Goal: Task Accomplishment & Management: Complete application form

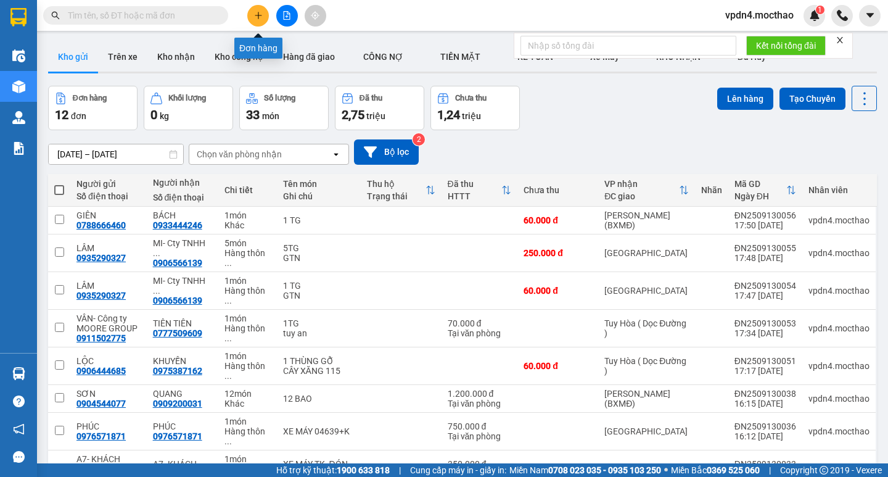
click at [265, 19] on button at bounding box center [258, 16] width 22 height 22
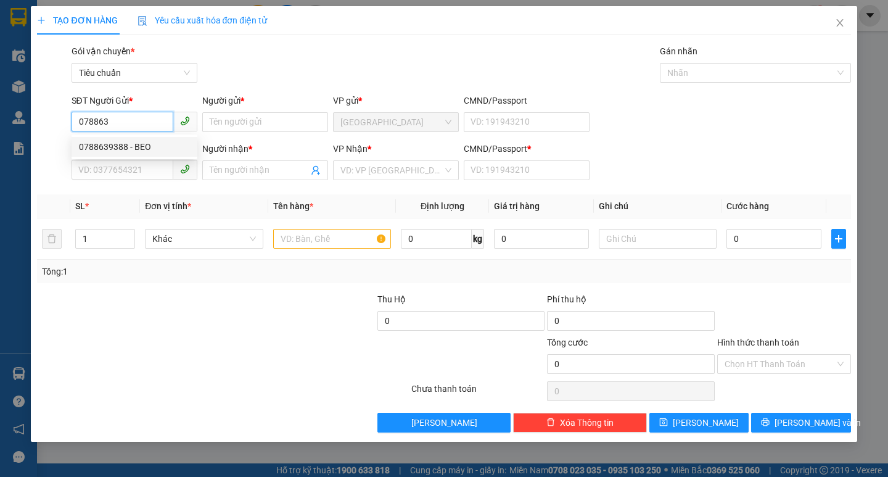
click at [126, 147] on div "0788639388 - BEO" at bounding box center [134, 147] width 111 height 14
type input "0788639388"
type input "BEO"
type input "0902569509"
type input "BÌNH"
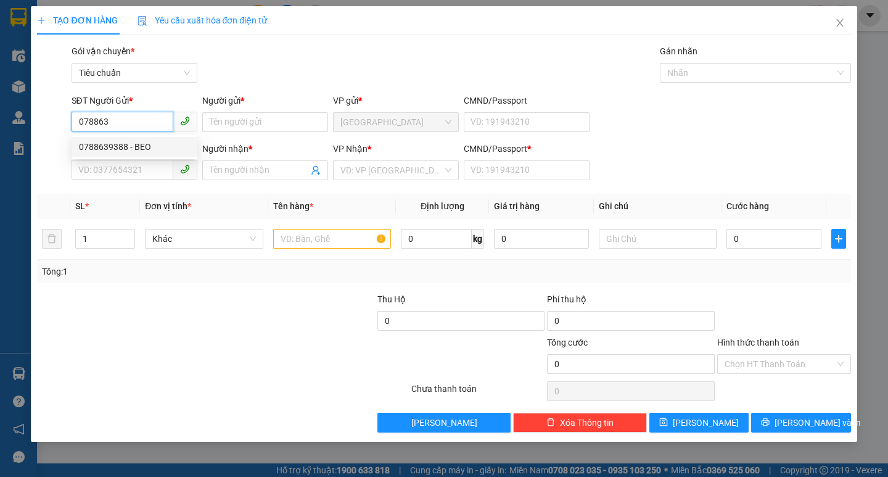
type input "0"
type input "60.000"
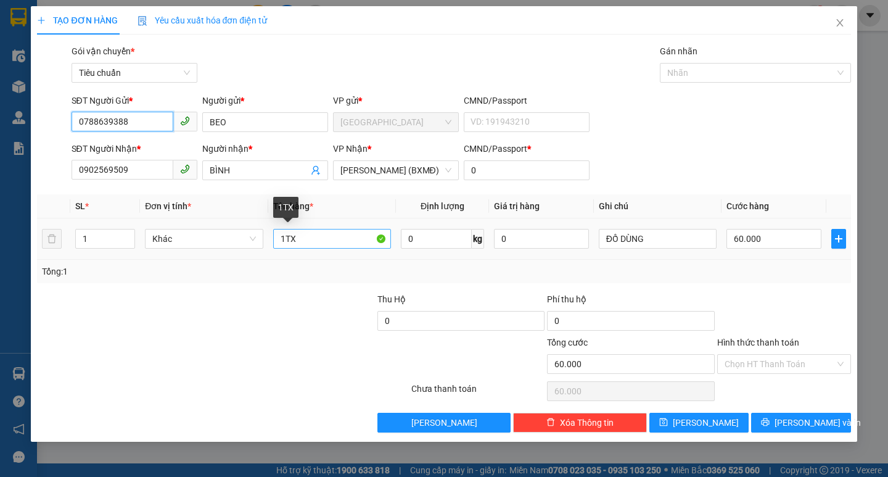
type input "0788639388"
click at [310, 239] on input "1TX" at bounding box center [332, 239] width 118 height 20
type input "1T"
type input "0"
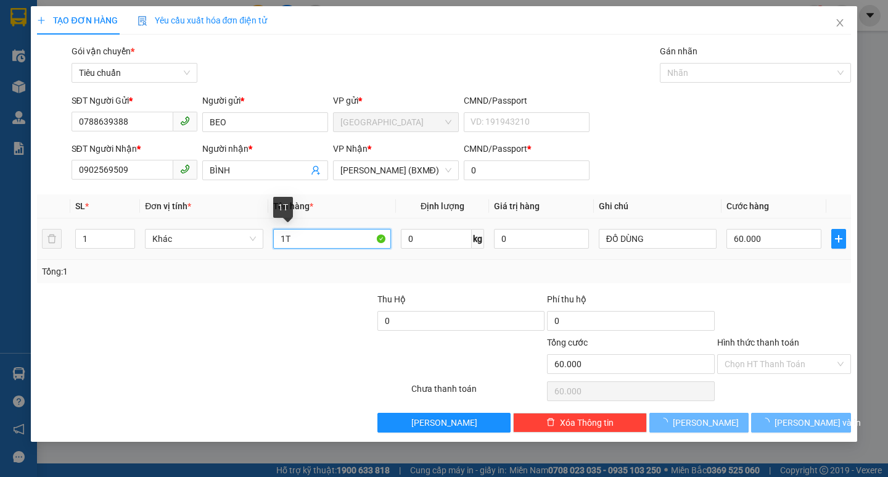
click at [293, 240] on input "1T" at bounding box center [332, 239] width 118 height 20
type input "0"
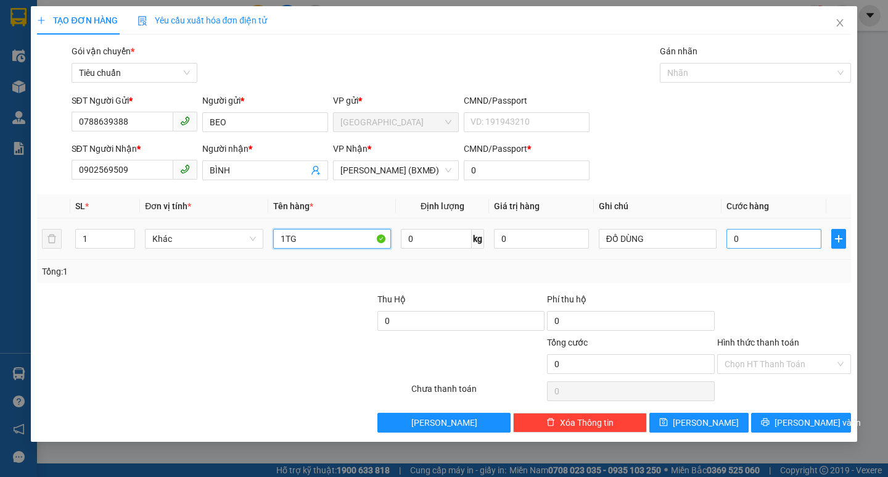
type input "1TG"
click at [741, 237] on input "0" at bounding box center [774, 239] width 95 height 20
type input "6"
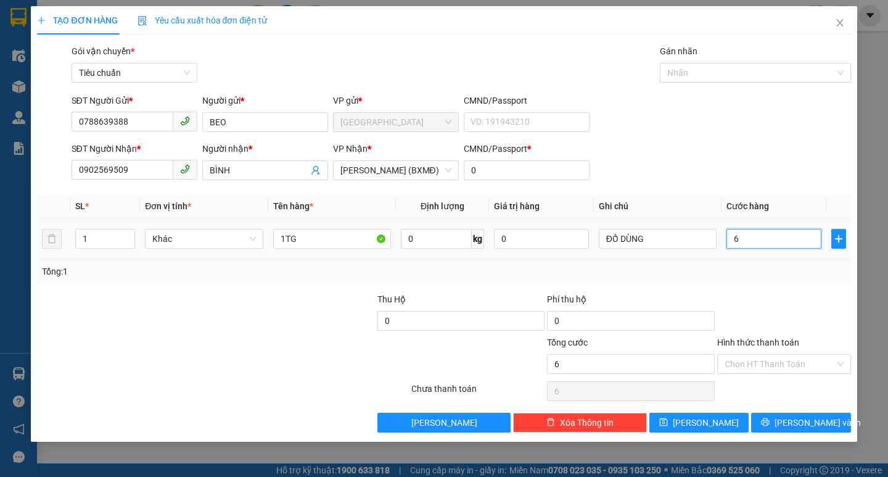
type input "60"
type input "60.000"
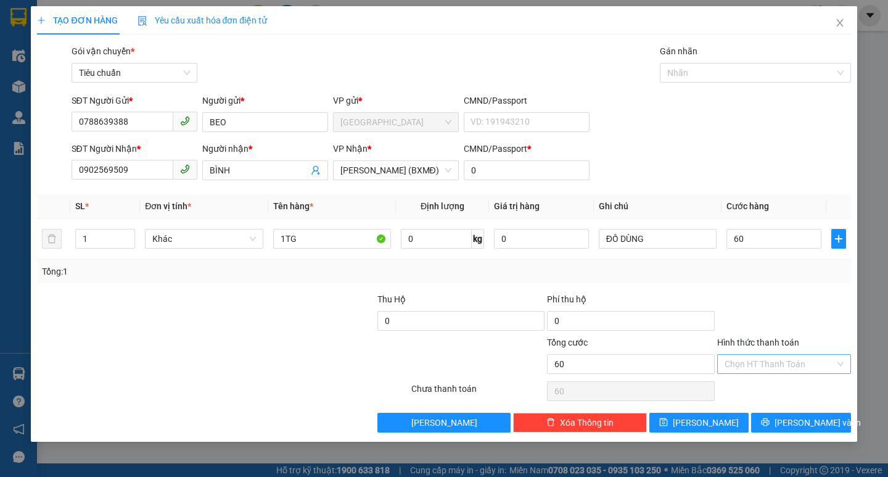
type input "60.000"
click at [776, 367] on input "Hình thức thanh toán" at bounding box center [780, 364] width 110 height 19
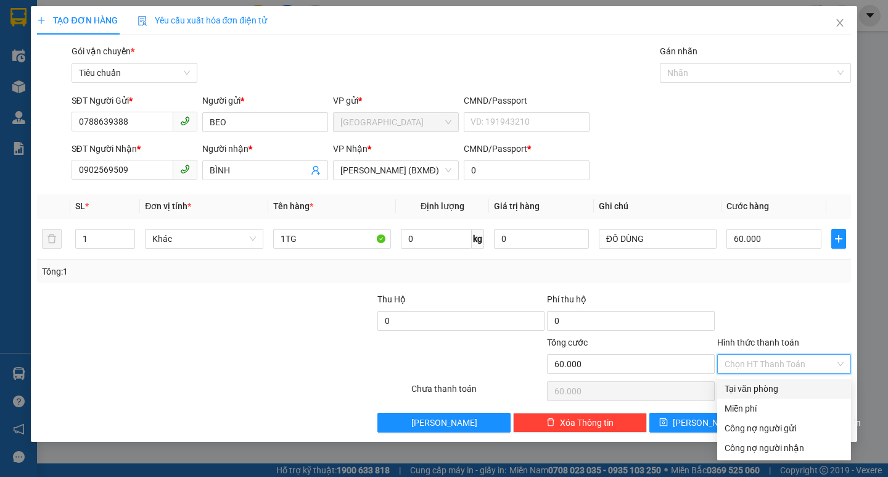
click at [770, 389] on div "Tại văn phòng" at bounding box center [784, 389] width 119 height 14
type input "0"
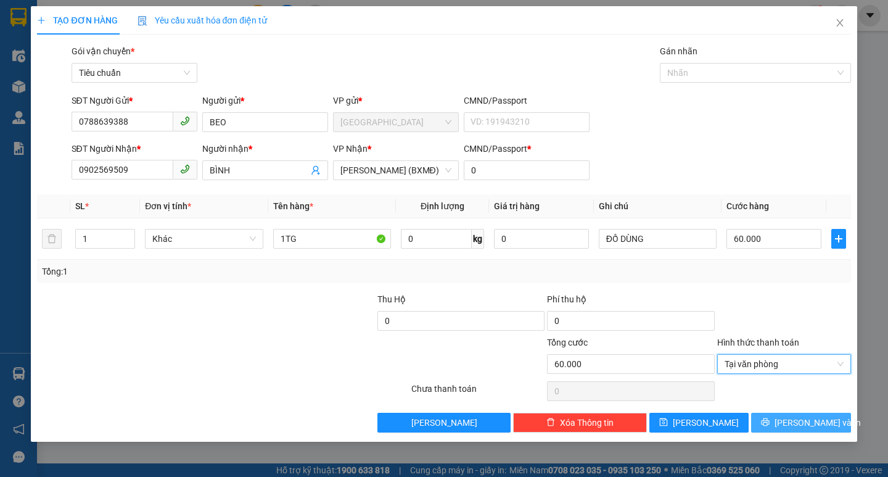
click at [786, 423] on button "[PERSON_NAME] và In" at bounding box center [800, 423] width 99 height 20
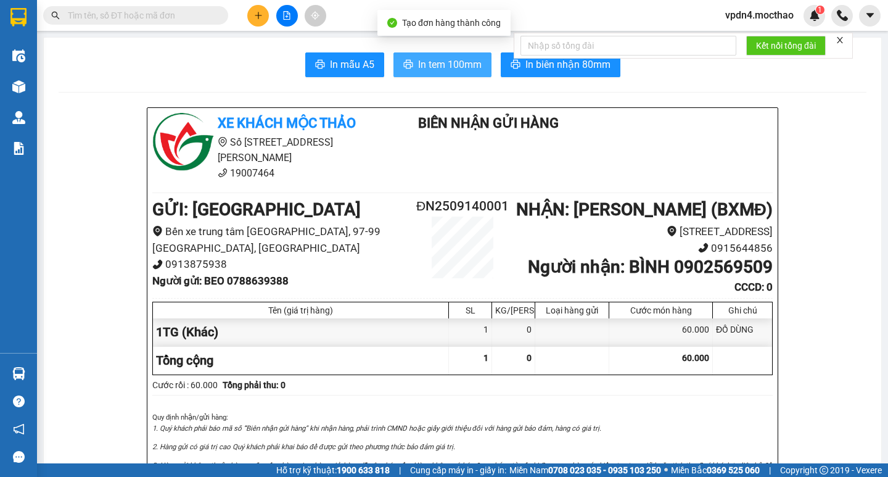
click at [456, 59] on span "In tem 100mm" at bounding box center [450, 64] width 64 height 15
click at [446, 66] on span "In tem 100mm" at bounding box center [450, 64] width 64 height 15
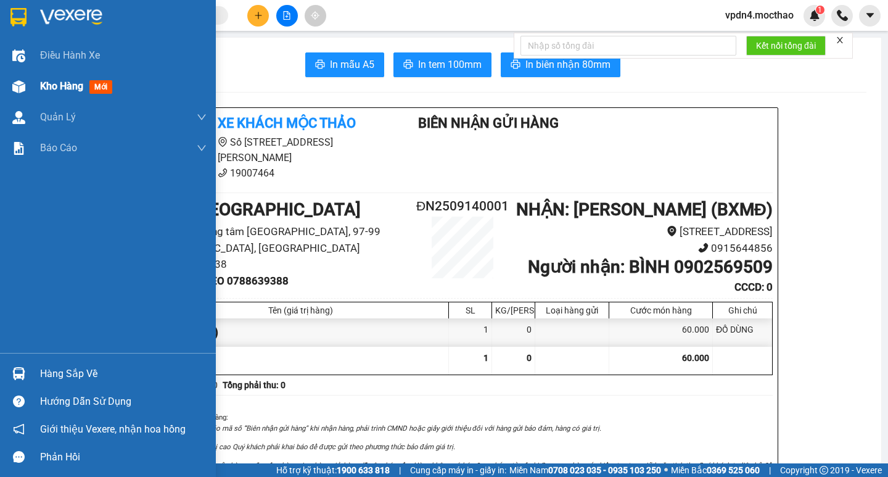
click at [75, 86] on span "Kho hàng" at bounding box center [61, 86] width 43 height 12
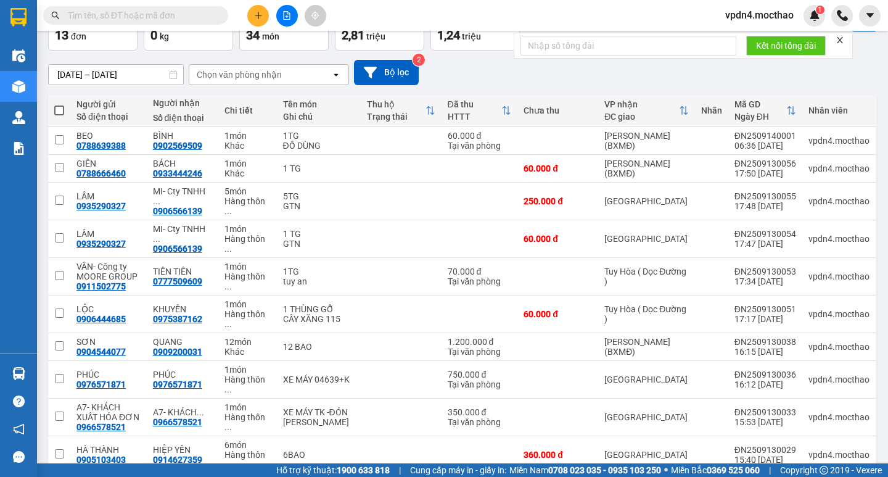
scroll to position [91, 0]
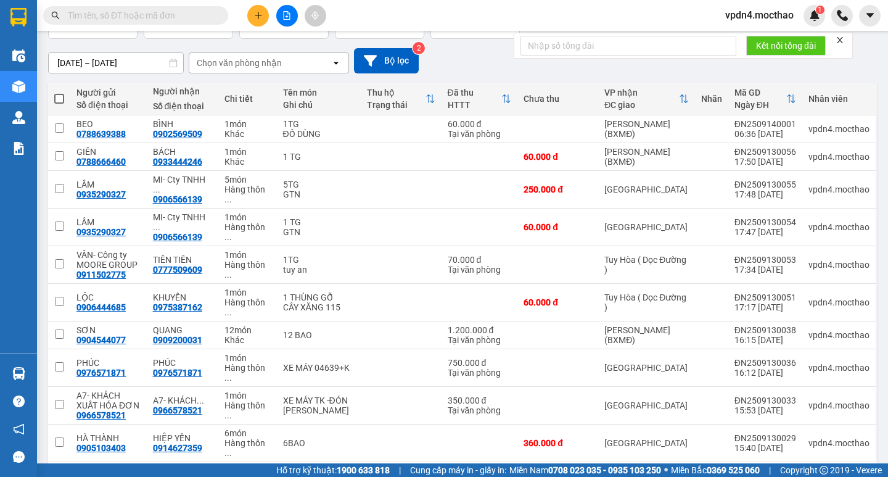
click at [838, 472] on div "10 / trang" at bounding box center [827, 482] width 56 height 20
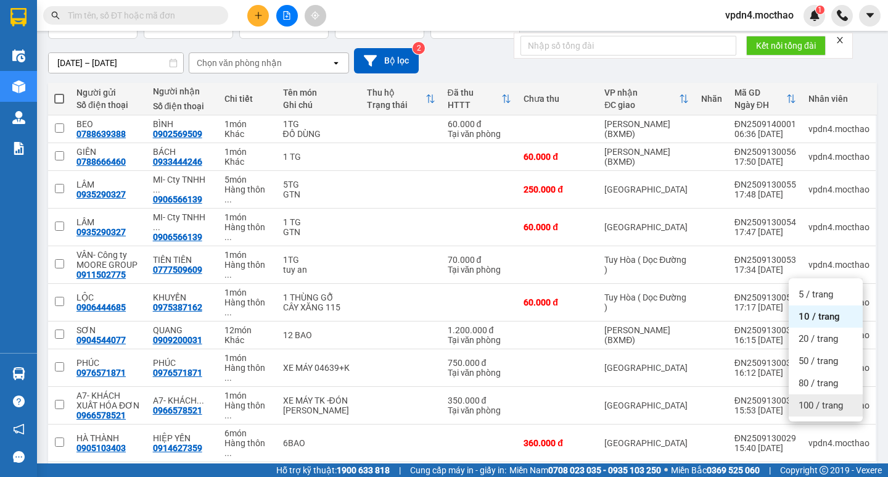
click at [835, 405] on span "100 / trang" at bounding box center [821, 405] width 44 height 12
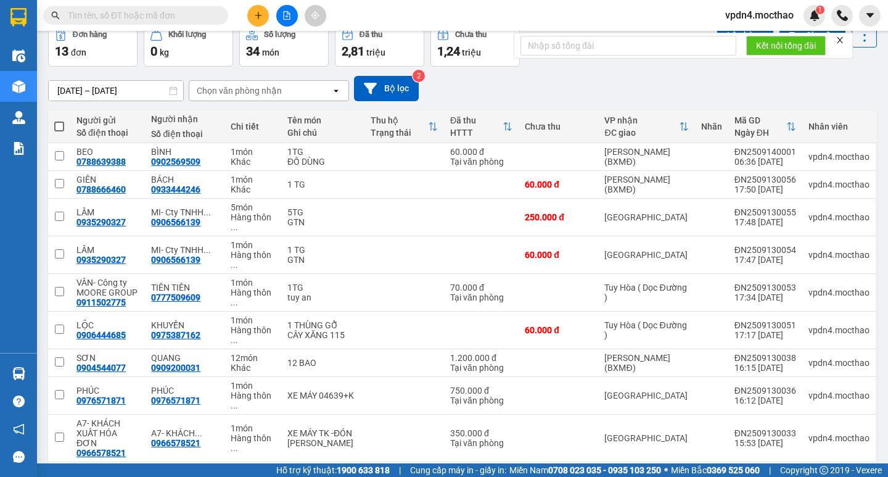
scroll to position [62, 0]
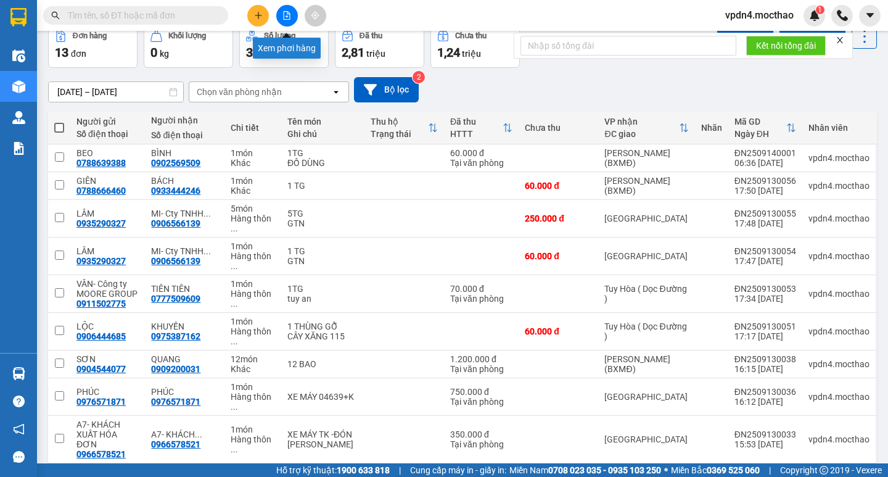
click at [287, 14] on icon "file-add" at bounding box center [287, 15] width 7 height 9
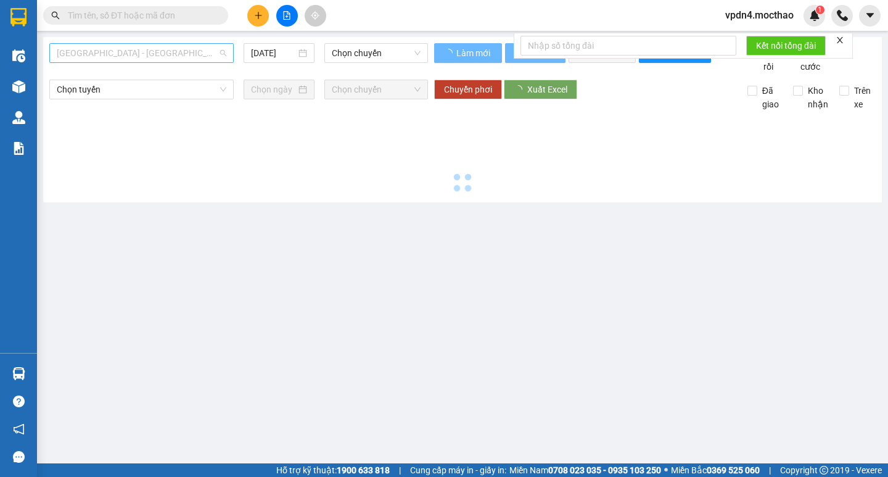
click at [165, 57] on span "[GEOGRAPHIC_DATA] - [GEOGRAPHIC_DATA]" at bounding box center [142, 53] width 170 height 19
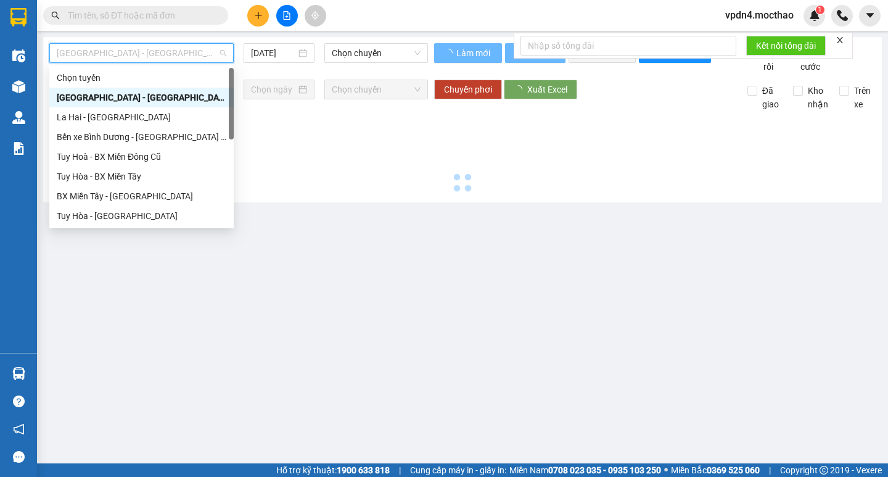
type input "[DATE]"
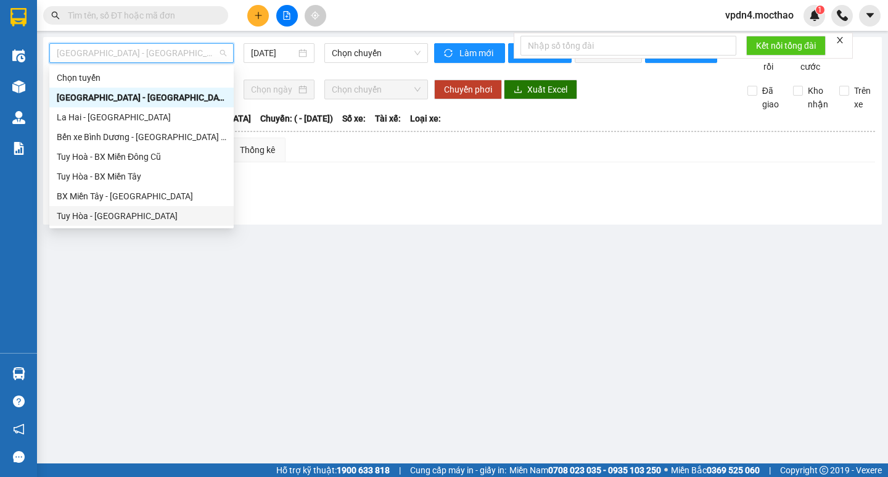
click at [110, 216] on div "Tuy Hòa - [GEOGRAPHIC_DATA]" at bounding box center [142, 216] width 170 height 14
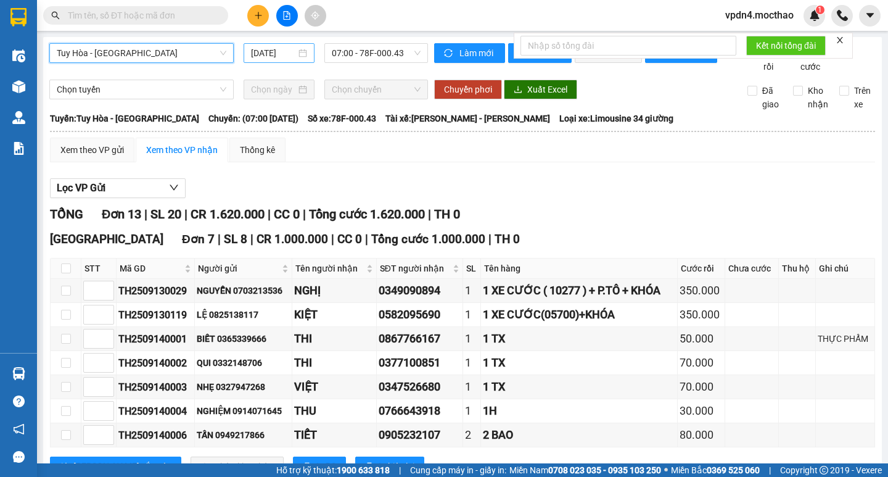
click at [300, 53] on div "[DATE]" at bounding box center [279, 53] width 56 height 14
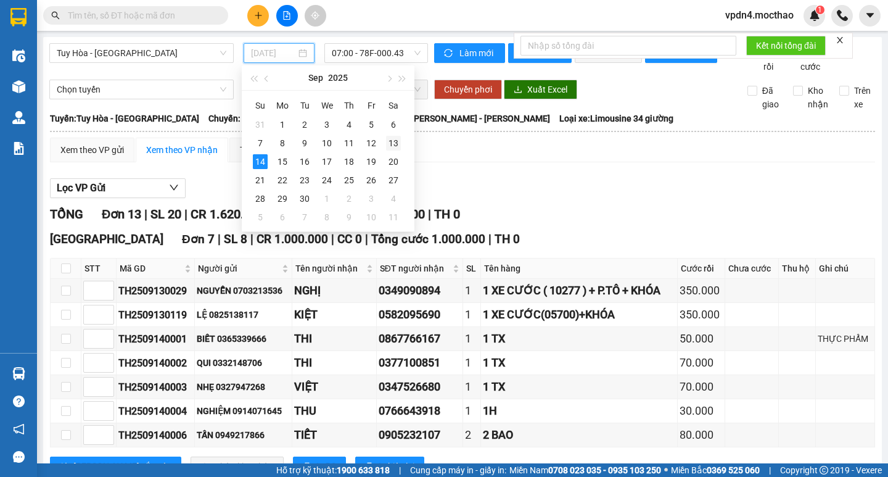
click at [386, 141] on div "13" at bounding box center [393, 143] width 15 height 15
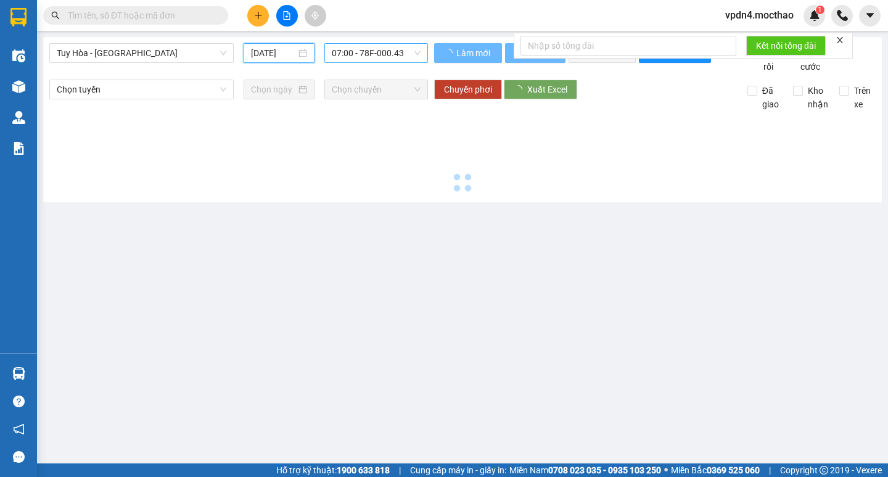
click at [390, 52] on span "07:00 - 78F-000.43" at bounding box center [376, 53] width 89 height 19
type input "[DATE]"
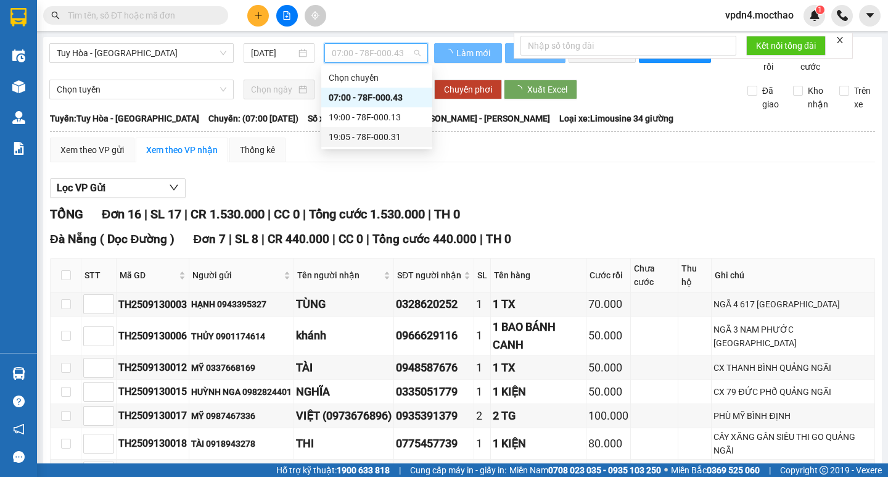
click at [370, 134] on div "19:05 - 78F-000.31" at bounding box center [377, 137] width 96 height 14
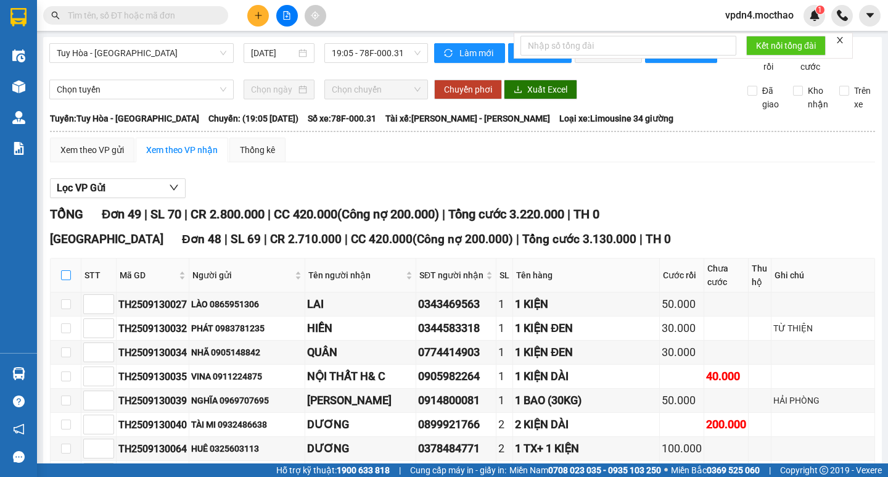
click at [65, 280] on input "checkbox" at bounding box center [66, 275] width 10 height 10
checkbox input "true"
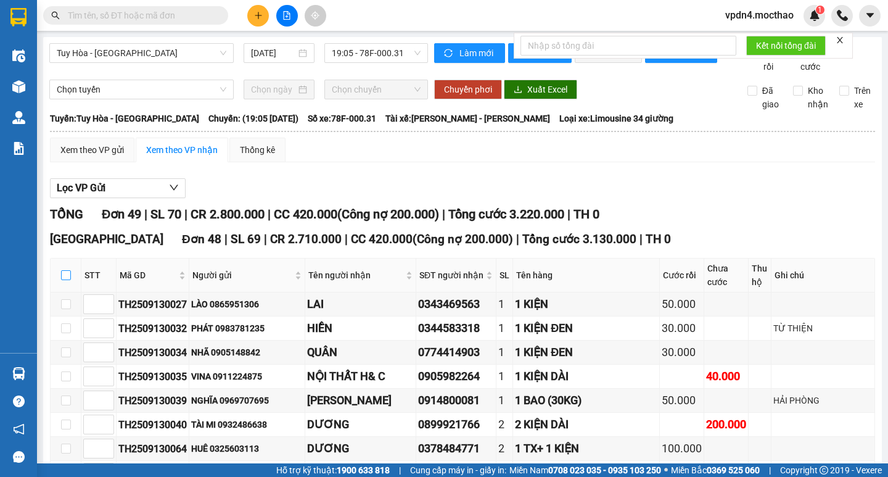
checkbox input "true"
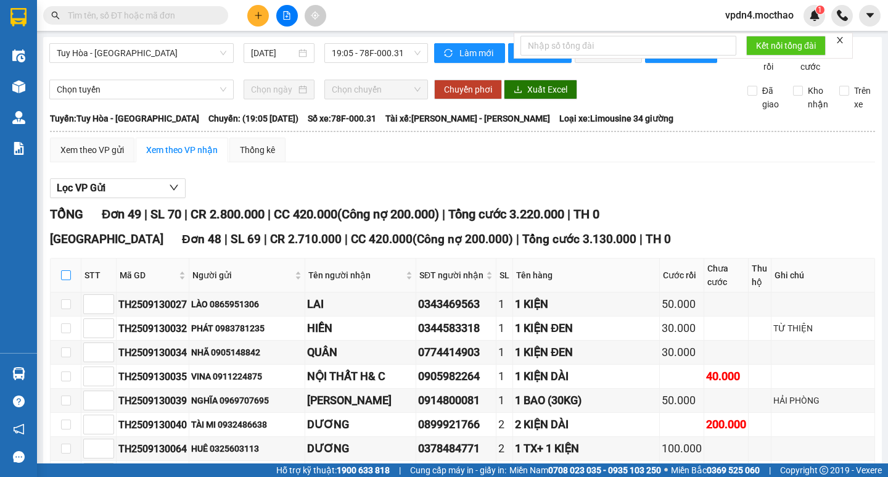
checkbox input "true"
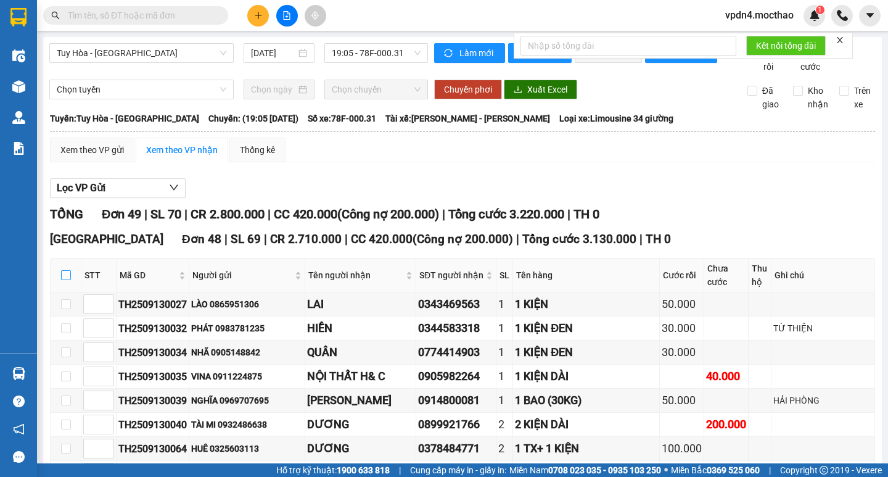
checkbox input "true"
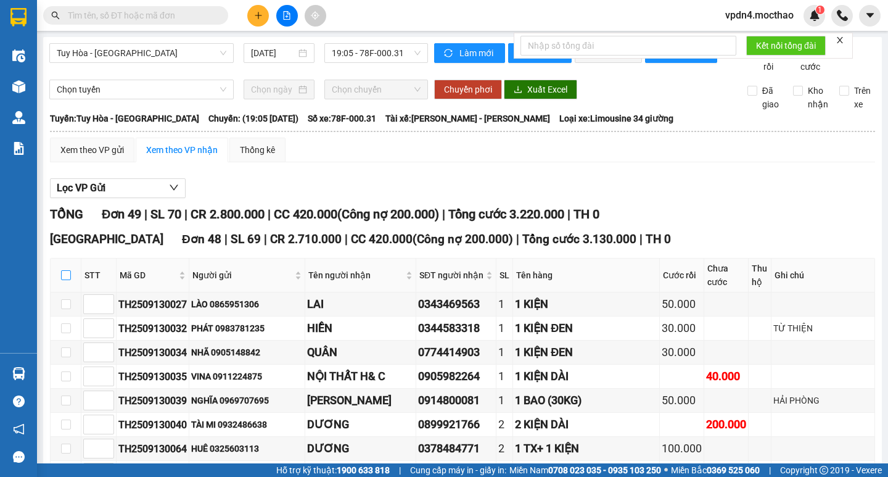
checkbox input "true"
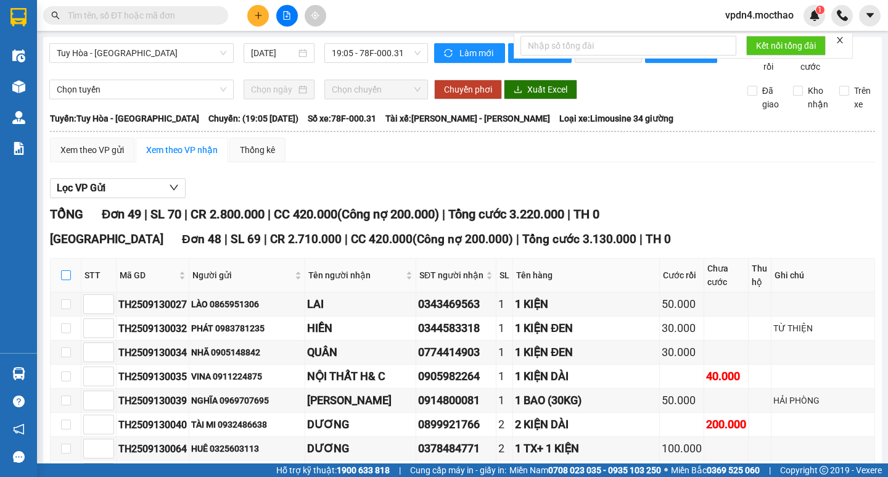
checkbox input "true"
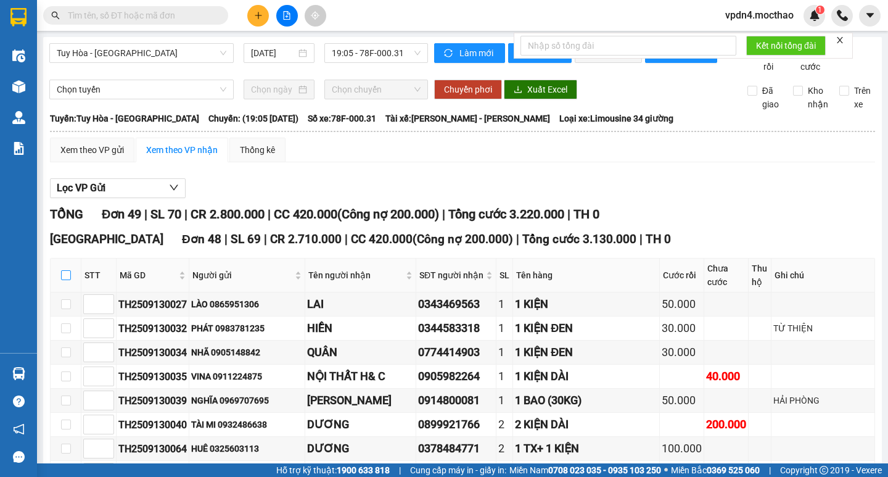
checkbox input "true"
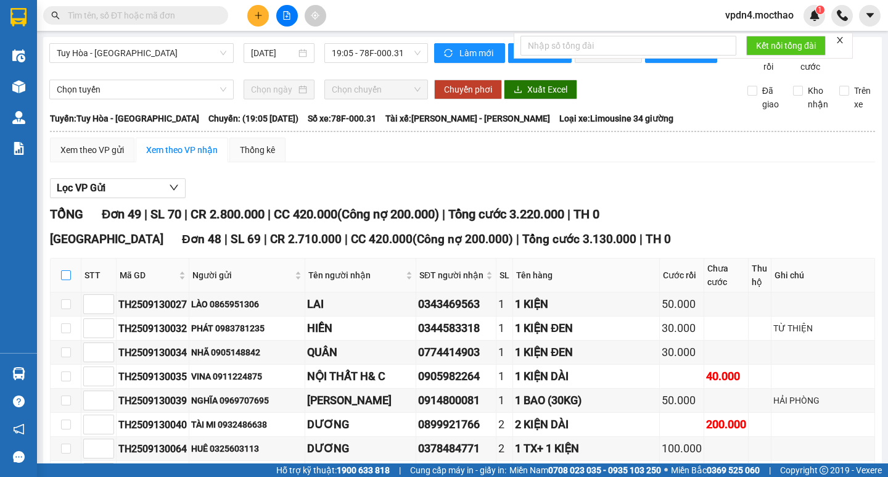
checkbox input "true"
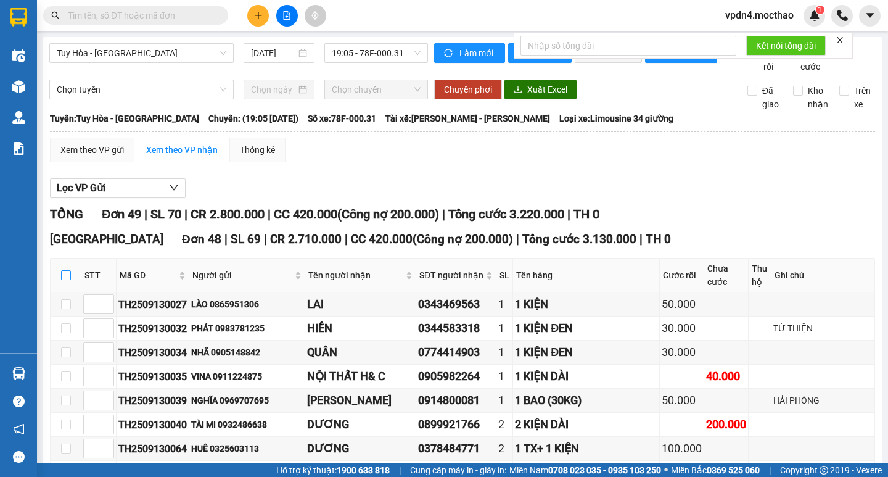
checkbox input "true"
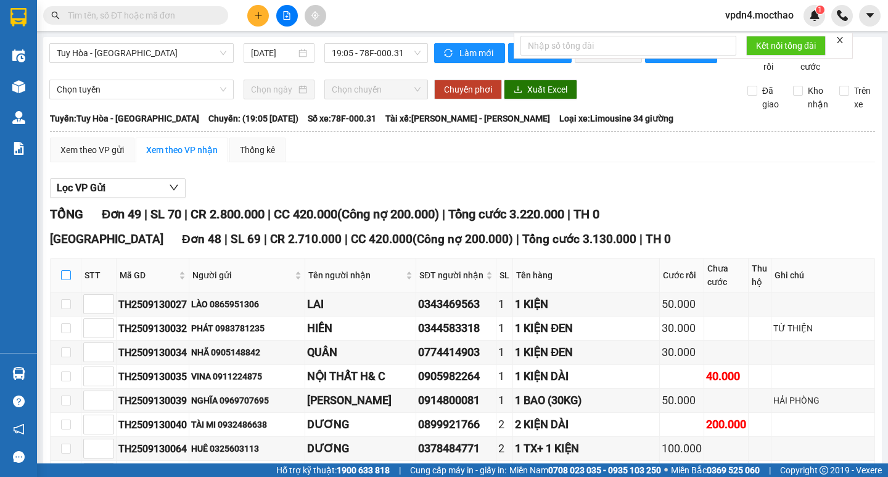
checkbox input "true"
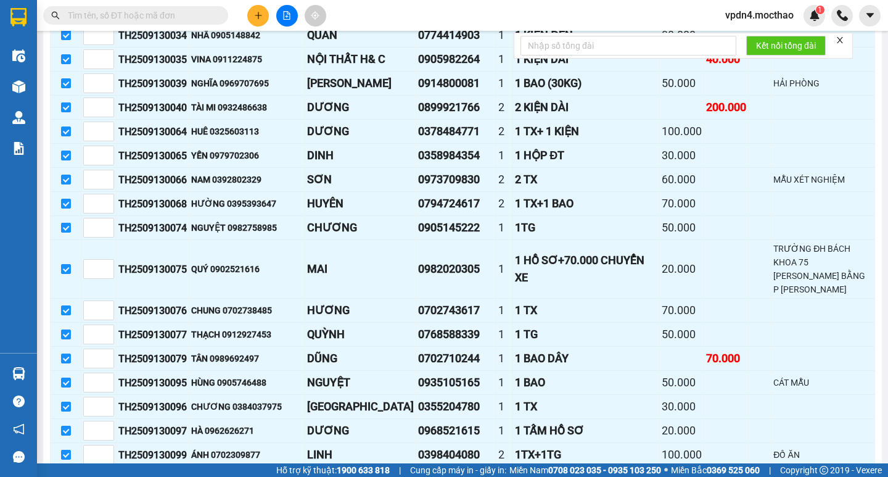
scroll to position [382, 0]
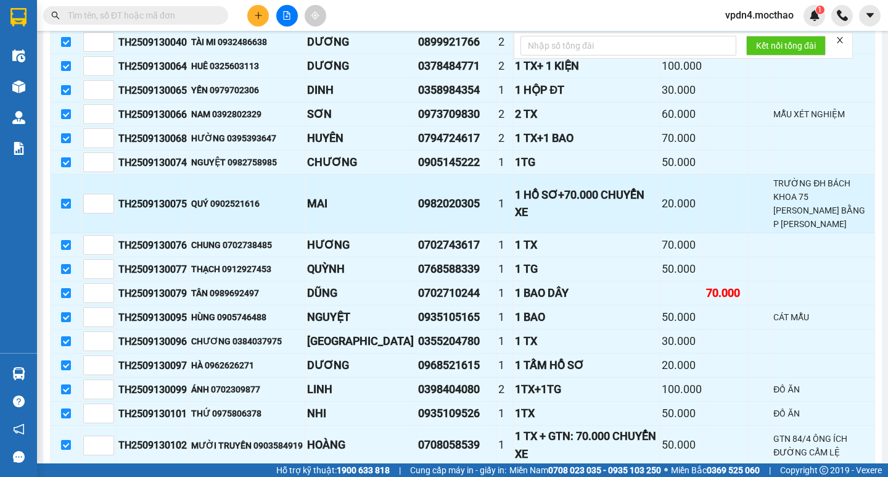
click at [64, 208] on input "checkbox" at bounding box center [66, 204] width 10 height 10
checkbox input "false"
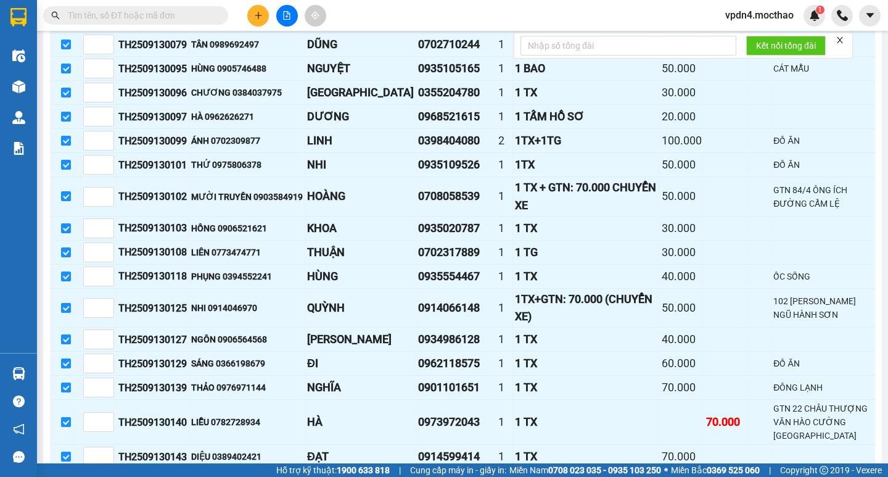
scroll to position [674, 0]
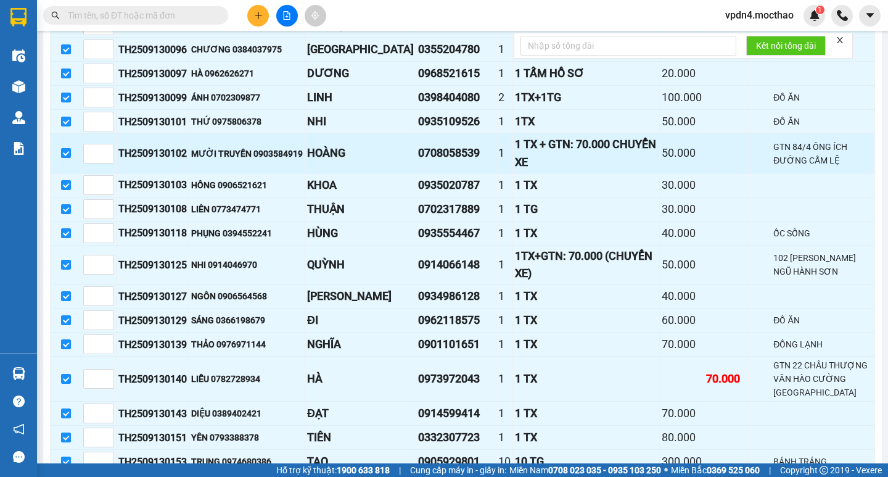
click at [68, 158] on input "checkbox" at bounding box center [66, 153] width 10 height 10
checkbox input "false"
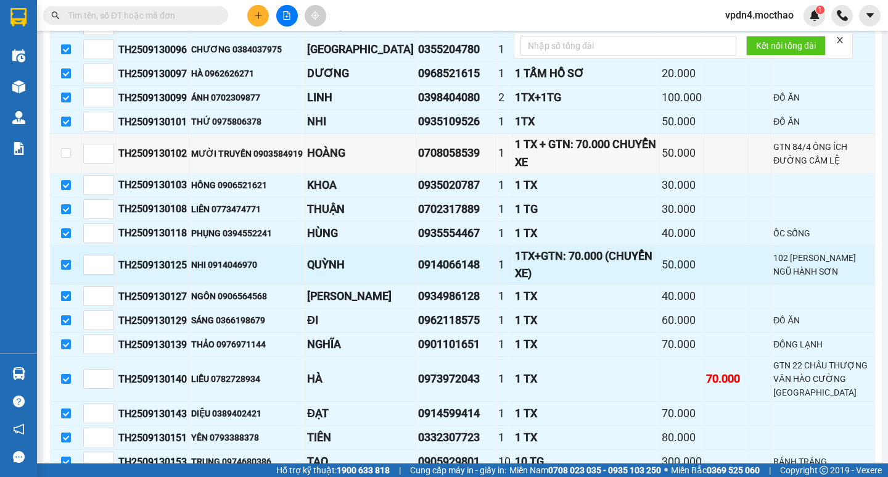
click at [63, 270] on input "checkbox" at bounding box center [66, 265] width 10 height 10
checkbox input "false"
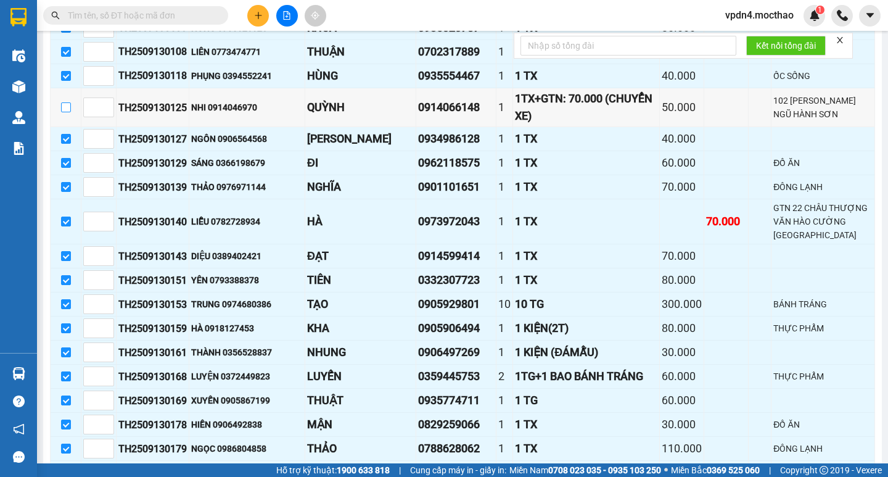
scroll to position [836, 0]
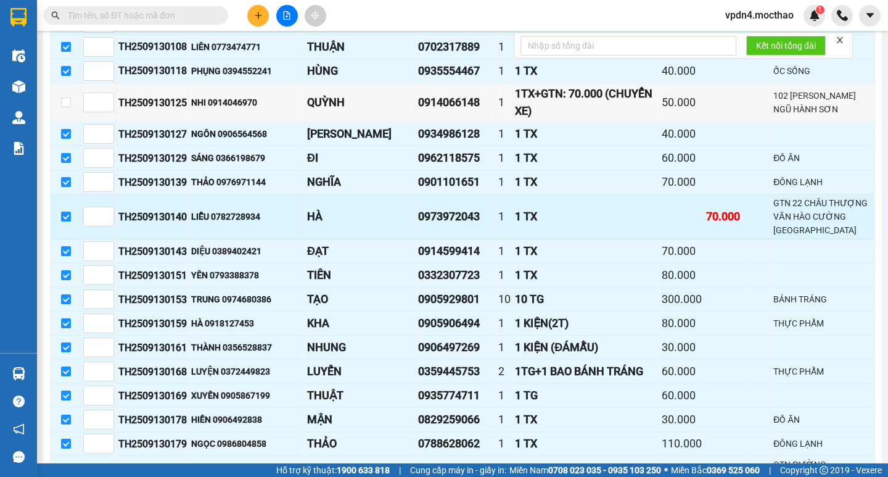
click at [70, 221] on input "checkbox" at bounding box center [66, 217] width 10 height 10
checkbox input "false"
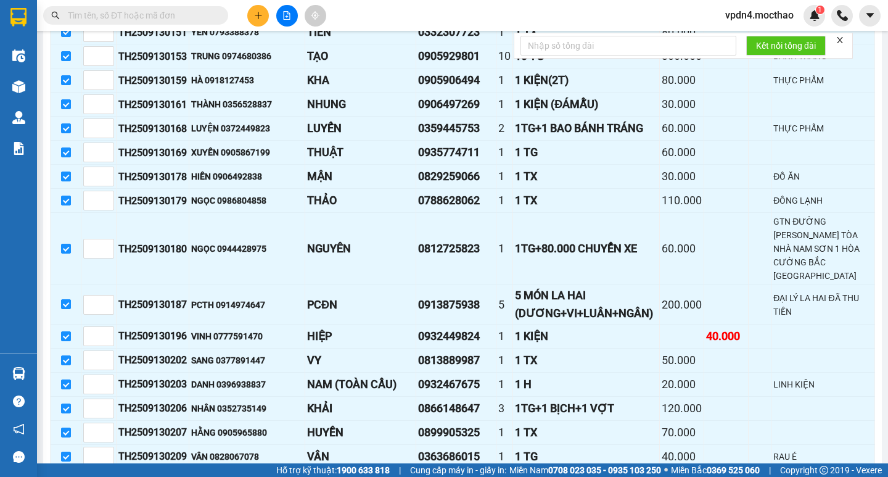
scroll to position [1085, 0]
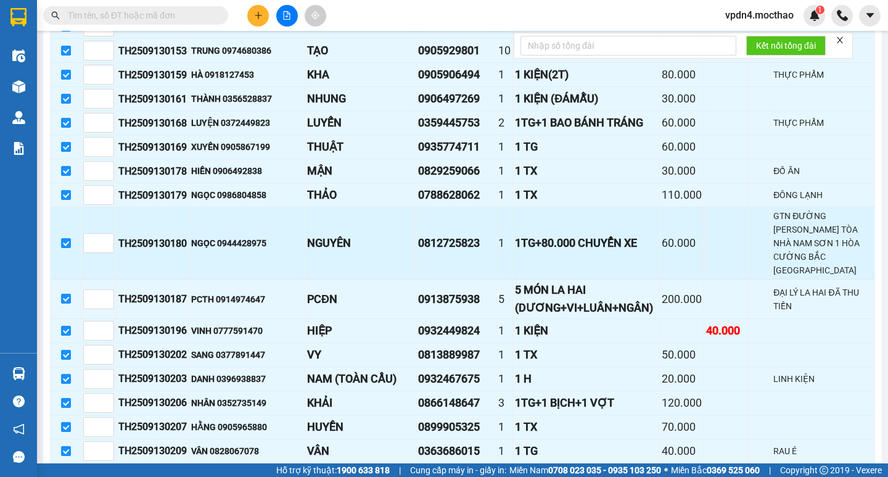
click at [69, 248] on input "checkbox" at bounding box center [66, 243] width 10 height 10
checkbox input "false"
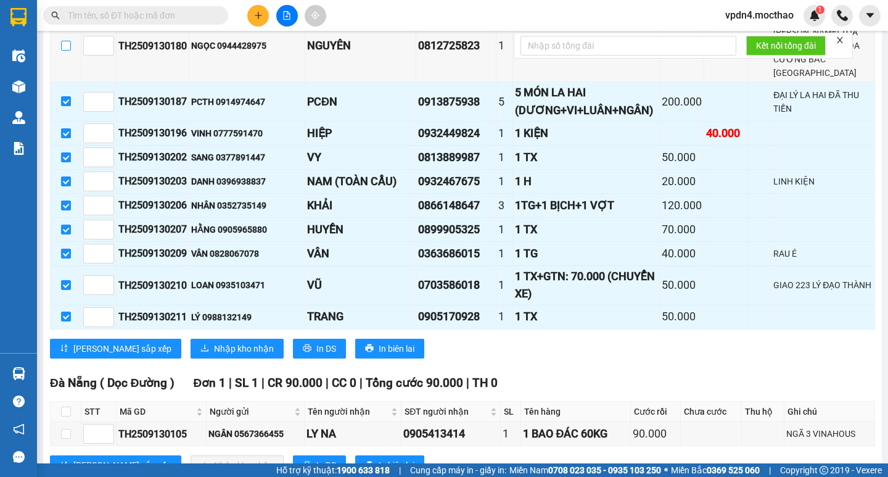
scroll to position [1285, 0]
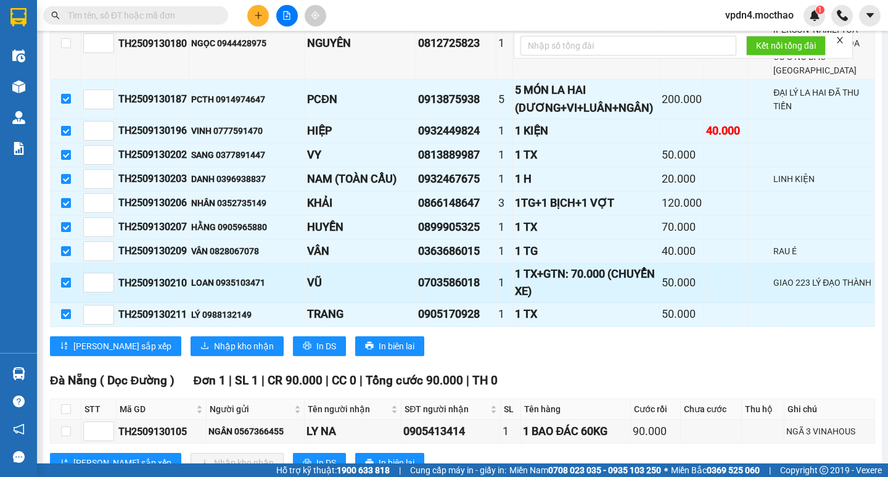
click at [70, 287] on input "checkbox" at bounding box center [66, 283] width 10 height 10
checkbox input "false"
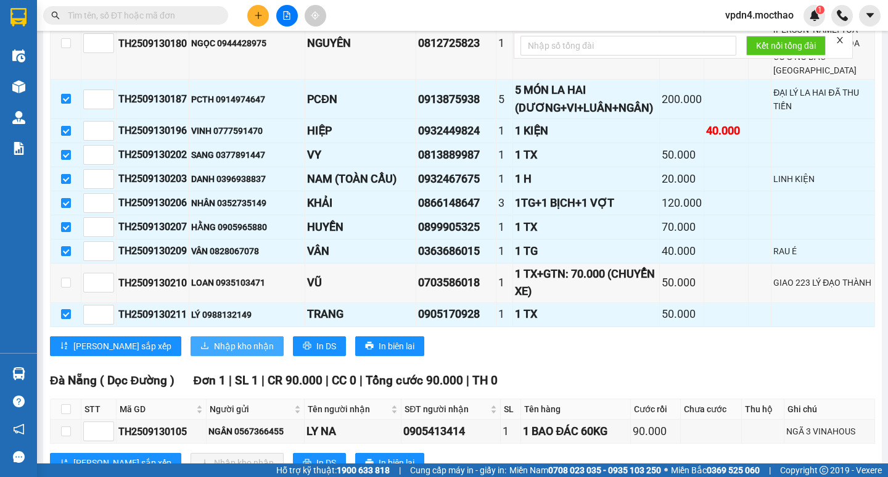
click at [214, 353] on span "Nhập kho nhận" at bounding box center [244, 346] width 60 height 14
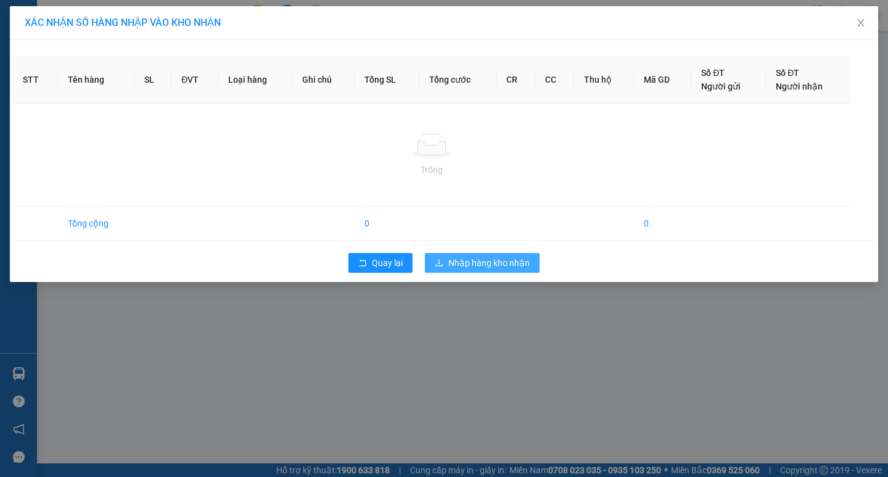
click at [506, 266] on span "Nhập hàng kho nhận" at bounding box center [488, 263] width 81 height 14
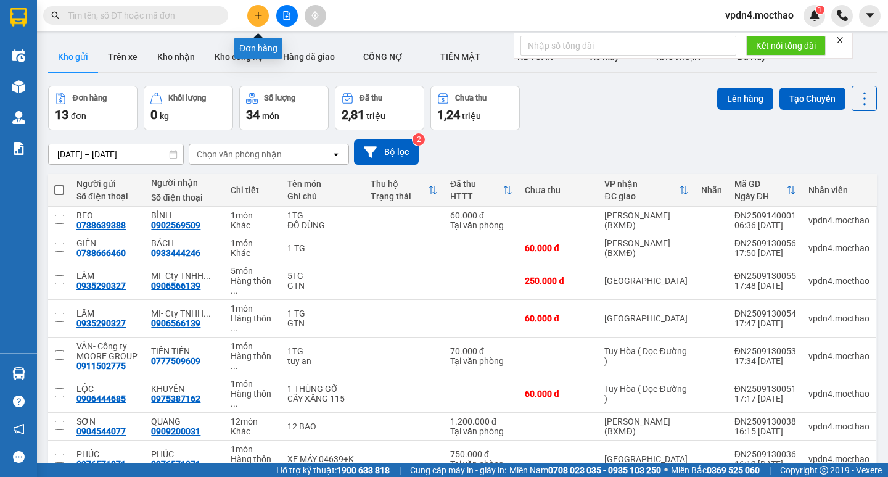
click at [257, 18] on icon "plus" at bounding box center [258, 15] width 9 height 9
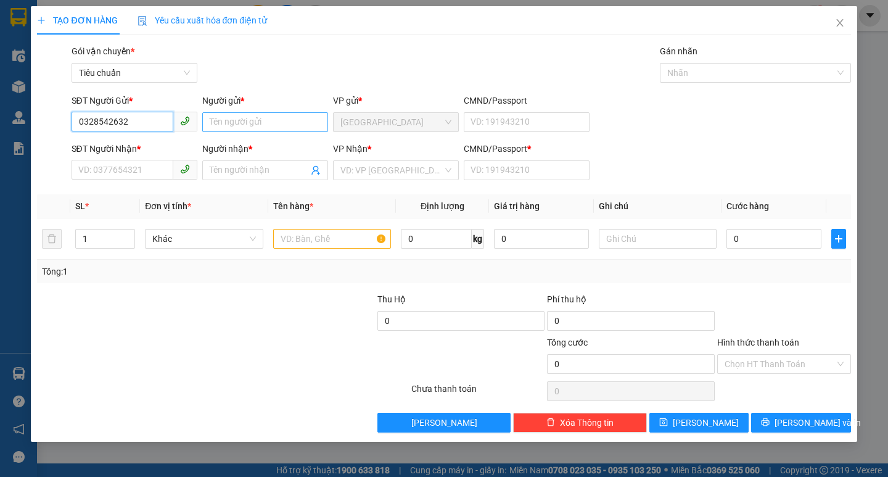
type input "0328542632"
click at [271, 126] on input "Người gửi *" at bounding box center [265, 122] width 126 height 20
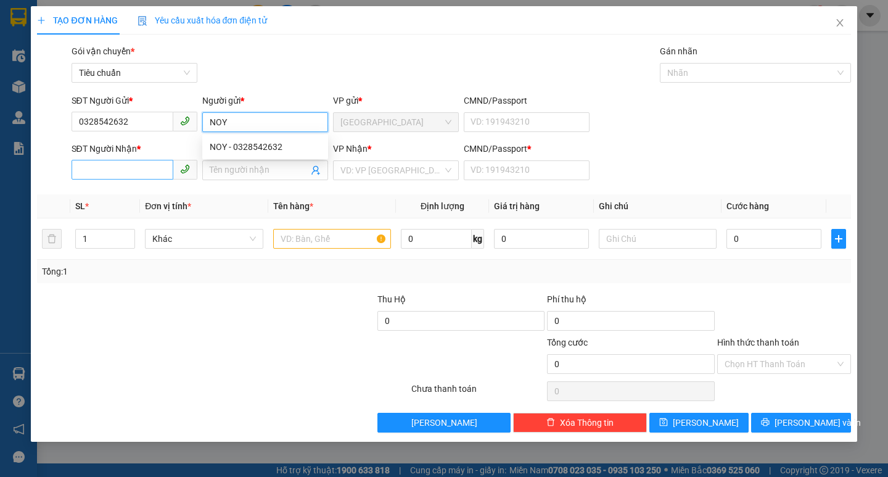
type input "NOY"
click at [122, 173] on input "SĐT Người Nhận *" at bounding box center [123, 170] width 102 height 20
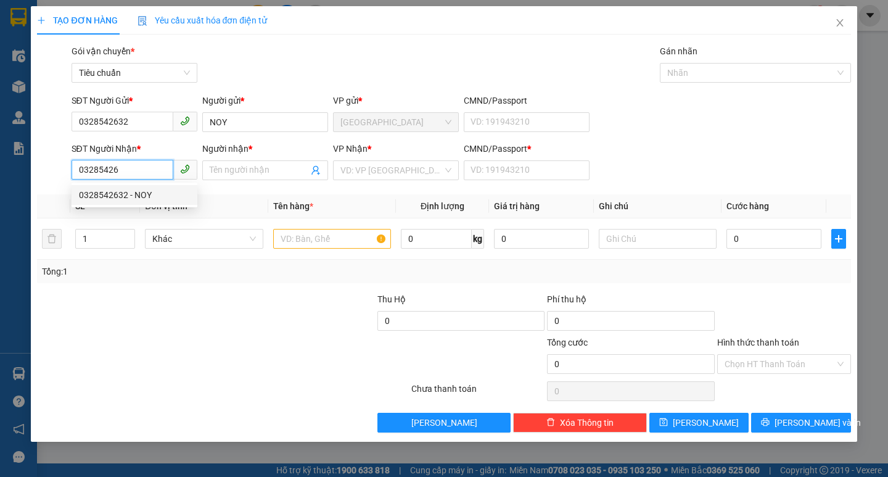
click at [138, 193] on div "0328542632 - NOY" at bounding box center [134, 195] width 111 height 14
type input "0328542632"
type input "NOY"
type input "0"
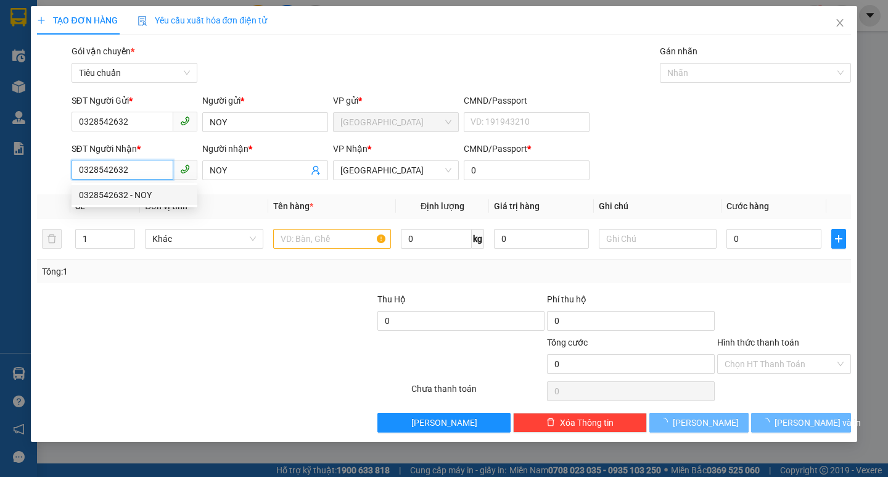
type input "50.000"
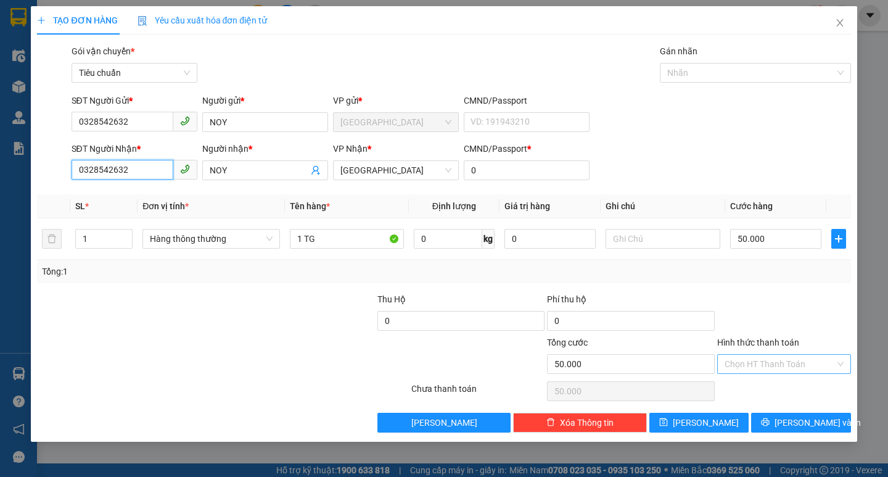
type input "0328542632"
click at [788, 368] on input "Hình thức thanh toán" at bounding box center [780, 364] width 110 height 19
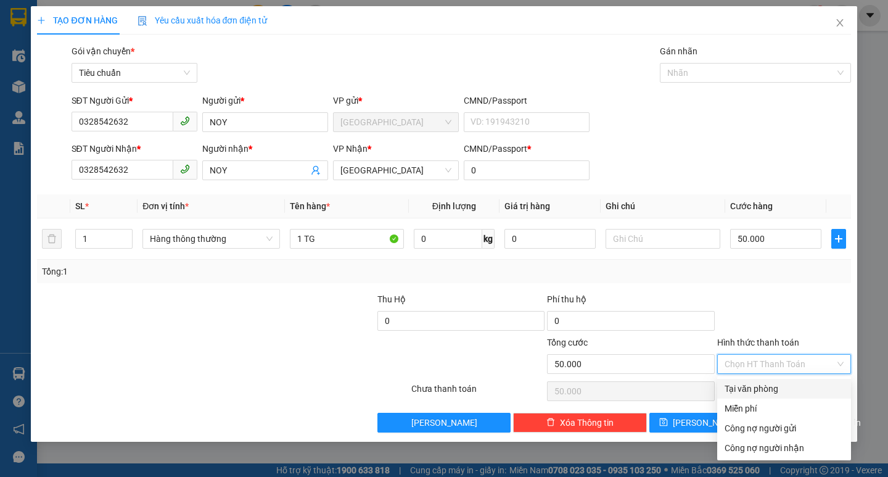
click at [770, 387] on div "Tại văn phòng" at bounding box center [784, 389] width 119 height 14
type input "0"
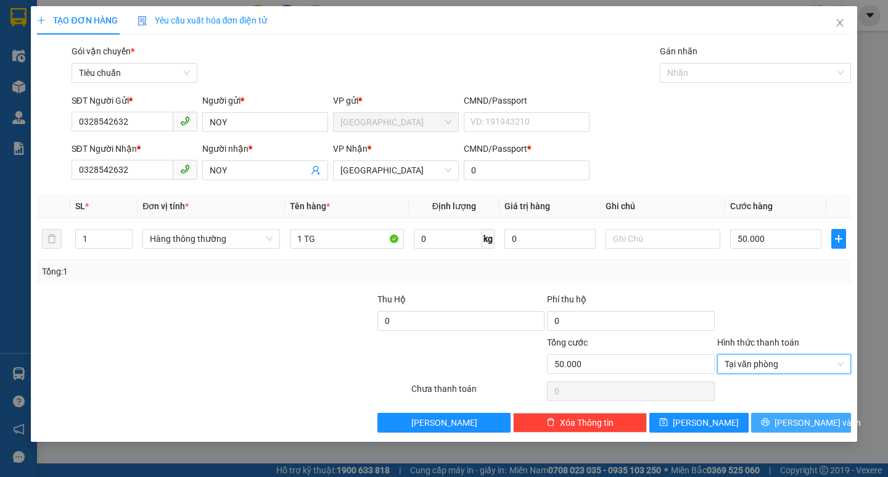
click at [770, 422] on icon "printer" at bounding box center [765, 422] width 9 height 9
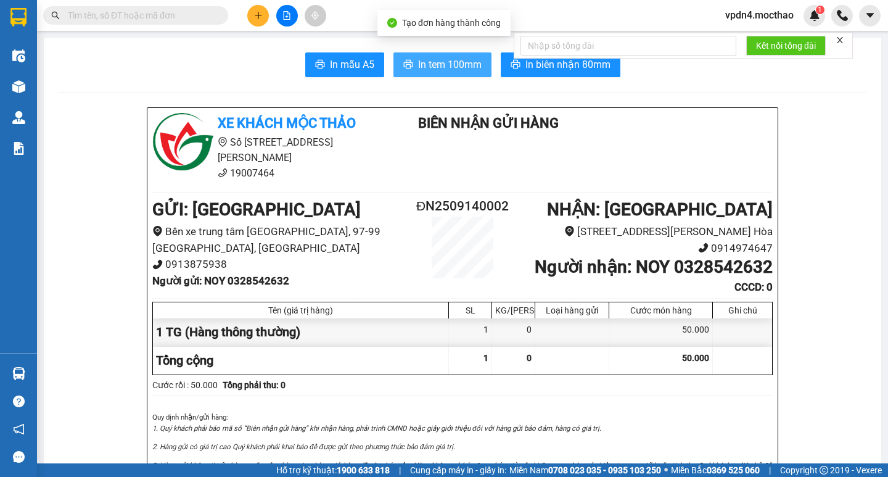
click at [435, 66] on span "In tem 100mm" at bounding box center [450, 64] width 64 height 15
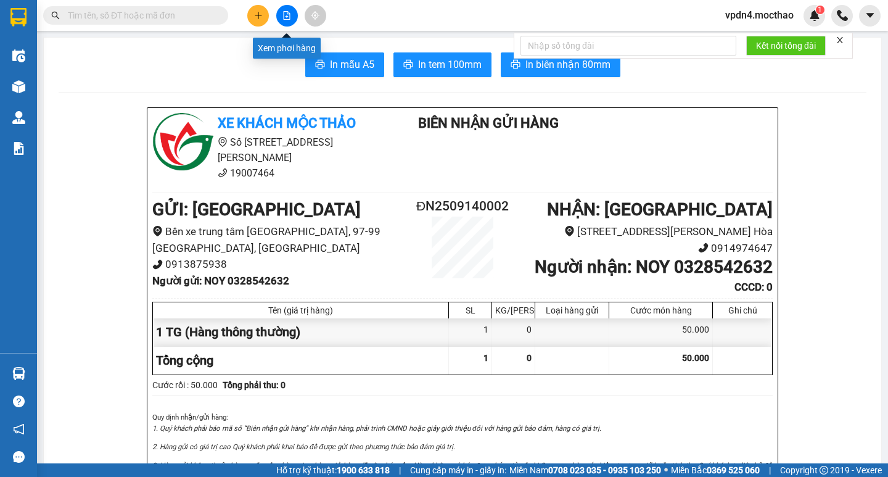
click at [291, 15] on button at bounding box center [287, 16] width 22 height 22
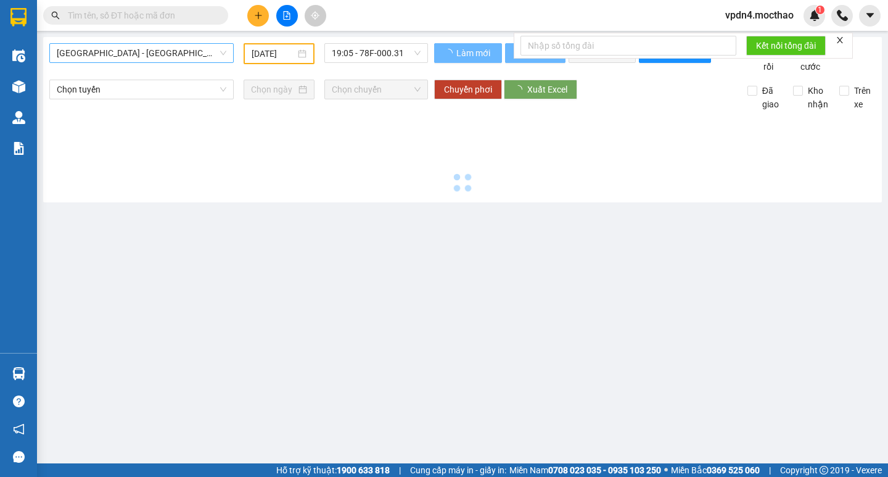
type input "[DATE]"
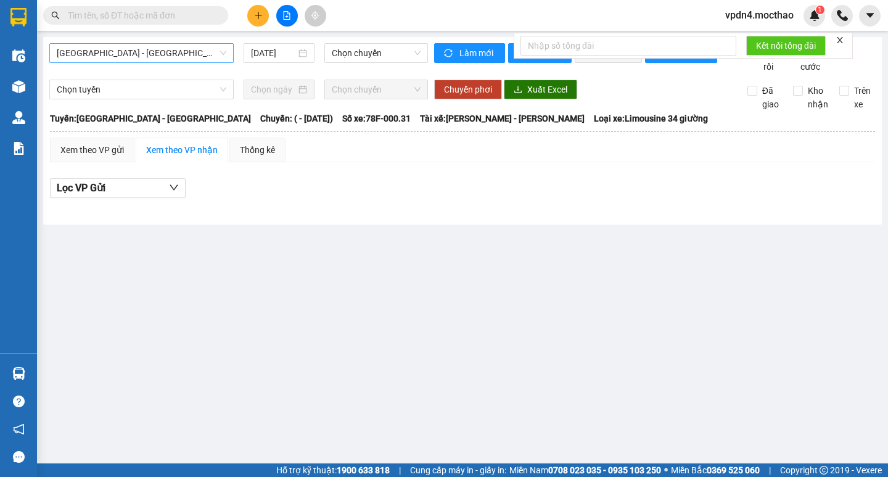
click at [179, 57] on span "[GEOGRAPHIC_DATA] - [GEOGRAPHIC_DATA]" at bounding box center [142, 53] width 170 height 19
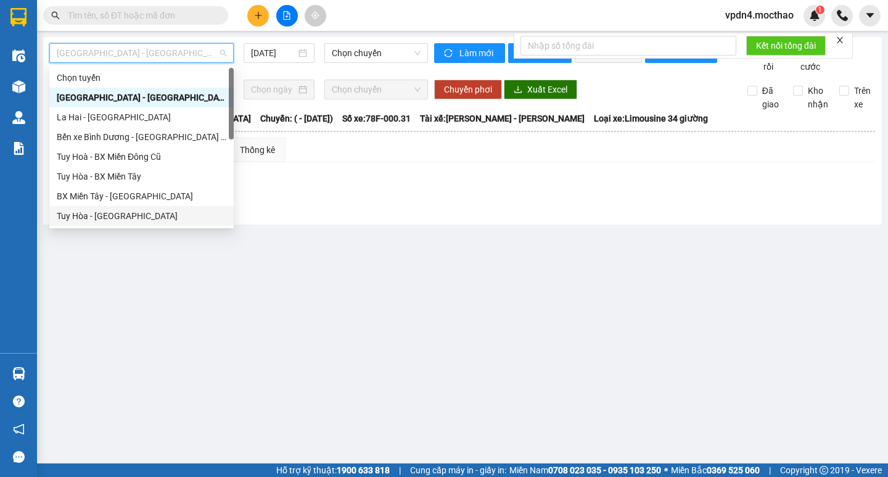
click at [110, 214] on div "Tuy Hòa - [GEOGRAPHIC_DATA]" at bounding box center [142, 216] width 170 height 14
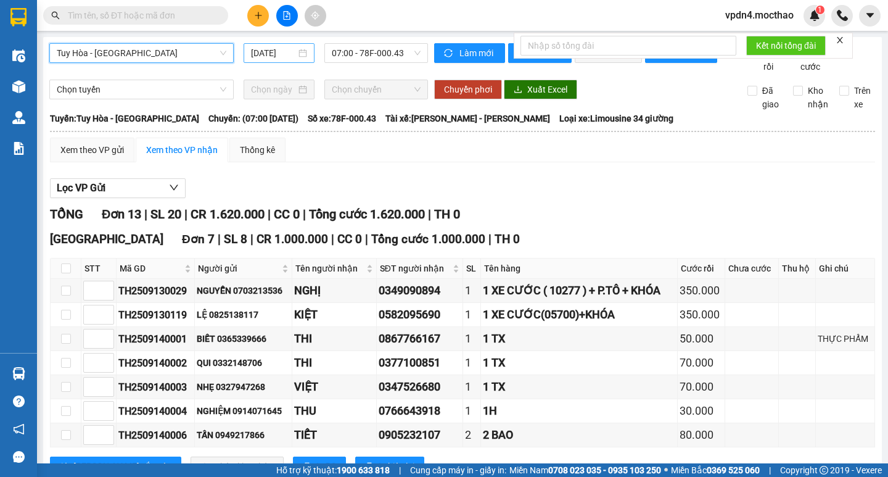
click at [299, 51] on div "[DATE]" at bounding box center [279, 53] width 56 height 14
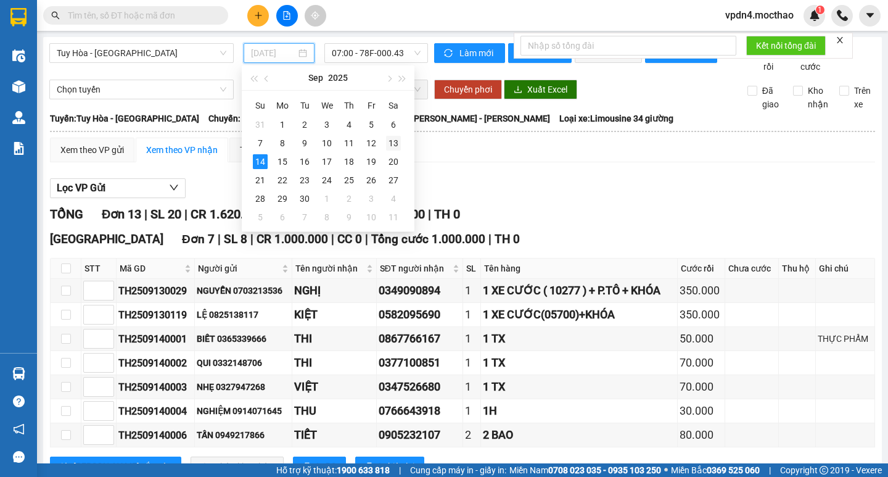
click at [392, 141] on div "13" at bounding box center [393, 143] width 15 height 15
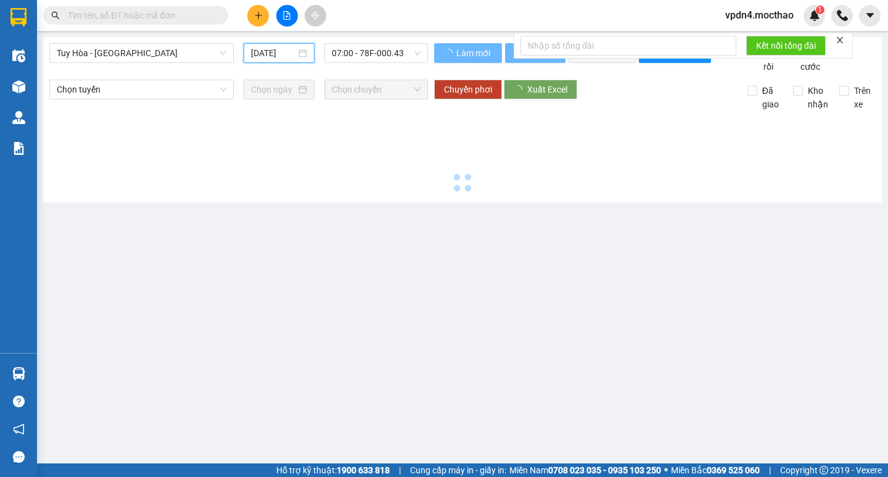
type input "[DATE]"
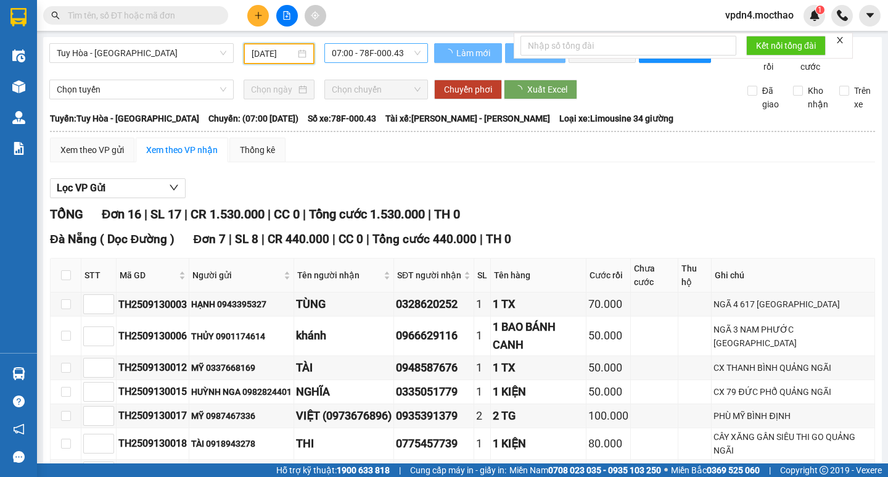
click at [406, 52] on span "07:00 - 78F-000.43" at bounding box center [376, 53] width 89 height 19
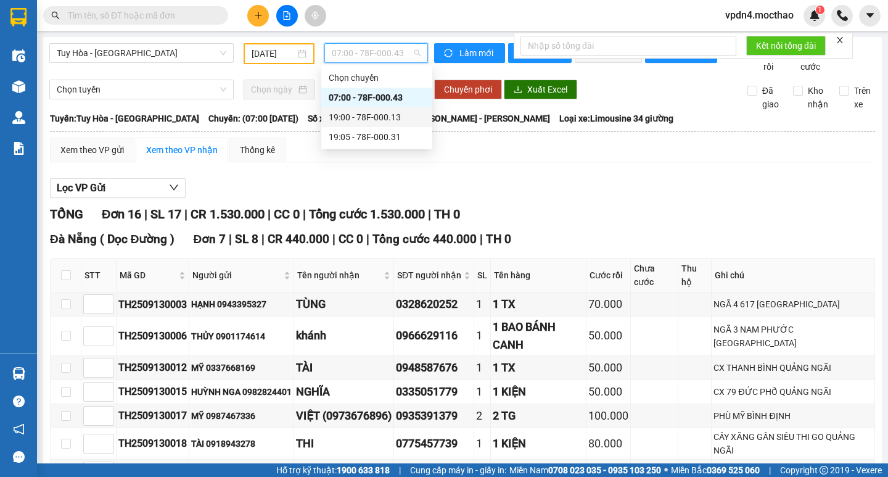
click at [366, 115] on div "19:00 - 78F-000.13" at bounding box center [377, 117] width 96 height 14
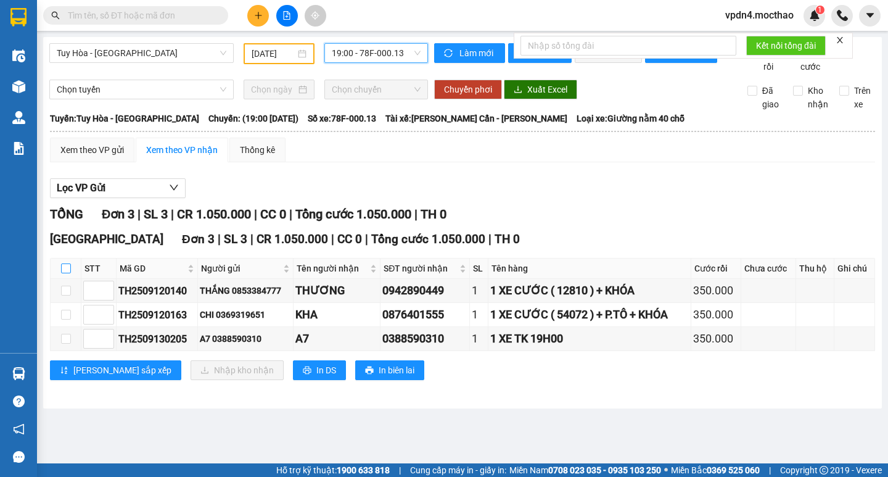
click at [66, 273] on input "checkbox" at bounding box center [66, 268] width 10 height 10
checkbox input "true"
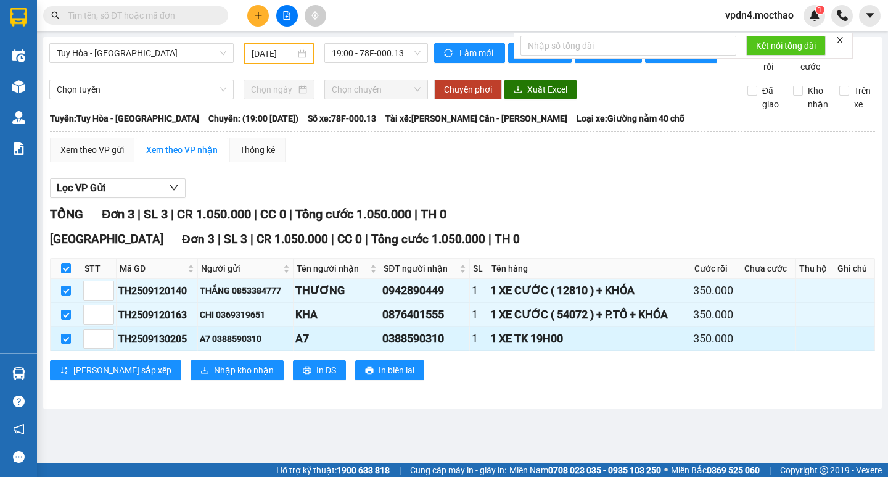
click at [65, 344] on input "checkbox" at bounding box center [66, 339] width 10 height 10
checkbox input "false"
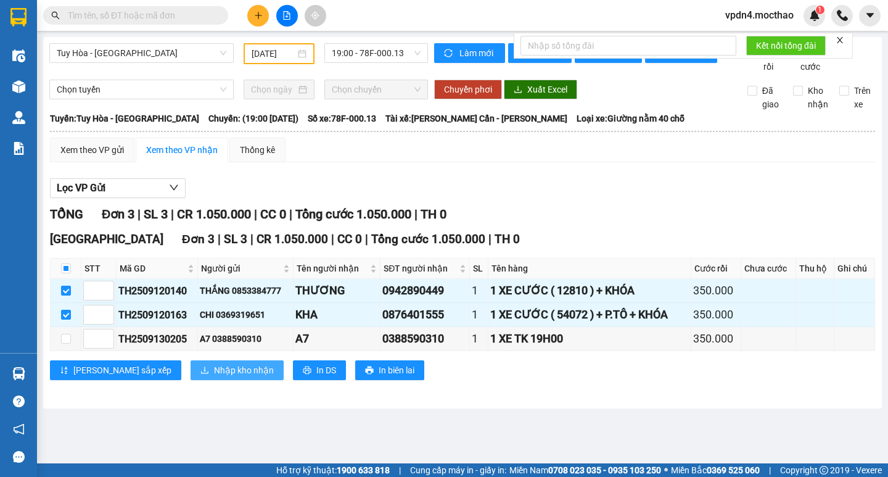
click at [214, 377] on span "Nhập kho nhận" at bounding box center [244, 370] width 60 height 14
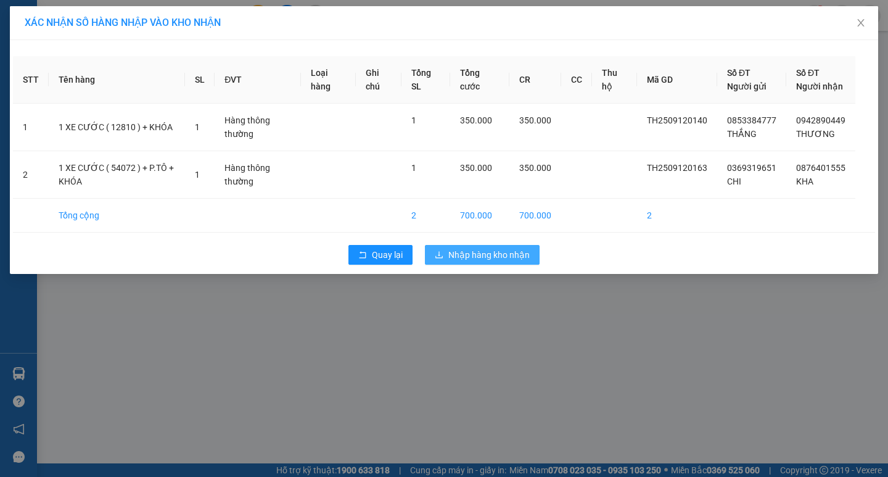
click at [490, 262] on span "Nhập hàng kho nhận" at bounding box center [488, 255] width 81 height 14
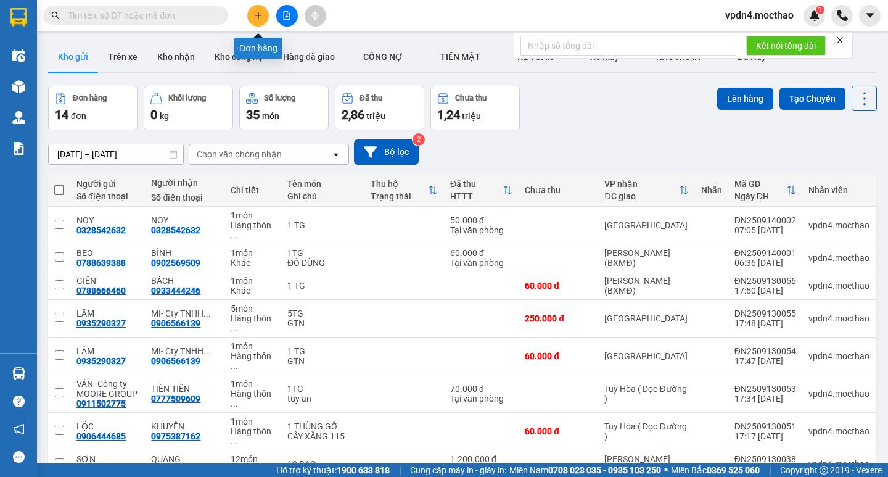
click at [257, 17] on icon "plus" at bounding box center [258, 15] width 9 height 9
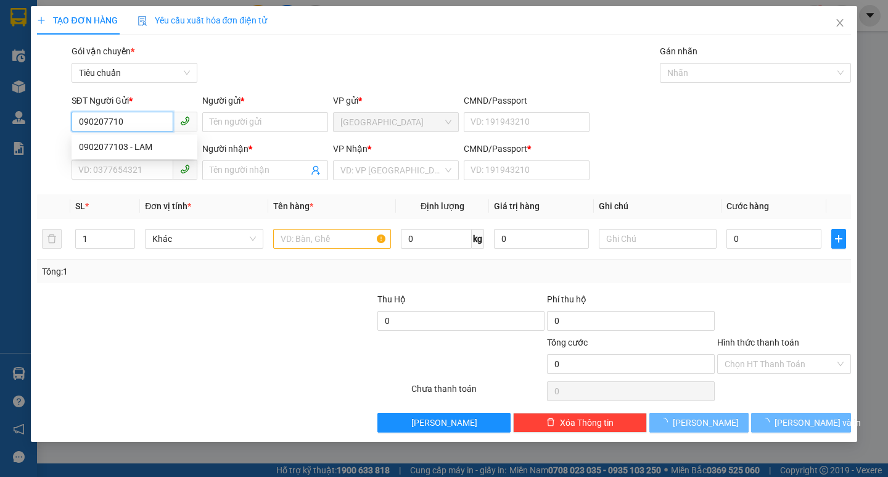
type input "0902077103"
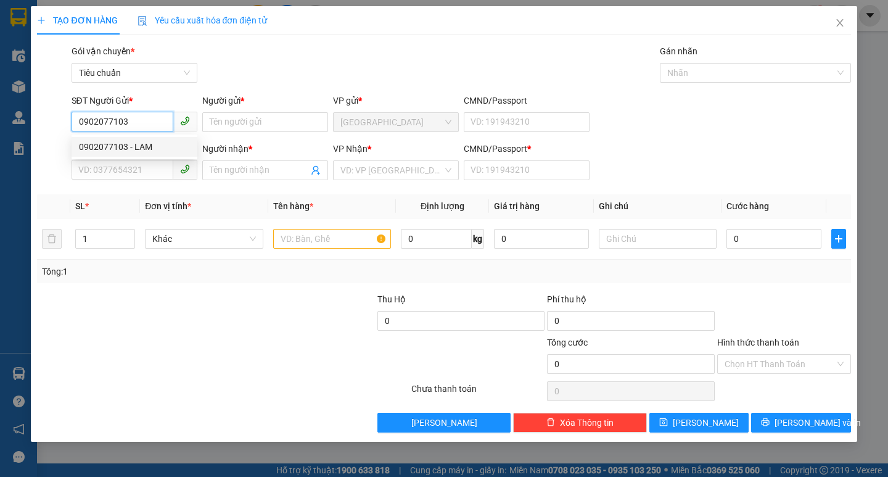
click at [117, 147] on div "0902077103 - LAM" at bounding box center [134, 147] width 111 height 14
type input "LAM"
type input "0382155825"
type input "CF HUY TÙNG"
type input "0"
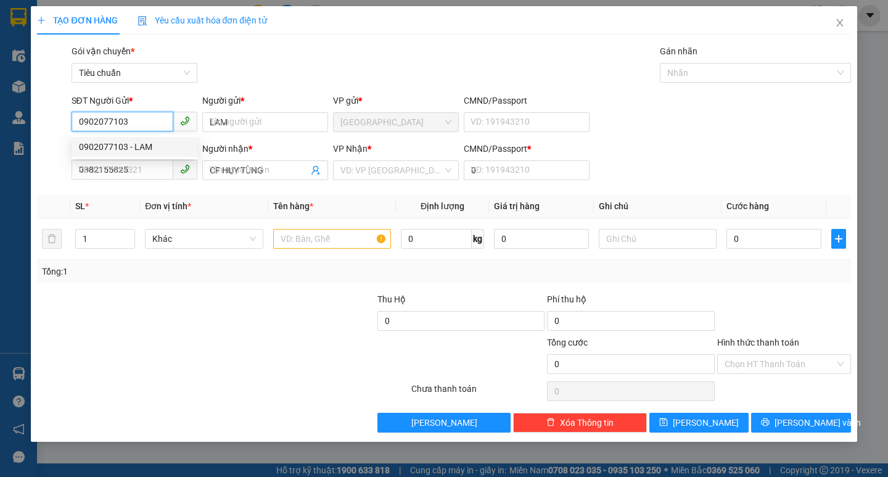
type input "20.000"
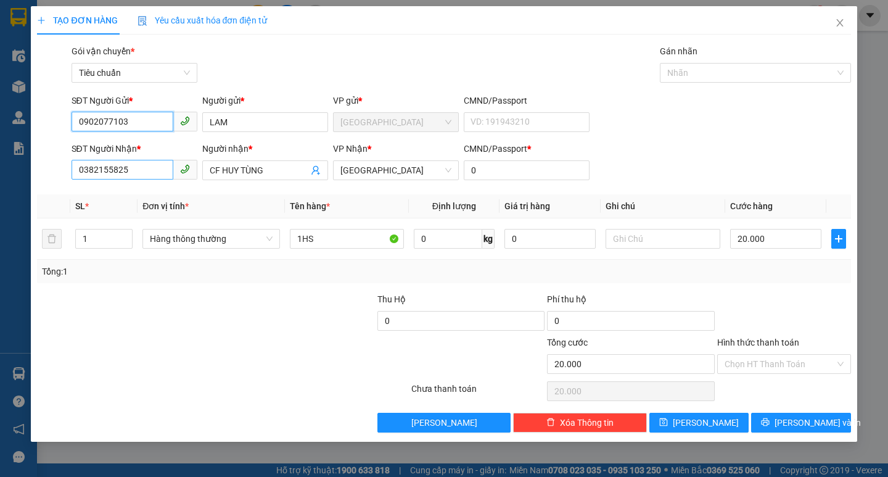
type input "0902077103"
drag, startPoint x: 148, startPoint y: 173, endPoint x: 157, endPoint y: 171, distance: 8.7
click at [149, 172] on input "0382155825" at bounding box center [123, 170] width 102 height 20
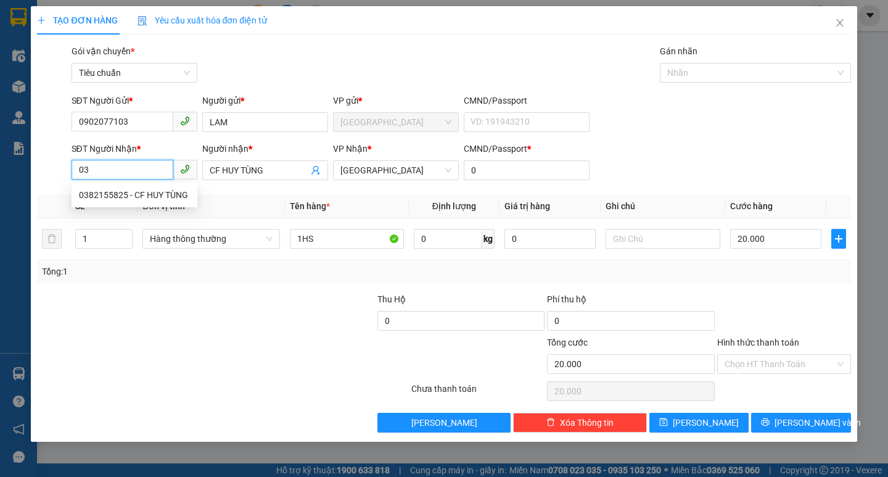
type input "0"
click at [134, 197] on div "0962156905 - HỘI" at bounding box center [134, 195] width 111 height 14
type input "0962156905"
type input "HỘI"
type input "200.000"
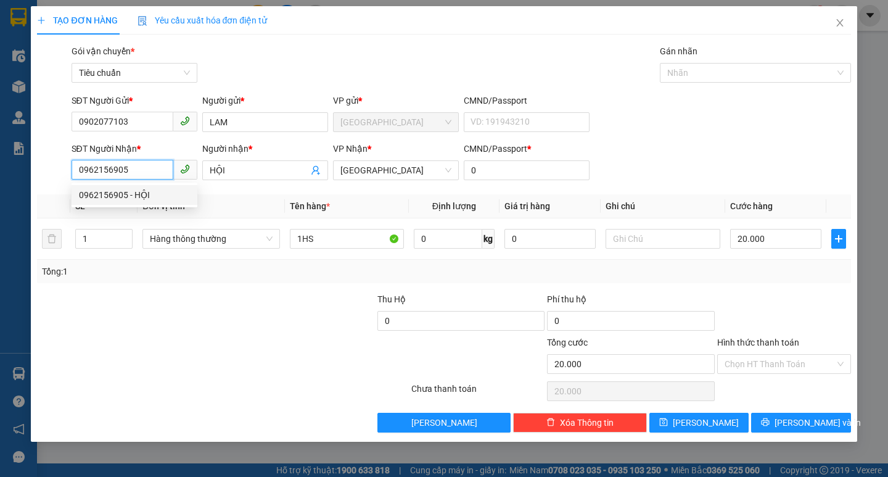
type input "200.000"
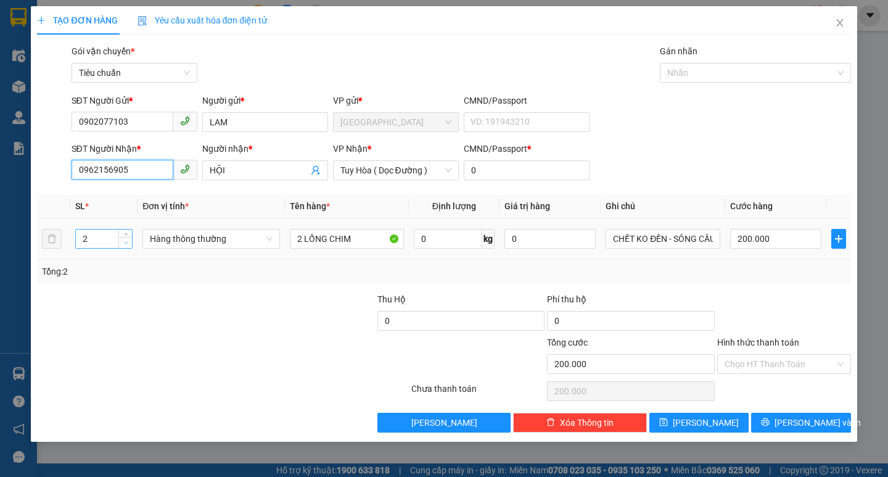
type input "0962156905"
type input "1"
click at [130, 243] on span "down" at bounding box center [125, 242] width 7 height 7
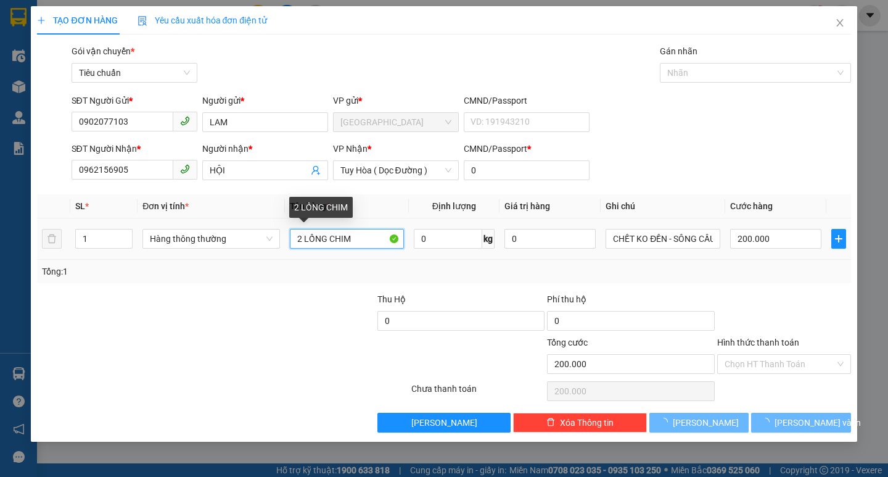
click at [302, 241] on input "2 LỒNG CHIM" at bounding box center [347, 239] width 114 height 20
type input "0"
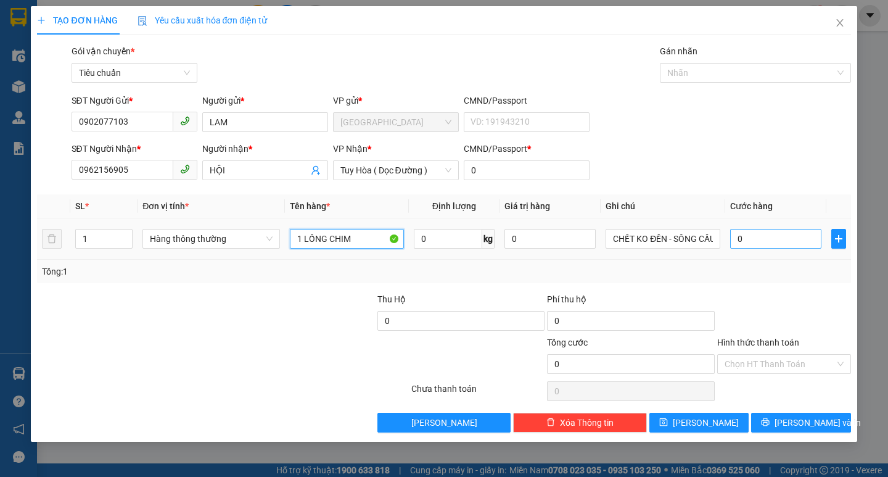
type input "1 LỒNG CHIM"
click at [746, 241] on input "0" at bounding box center [776, 239] width 92 height 20
type input "1"
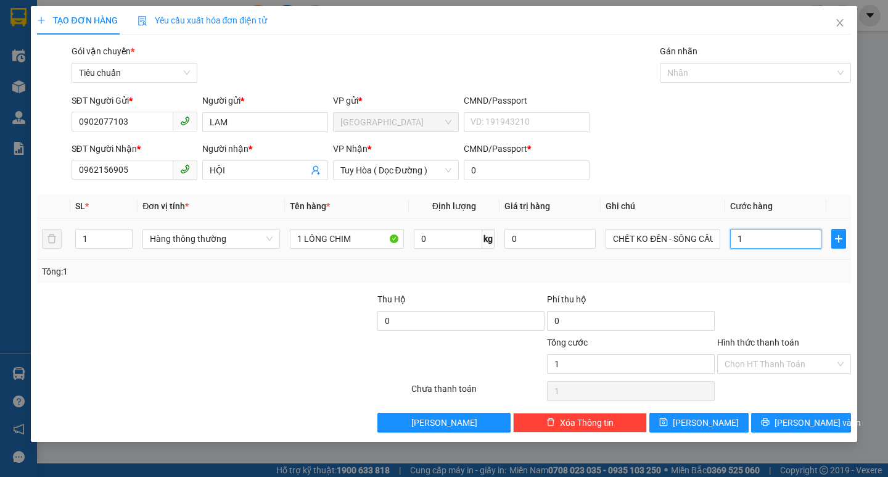
type input "10"
type input "100"
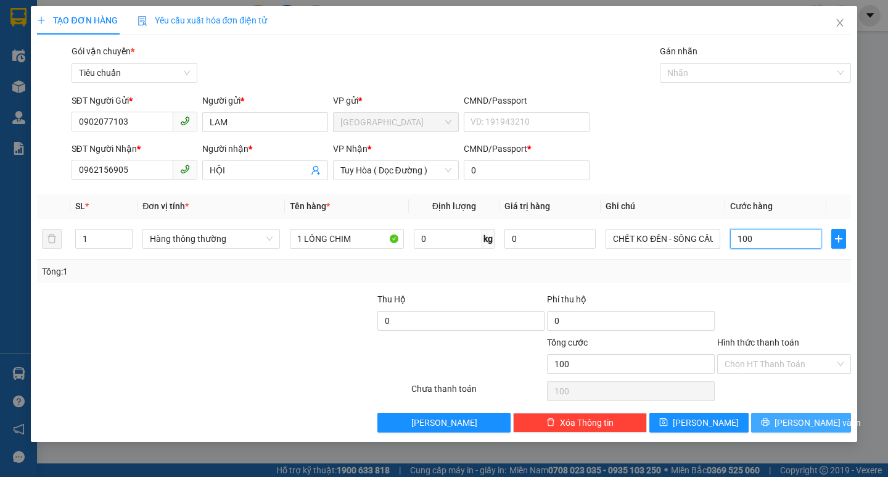
type input "100"
type input "100.000"
click at [770, 421] on icon "printer" at bounding box center [766, 422] width 8 height 8
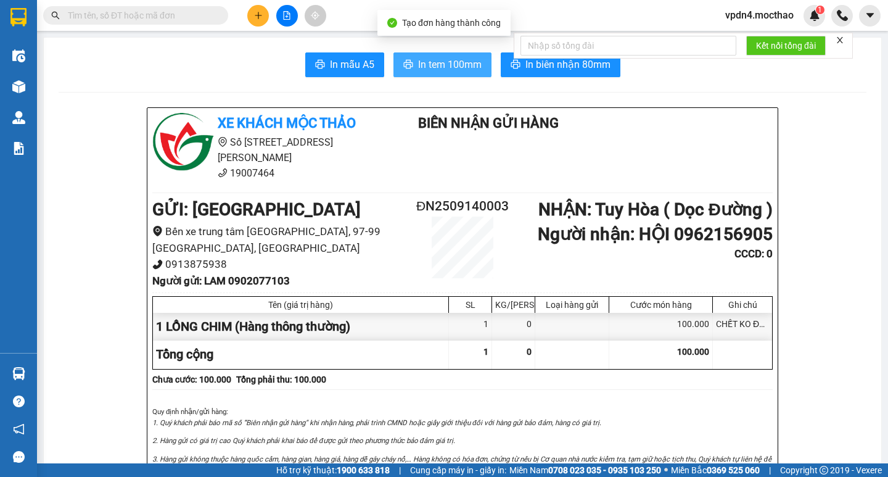
click at [439, 60] on span "In tem 100mm" at bounding box center [450, 64] width 64 height 15
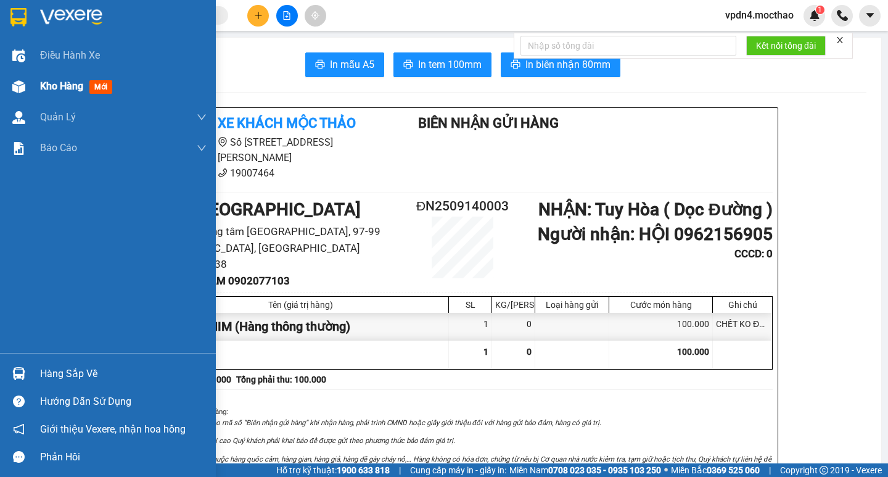
click at [77, 90] on span "Kho hàng" at bounding box center [61, 86] width 43 height 12
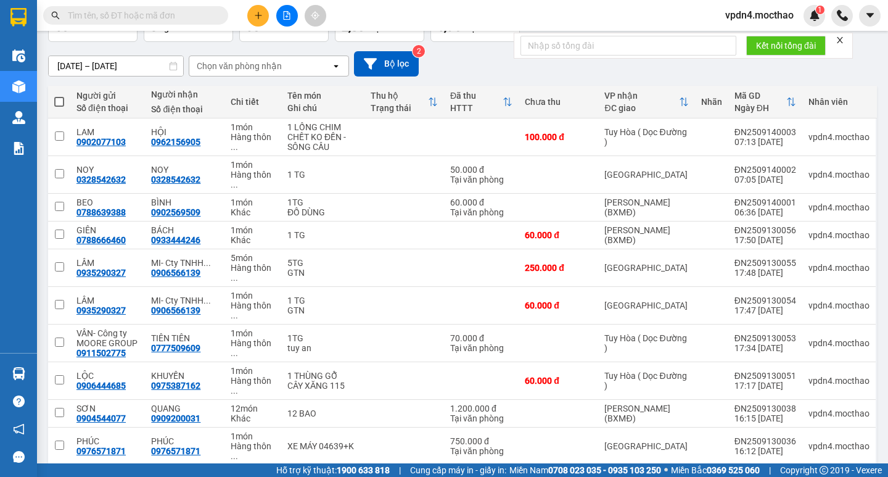
scroll to position [68, 0]
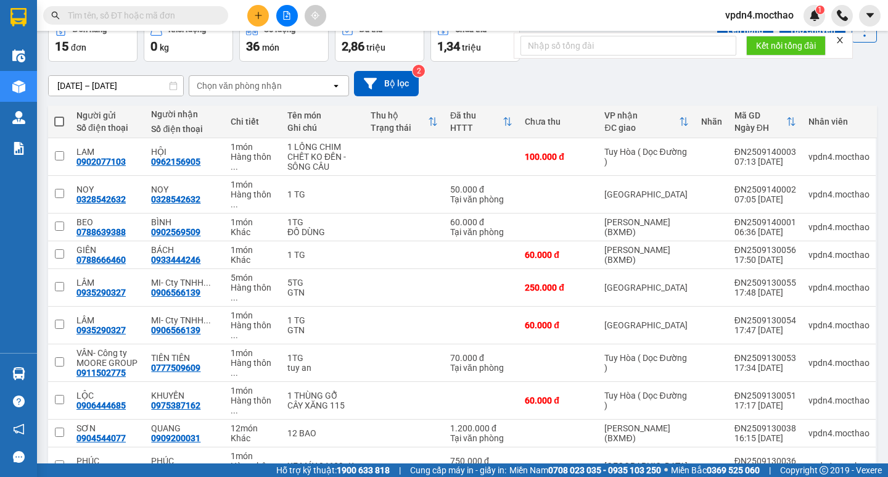
click at [59, 123] on span at bounding box center [59, 122] width 10 height 10
click at [59, 115] on input "checkbox" at bounding box center [59, 115] width 0 height 0
checkbox input "true"
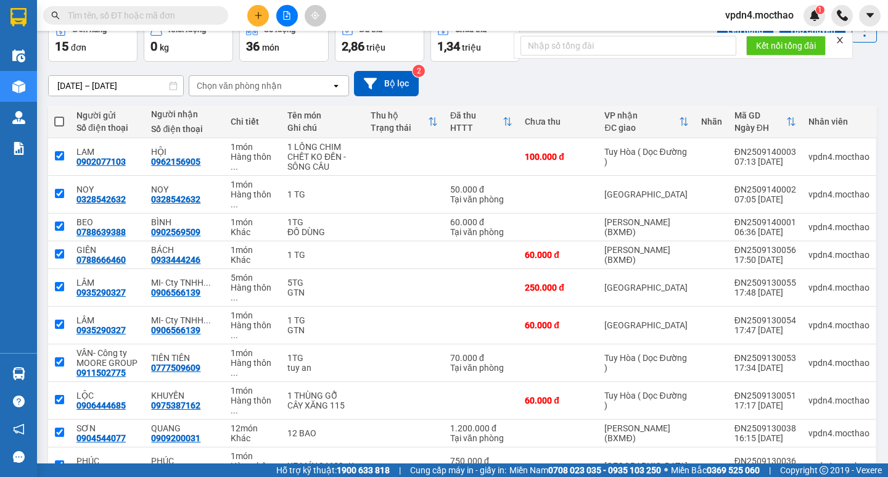
checkbox input "true"
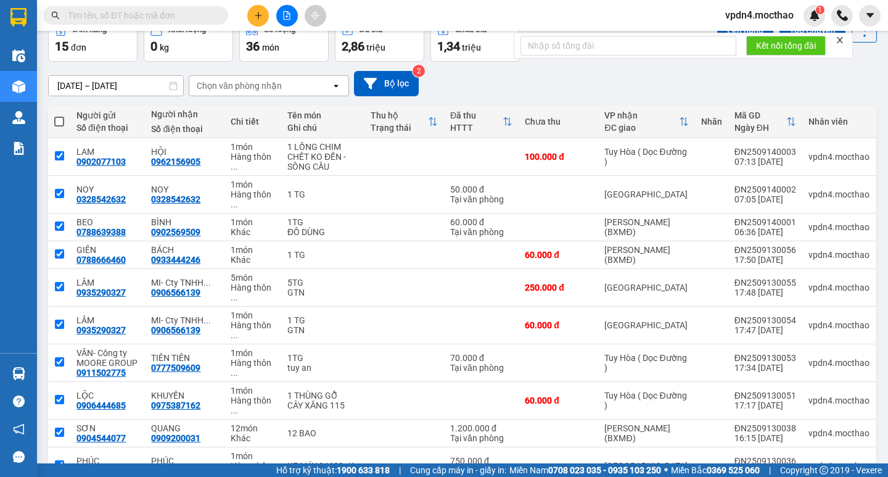
checkbox input "true"
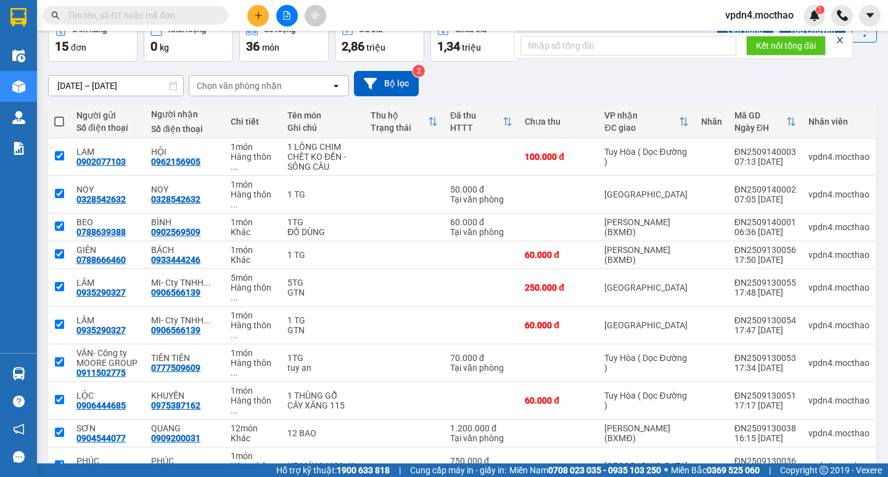
checkbox input "true"
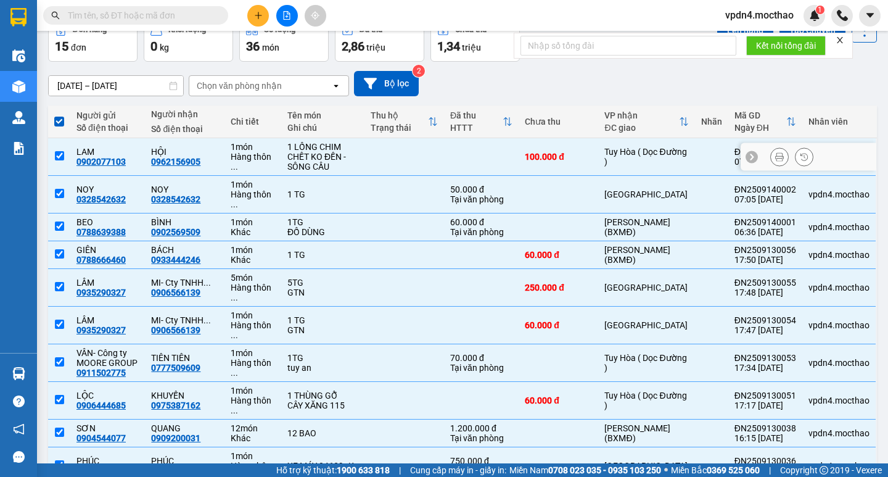
click at [54, 156] on td at bounding box center [59, 157] width 22 height 38
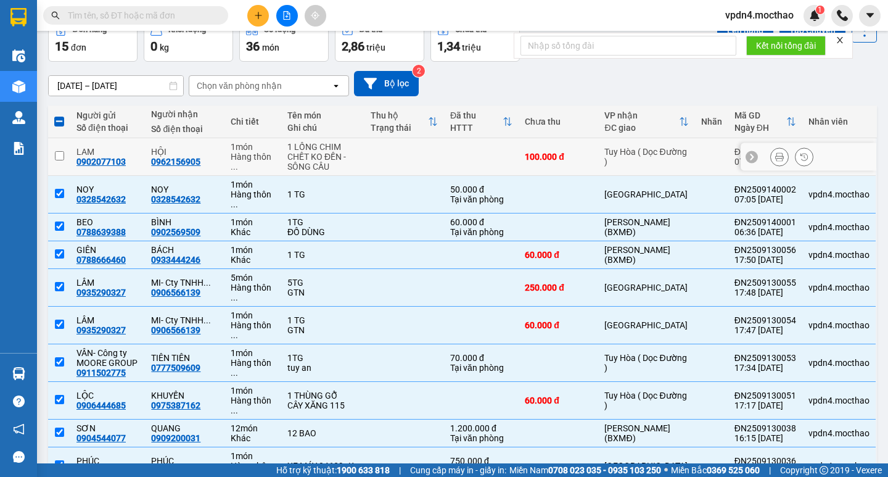
click at [62, 157] on input "checkbox" at bounding box center [59, 155] width 9 height 9
checkbox input "true"
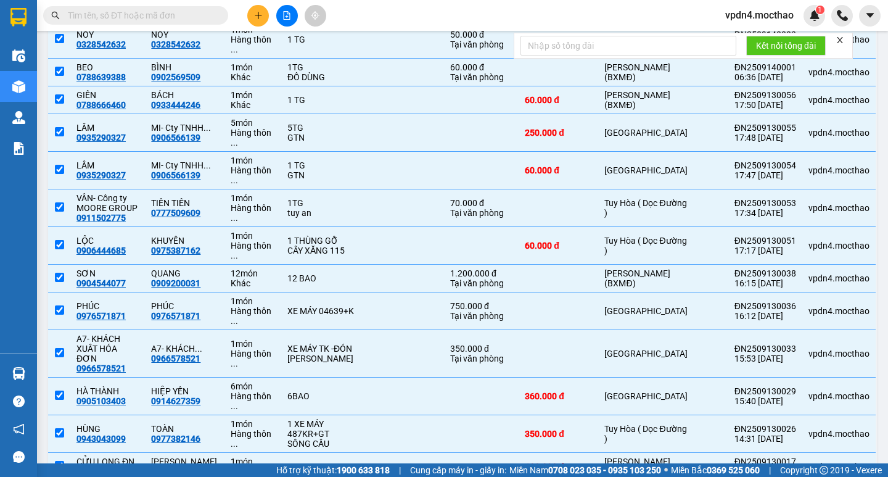
scroll to position [243, 0]
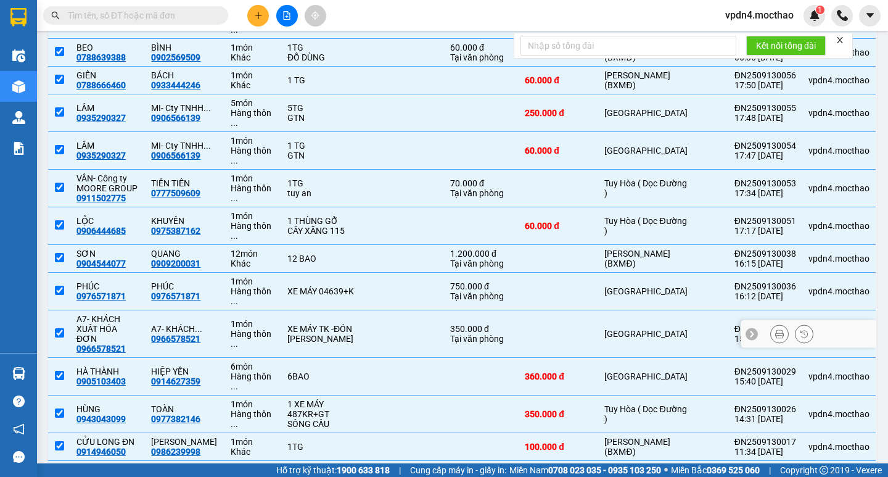
click at [57, 328] on input "checkbox" at bounding box center [59, 332] width 9 height 9
checkbox input "false"
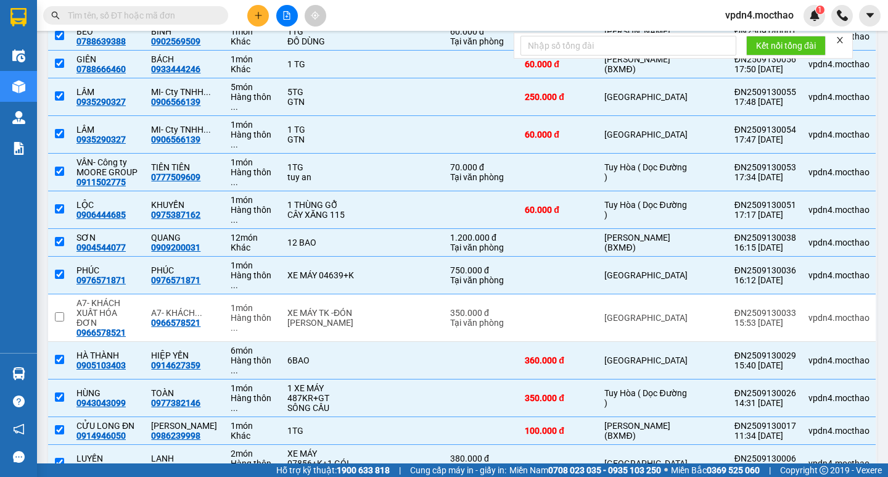
scroll to position [270, 0]
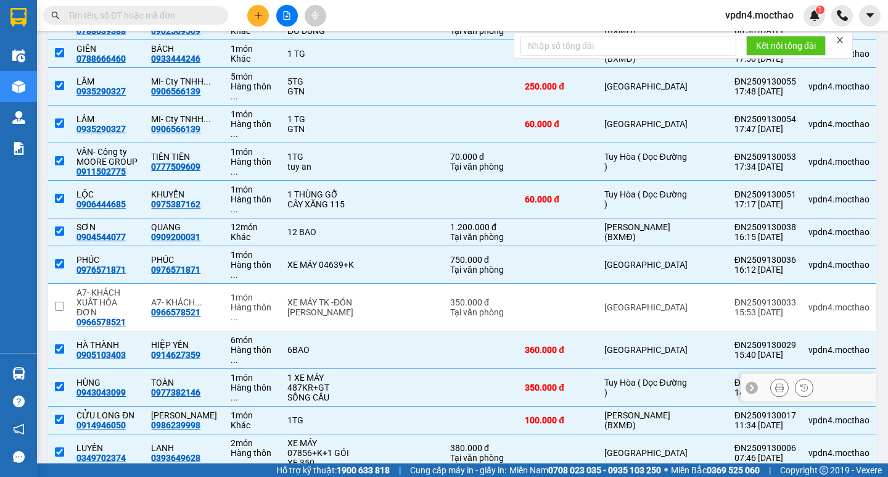
click at [60, 382] on input "checkbox" at bounding box center [59, 386] width 9 height 9
checkbox input "false"
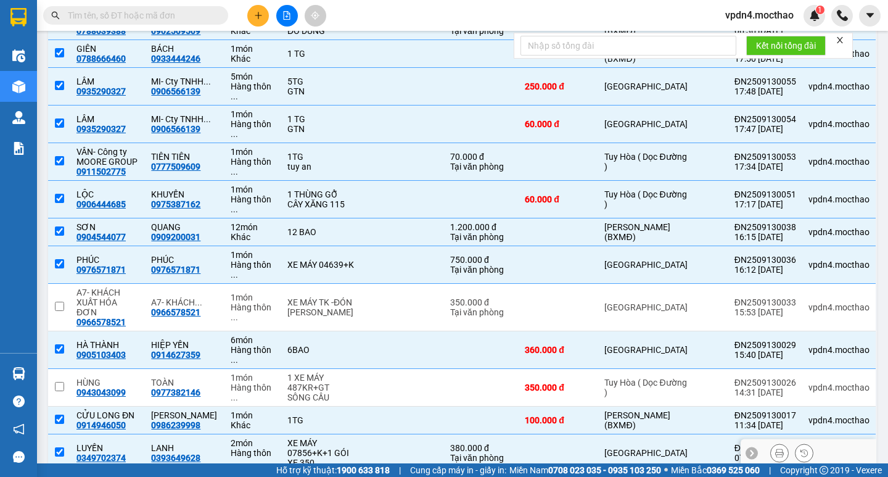
click at [59, 447] on input "checkbox" at bounding box center [59, 451] width 9 height 9
checkbox input "false"
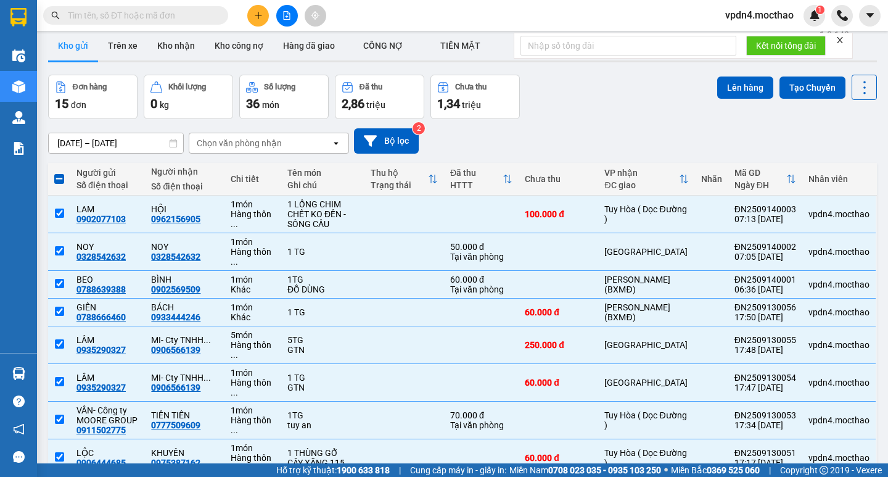
scroll to position [0, 0]
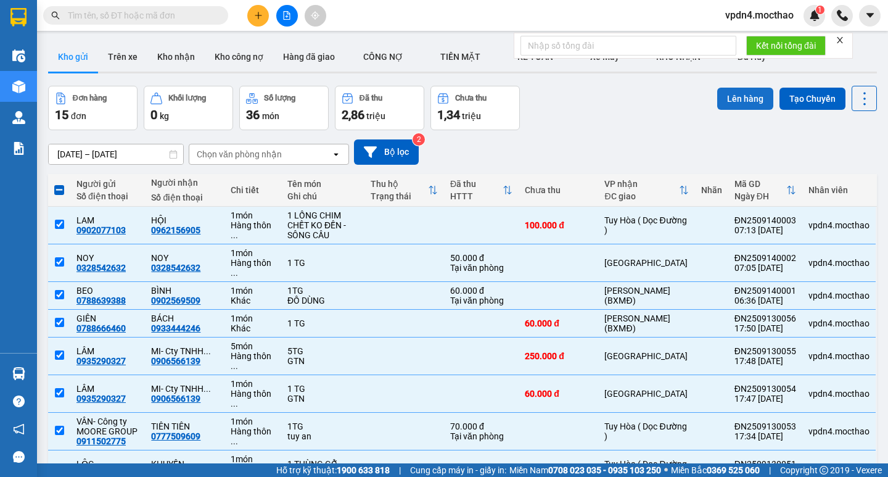
click at [739, 101] on button "Lên hàng" at bounding box center [745, 99] width 56 height 22
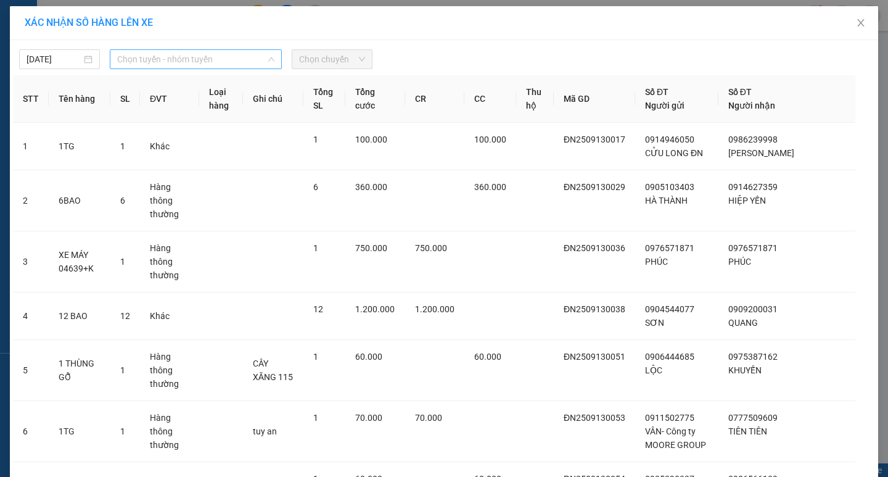
click at [200, 60] on span "Chọn tuyến - nhóm tuyến" at bounding box center [195, 59] width 157 height 19
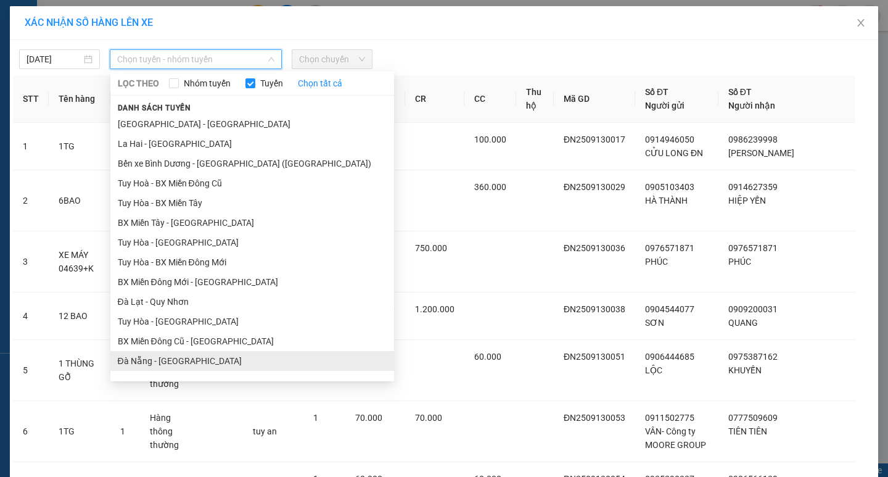
click at [137, 358] on li "Đà Nẵng - [GEOGRAPHIC_DATA]" at bounding box center [252, 361] width 284 height 20
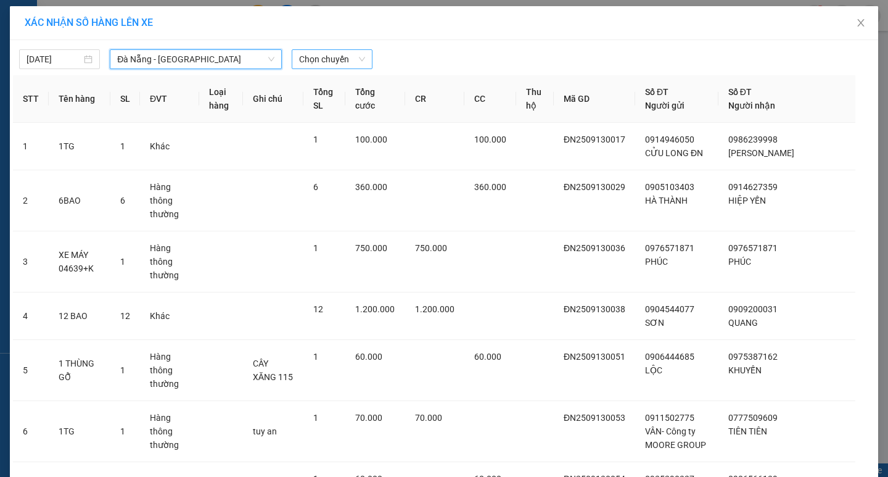
click at [343, 61] on span "Chọn chuyến" at bounding box center [332, 59] width 66 height 19
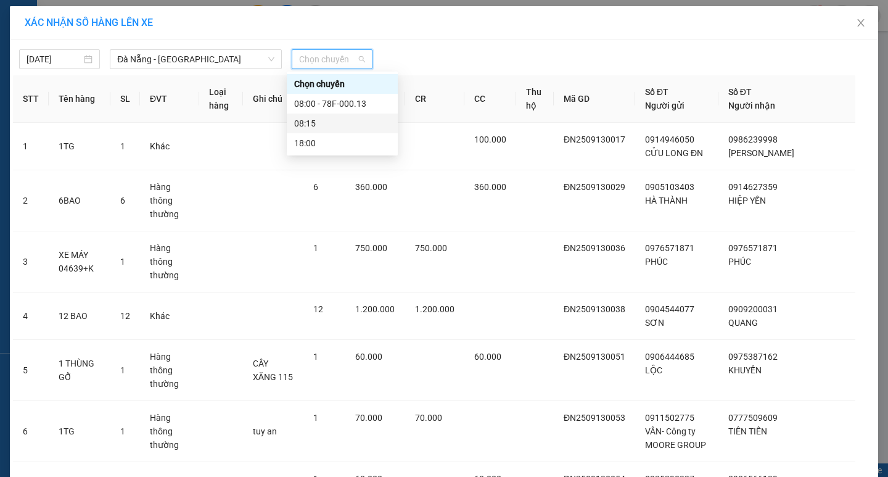
click at [312, 121] on div "08:15" at bounding box center [342, 124] width 96 height 14
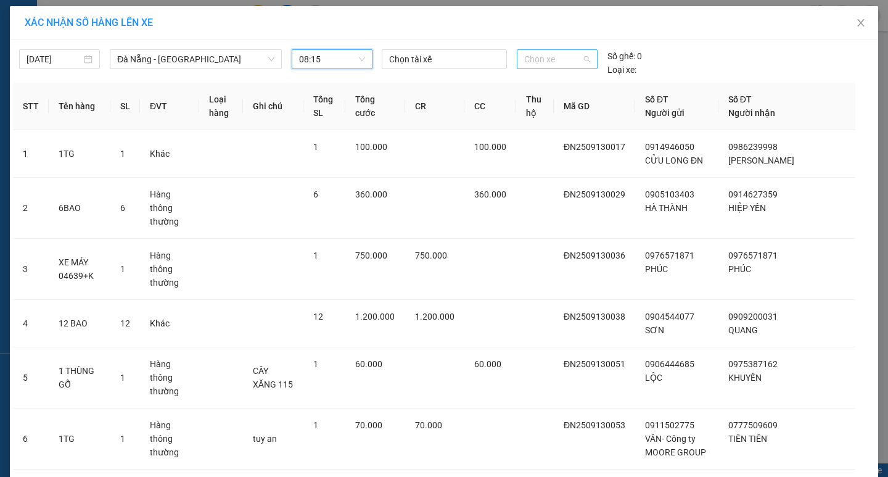
click at [579, 61] on span "Chọn xe" at bounding box center [556, 59] width 65 height 19
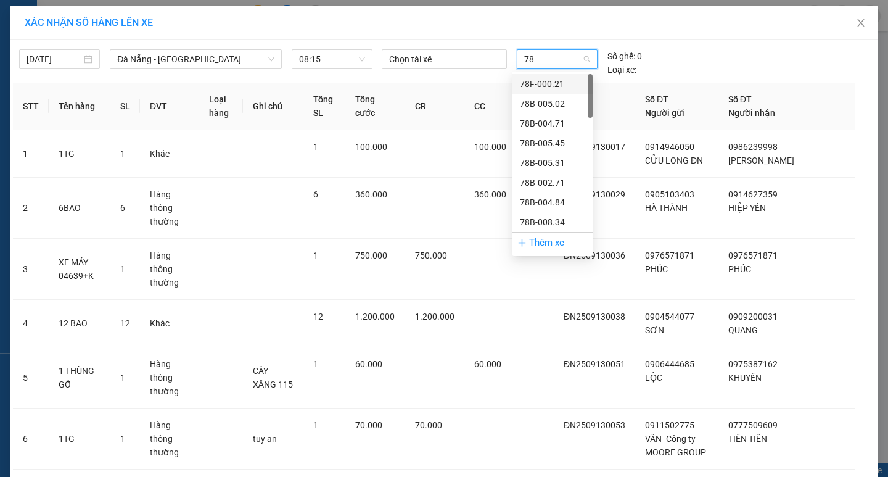
type input "78F"
click at [551, 102] on div "78F-000.31" at bounding box center [552, 104] width 65 height 14
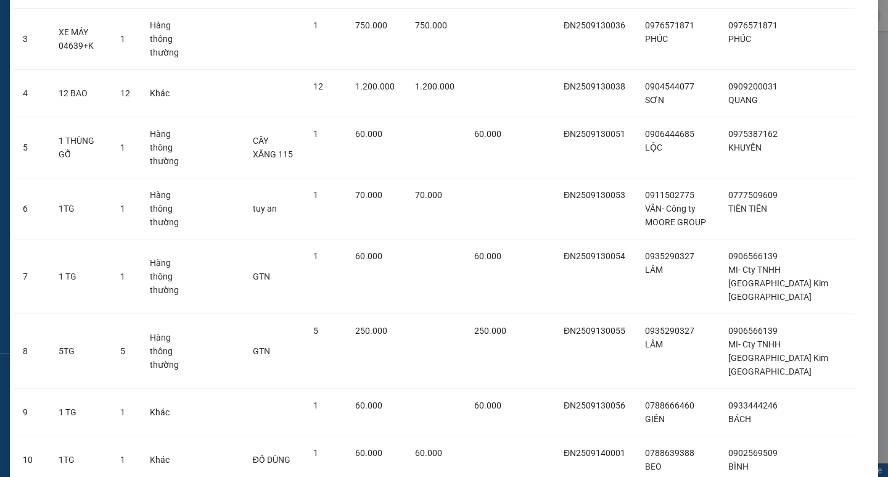
scroll to position [347, 0]
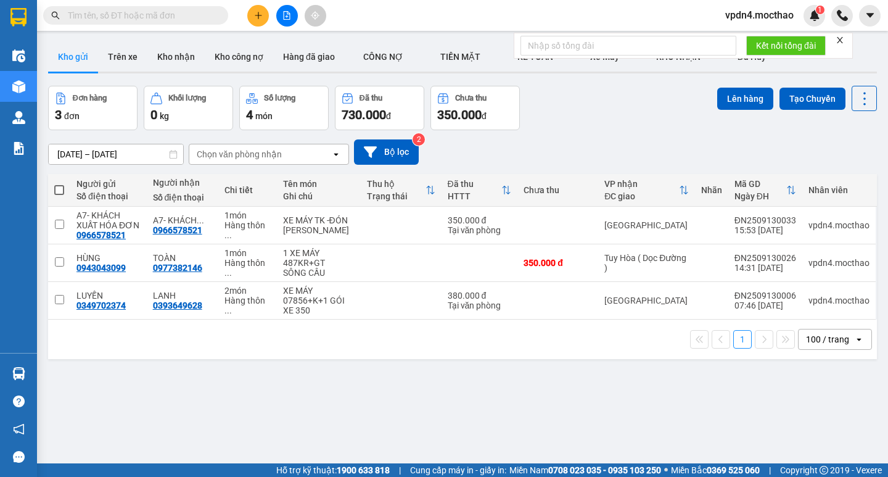
click at [57, 191] on span at bounding box center [59, 190] width 10 height 10
click at [59, 184] on input "checkbox" at bounding box center [59, 184] width 0 height 0
checkbox input "true"
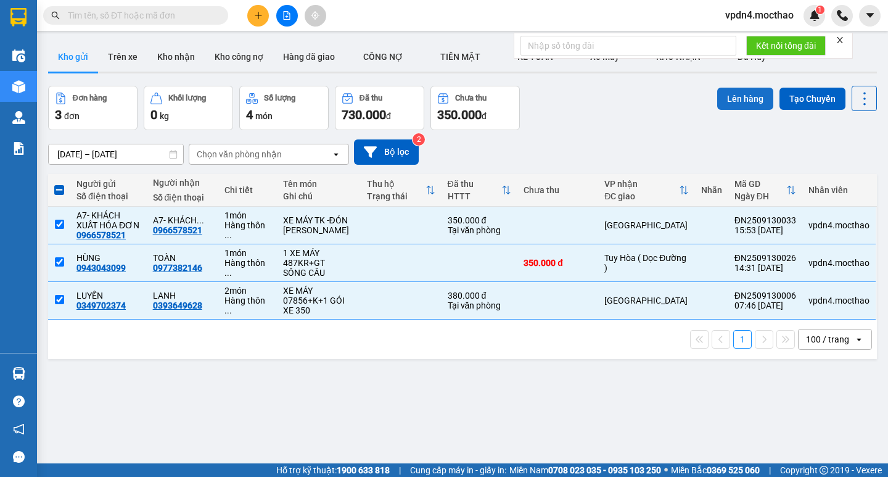
click at [744, 101] on button "Lên hàng" at bounding box center [745, 99] width 56 height 22
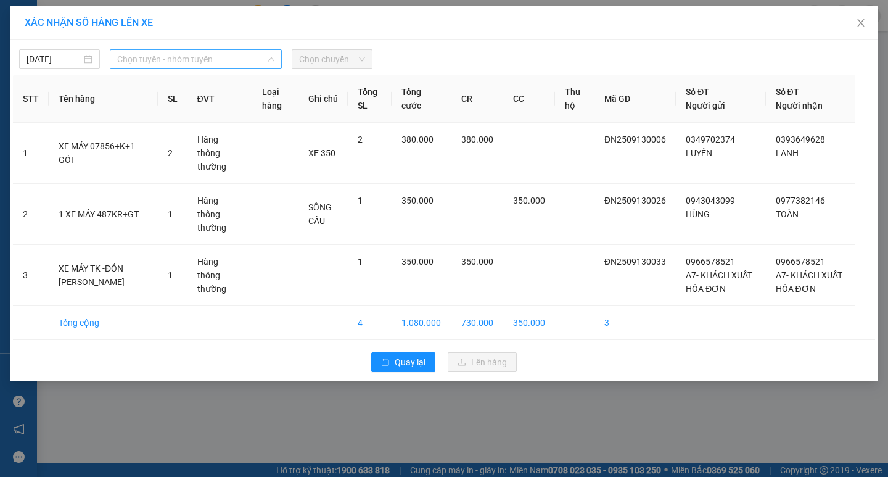
click at [226, 60] on span "Chọn tuyến - nhóm tuyến" at bounding box center [195, 59] width 157 height 19
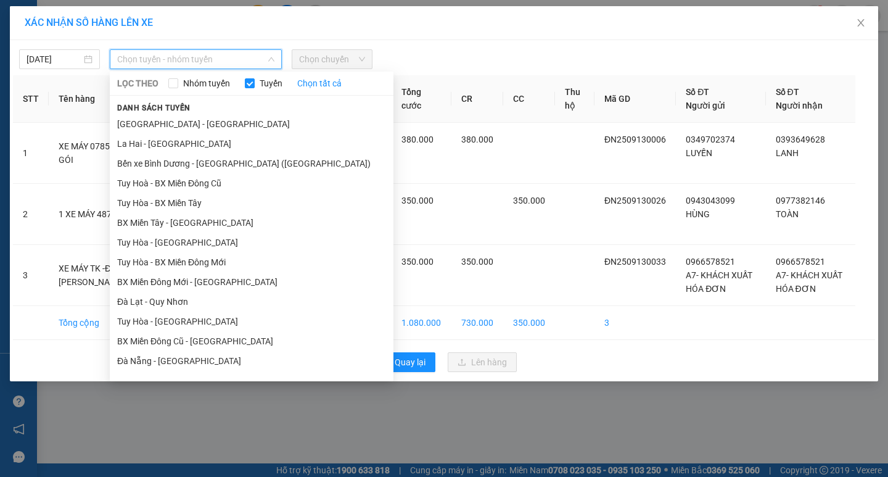
click at [165, 362] on li "Đà Nẵng - [GEOGRAPHIC_DATA]" at bounding box center [252, 361] width 284 height 20
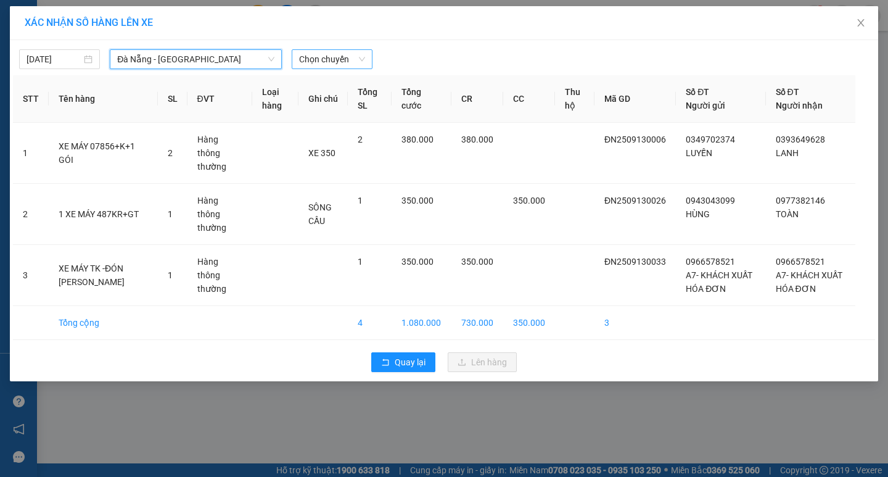
click at [352, 60] on span "Chọn chuyến" at bounding box center [332, 59] width 66 height 19
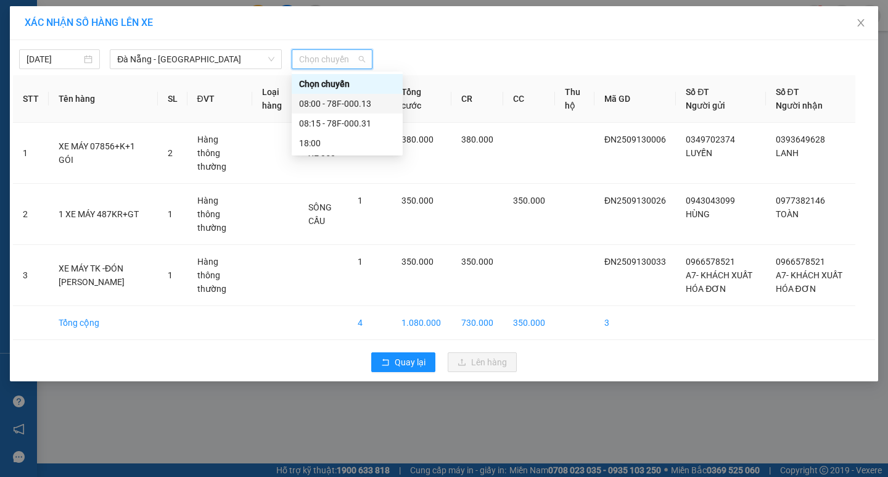
click at [333, 104] on div "08:00 - 78F-000.13" at bounding box center [347, 104] width 96 height 14
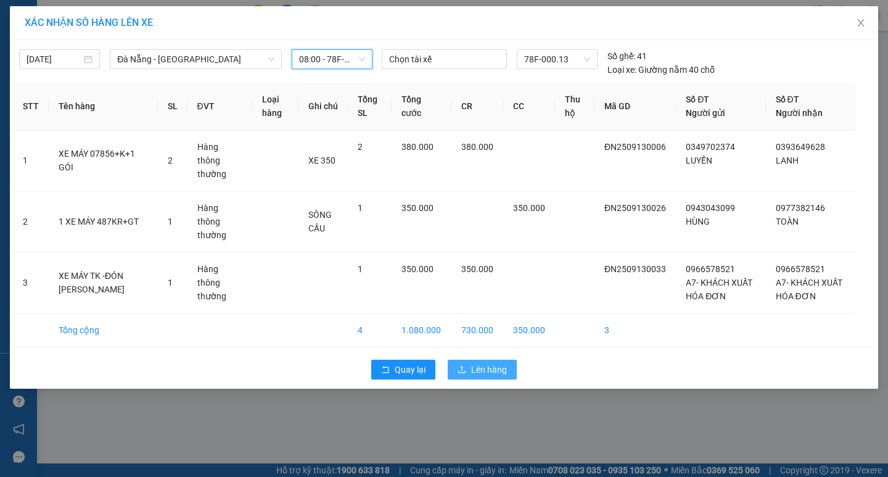
click at [488, 363] on span "Lên hàng" at bounding box center [489, 370] width 36 height 14
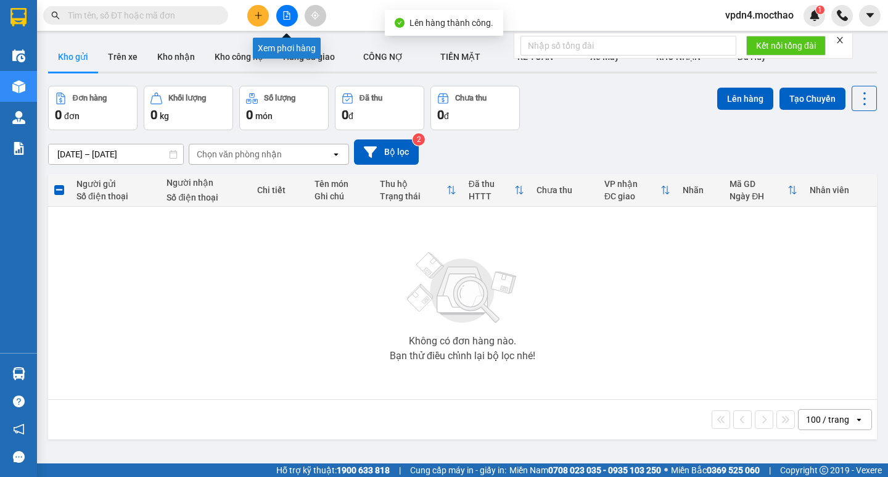
click at [287, 16] on icon "file-add" at bounding box center [287, 15] width 7 height 9
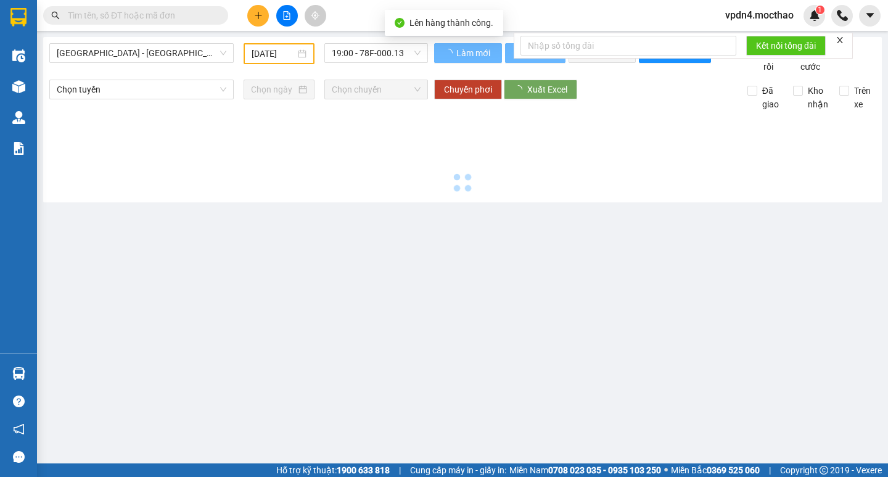
type input "[DATE]"
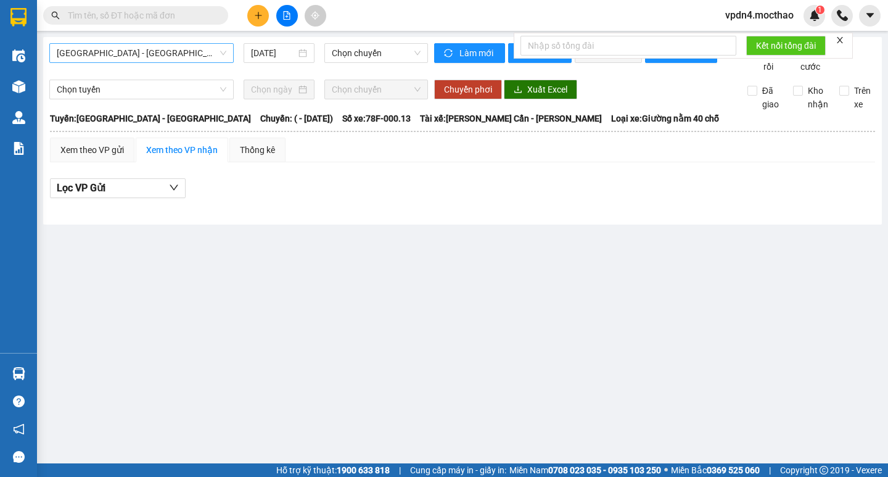
click at [194, 56] on span "[GEOGRAPHIC_DATA] - [GEOGRAPHIC_DATA]" at bounding box center [142, 53] width 170 height 19
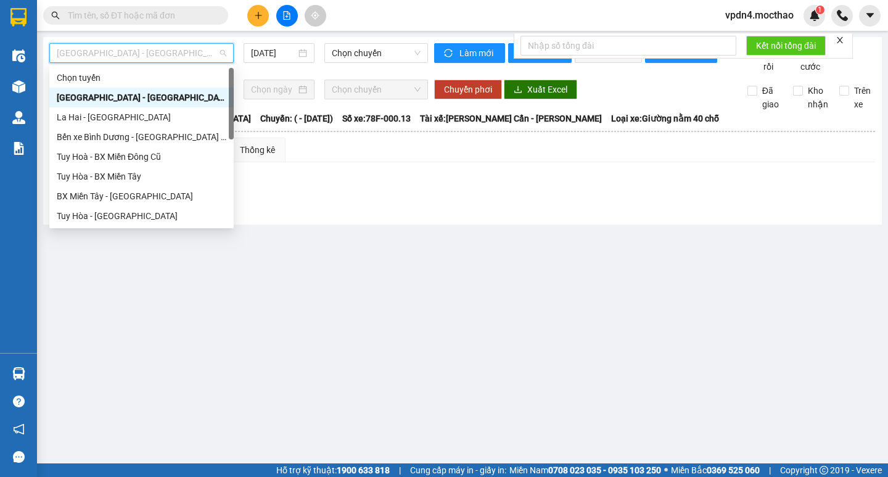
type input "D"
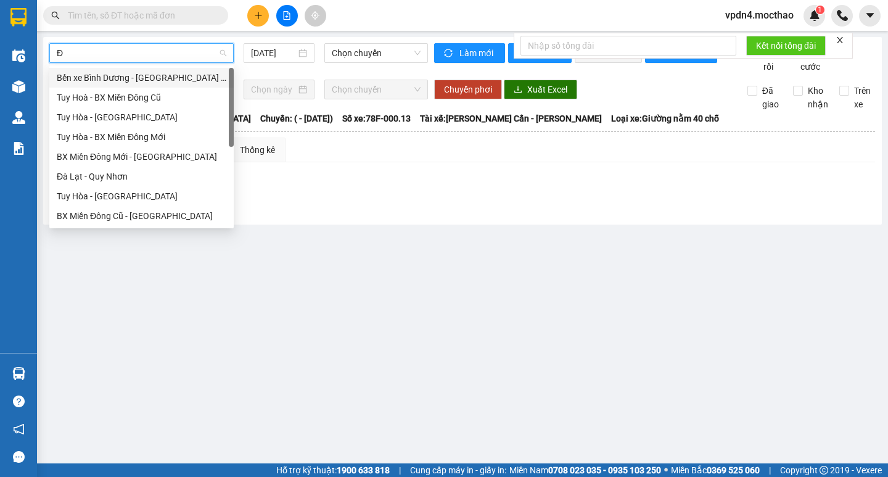
type input "ĐA"
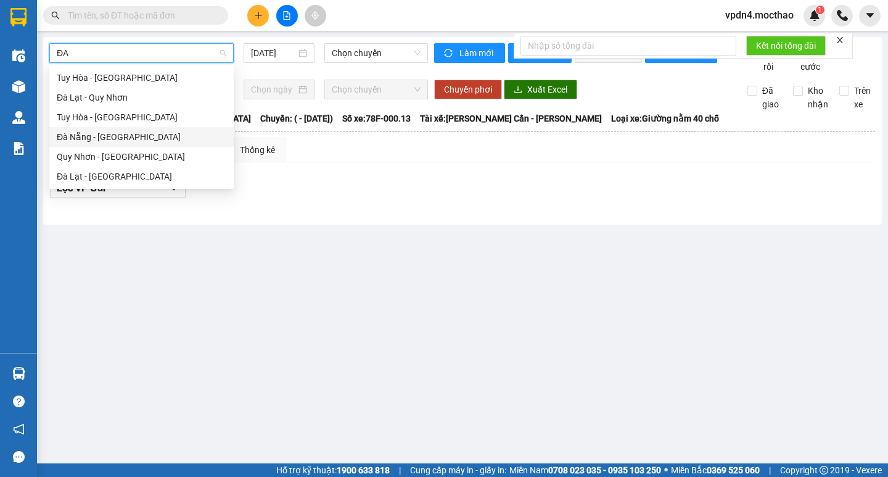
click at [104, 139] on div "Đà Nẵng - [GEOGRAPHIC_DATA]" at bounding box center [142, 137] width 170 height 14
type input "[DATE]"
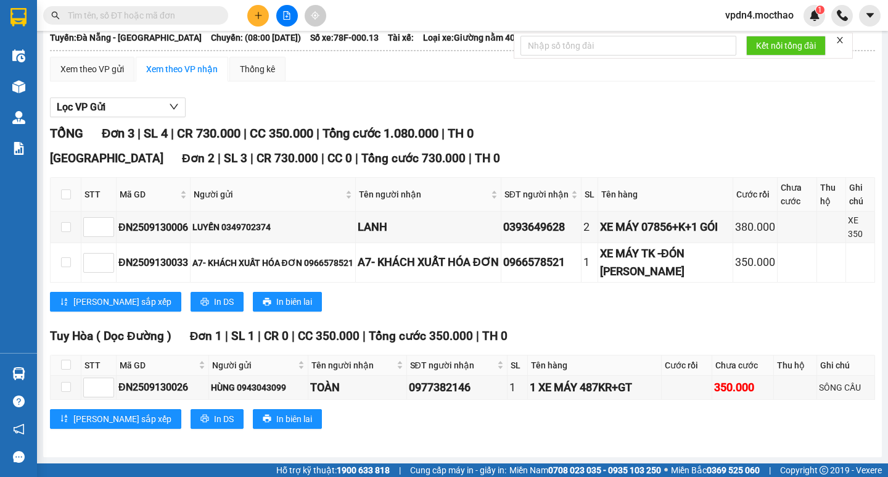
scroll to position [102, 0]
click at [260, 17] on icon "plus" at bounding box center [258, 15] width 9 height 9
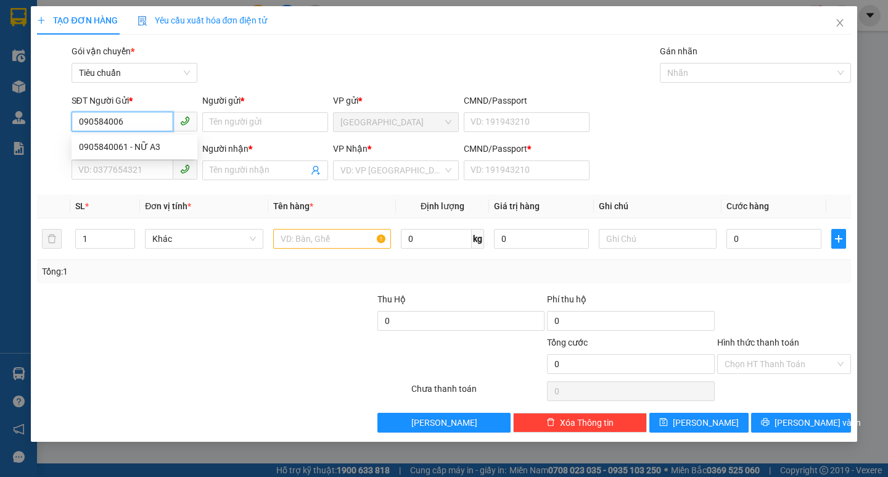
type input "0905840061"
click at [143, 148] on div "0905840061 - NỮ A3" at bounding box center [134, 147] width 111 height 14
type input "NỮ A3"
type input "0905840061"
type input "NỮ A3"
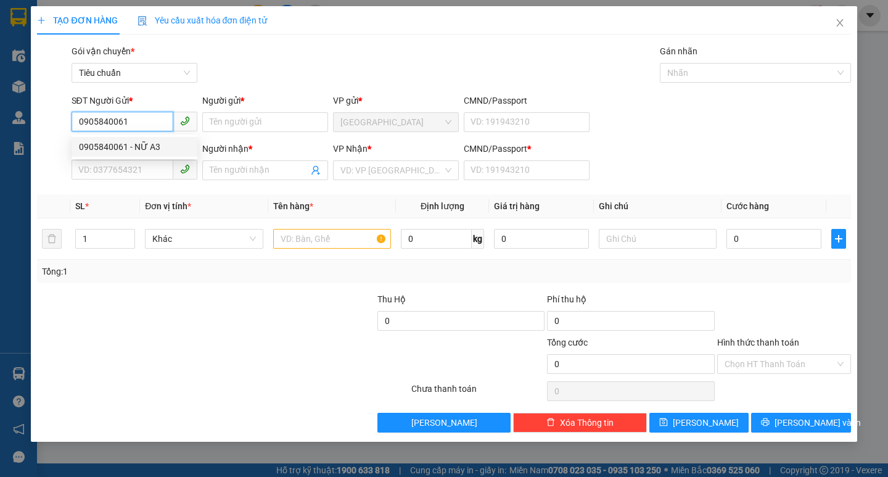
type input "0"
type input "350.000"
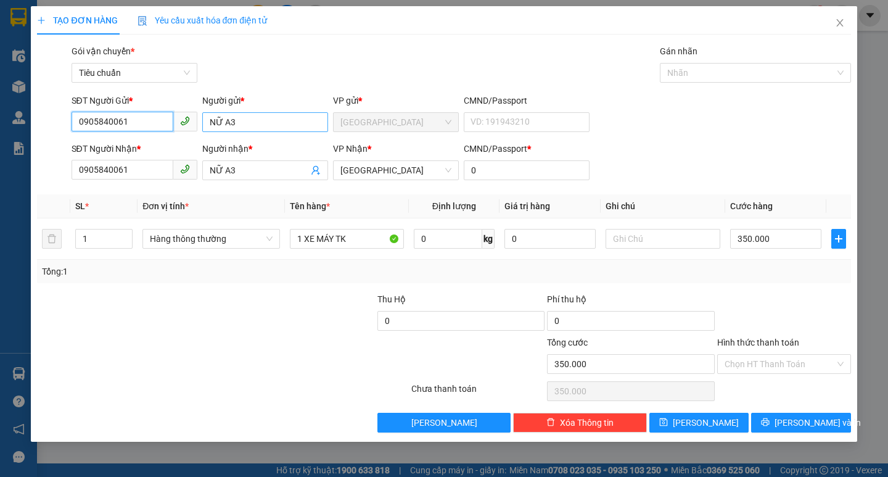
type input "0905840061"
drag, startPoint x: 247, startPoint y: 126, endPoint x: 266, endPoint y: 128, distance: 19.3
click at [252, 126] on input "NỮ A3" at bounding box center [265, 122] width 126 height 20
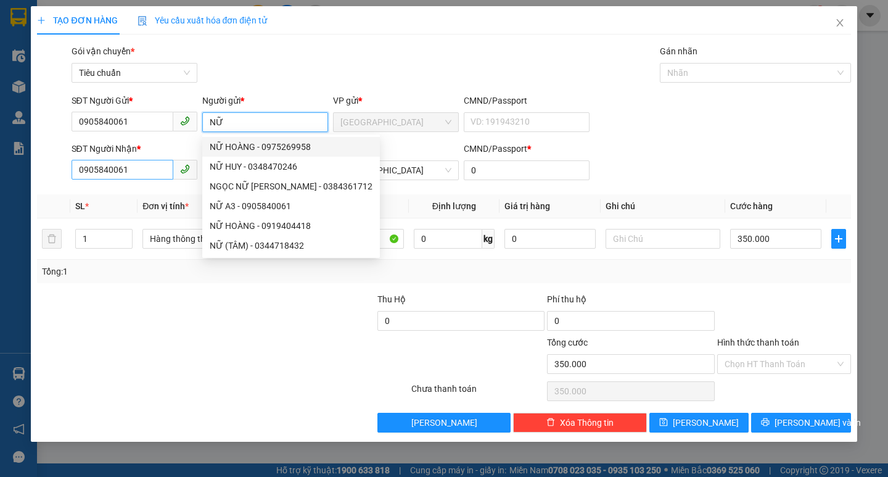
type input "NỮ"
click at [148, 168] on input "0905840061" at bounding box center [123, 170] width 102 height 20
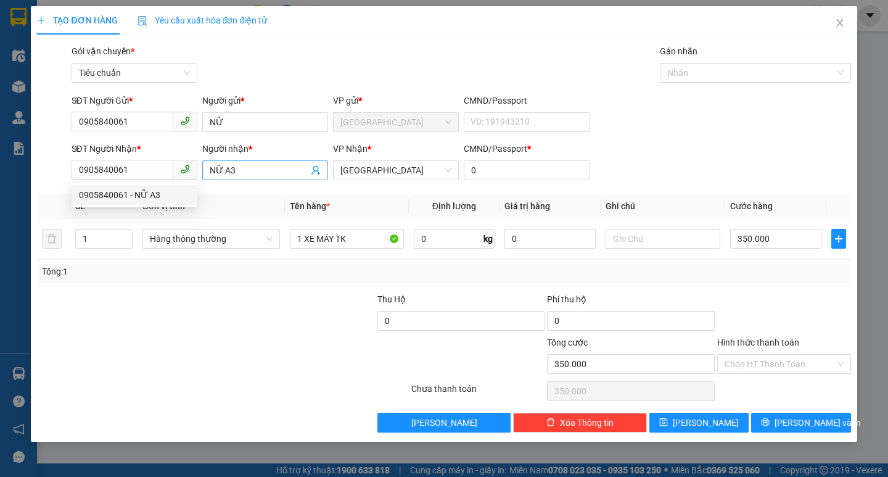
click at [246, 171] on input "NỮ A3" at bounding box center [259, 170] width 99 height 14
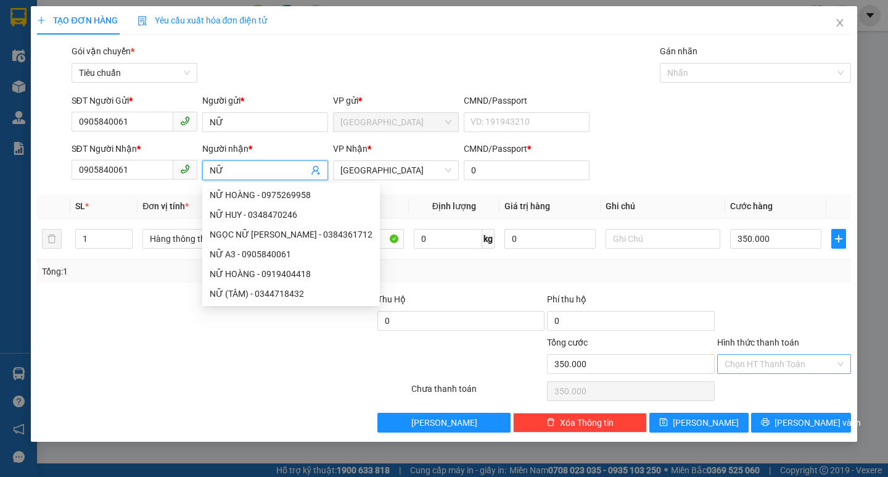
type input "NỮ"
click at [770, 367] on input "Hình thức thanh toán" at bounding box center [780, 364] width 110 height 19
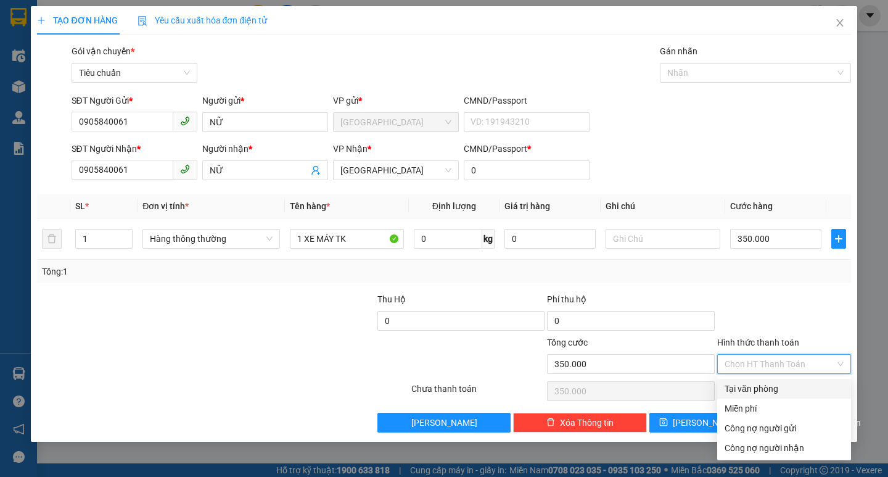
click at [760, 388] on div "Tại văn phòng" at bounding box center [784, 389] width 119 height 14
type input "0"
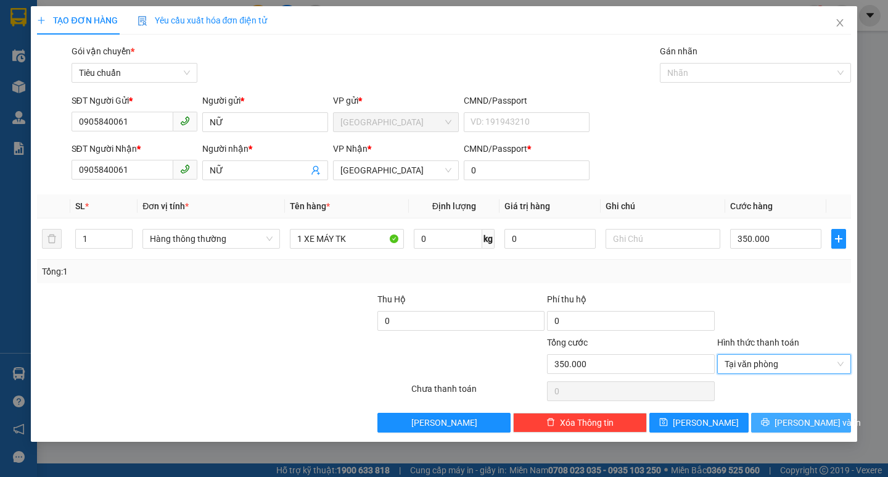
click at [770, 426] on icon "printer" at bounding box center [766, 422] width 8 height 8
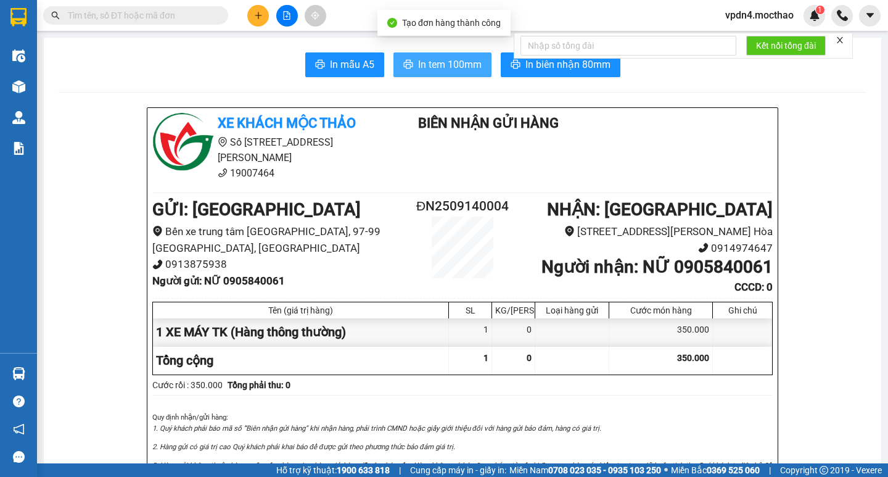
click at [424, 63] on span "In tem 100mm" at bounding box center [450, 64] width 64 height 15
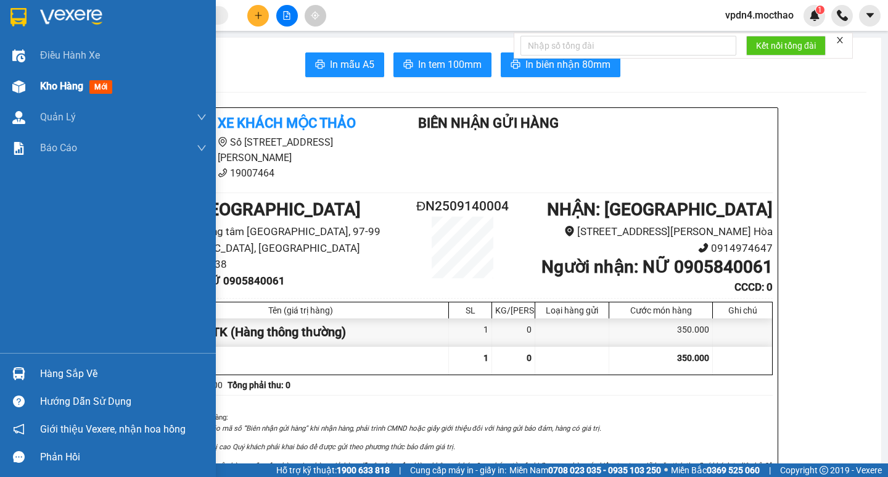
click at [56, 86] on span "Kho hàng" at bounding box center [61, 86] width 43 height 12
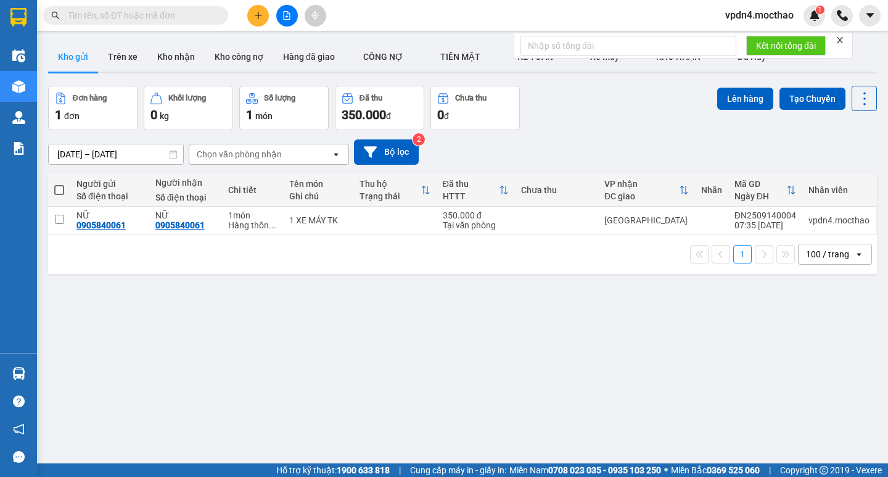
click at [61, 189] on span at bounding box center [59, 190] width 10 height 10
click at [59, 184] on input "checkbox" at bounding box center [59, 184] width 0 height 0
checkbox input "true"
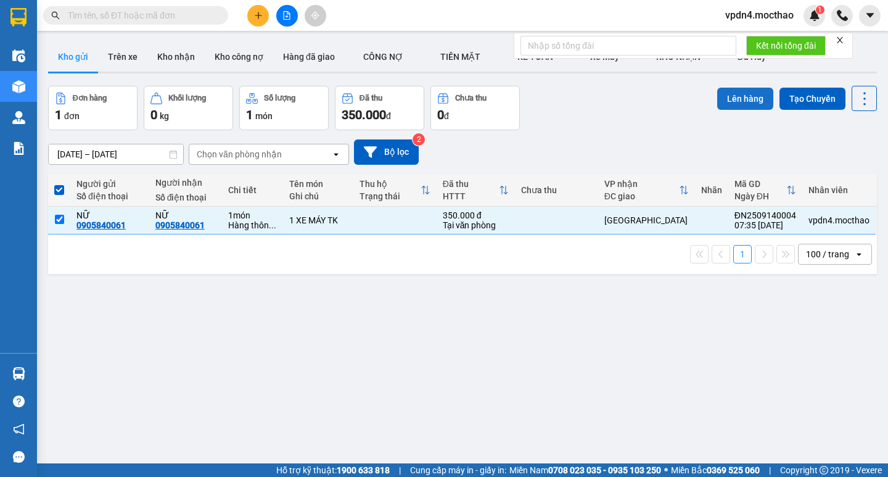
click at [729, 93] on button "Lên hàng" at bounding box center [745, 99] width 56 height 22
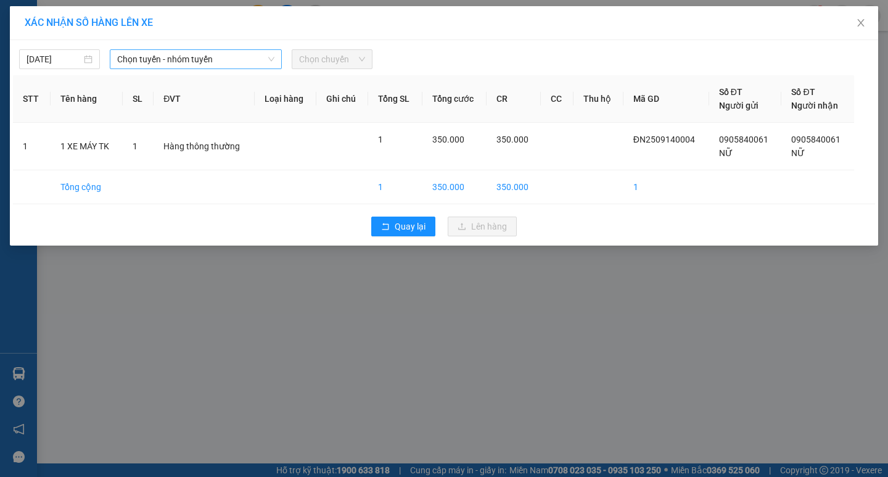
click at [232, 64] on span "Chọn tuyến - nhóm tuyến" at bounding box center [195, 59] width 157 height 19
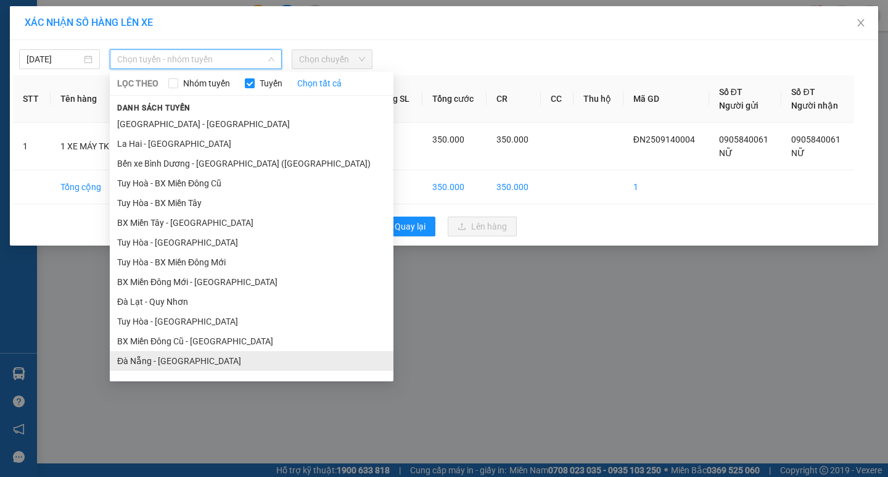
click at [160, 360] on li "Đà Nẵng - [GEOGRAPHIC_DATA]" at bounding box center [252, 361] width 284 height 20
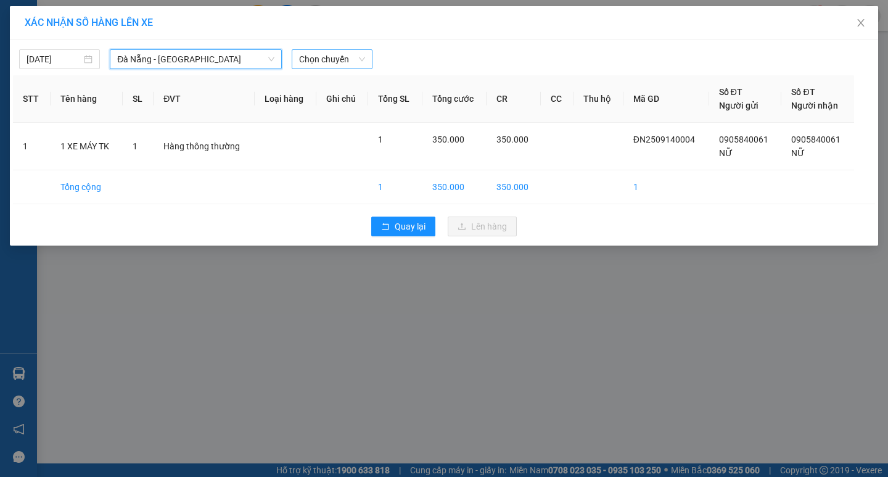
click at [363, 64] on span "Chọn chuyến" at bounding box center [332, 59] width 66 height 19
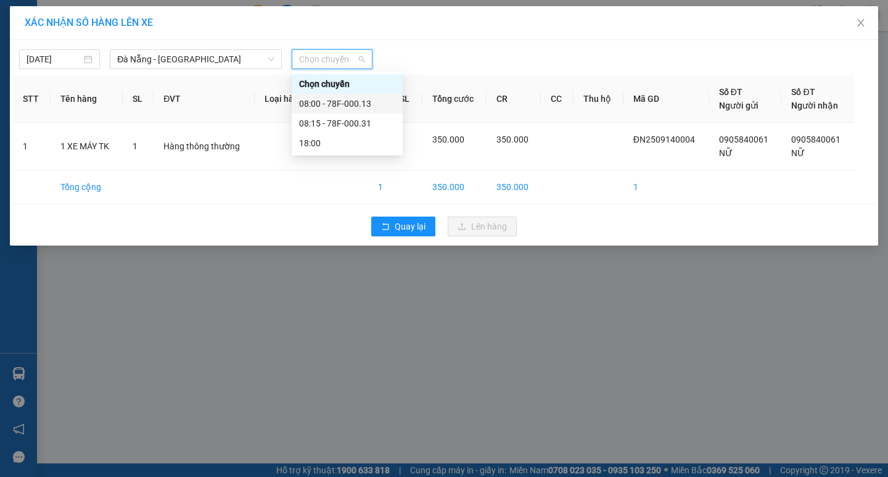
click at [353, 104] on div "08:00 - 78F-000.13" at bounding box center [347, 104] width 96 height 14
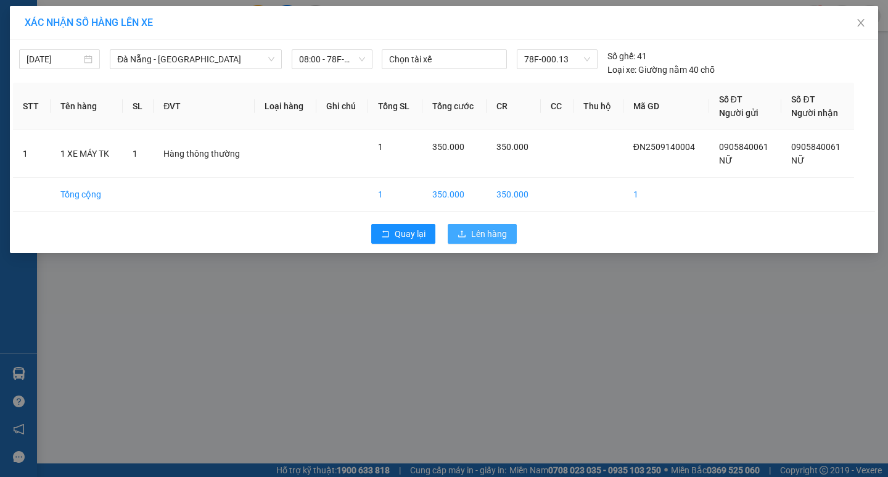
click at [486, 232] on span "Lên hàng" at bounding box center [489, 234] width 36 height 14
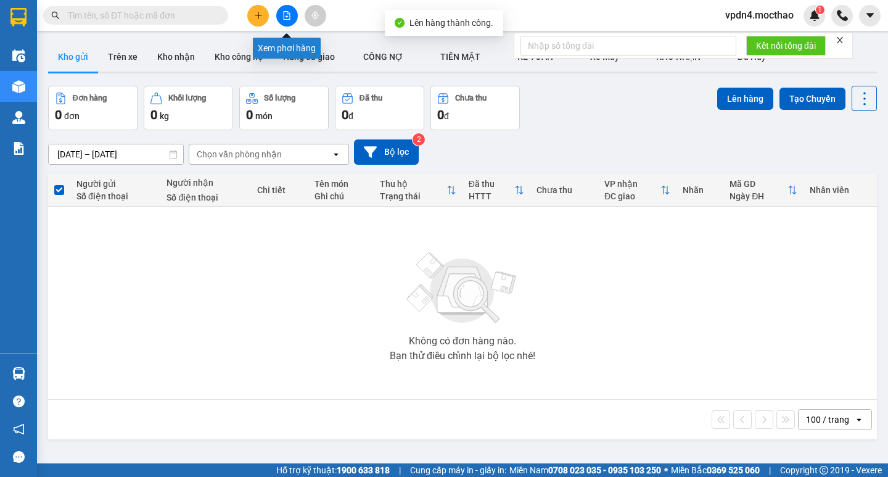
click at [283, 17] on icon "file-add" at bounding box center [286, 15] width 9 height 9
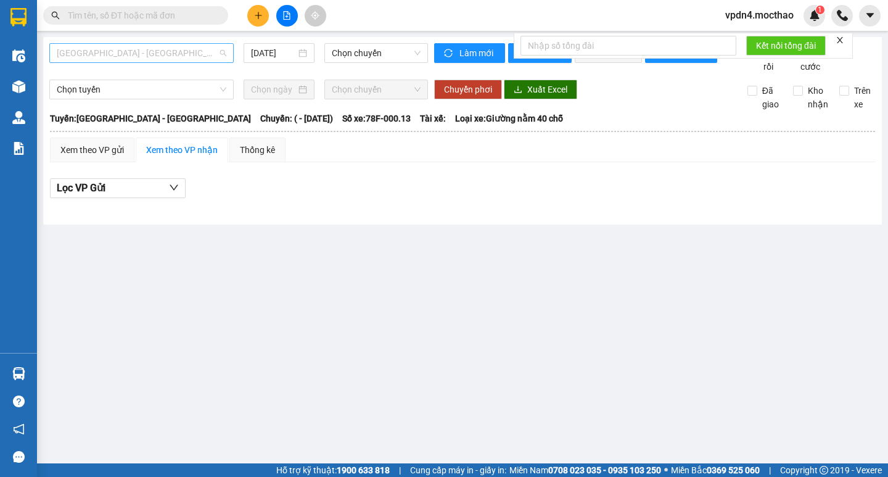
click at [157, 52] on span "[GEOGRAPHIC_DATA] - [GEOGRAPHIC_DATA]" at bounding box center [142, 53] width 170 height 19
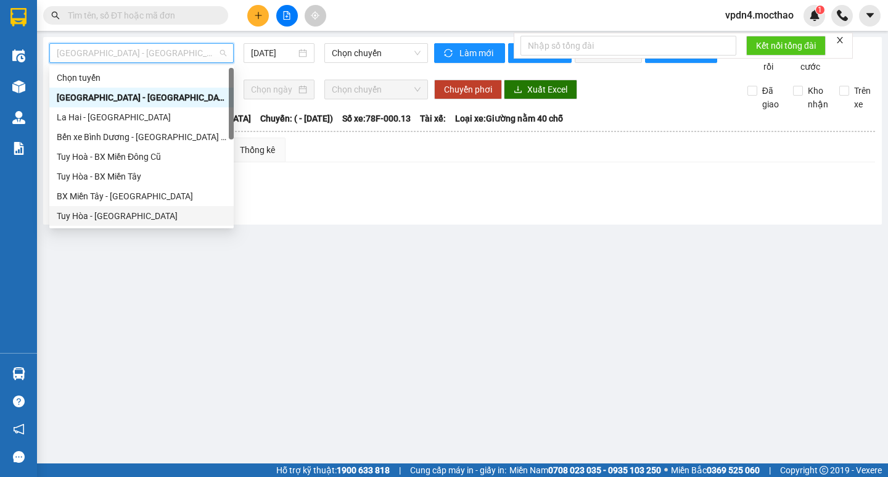
type input "D"
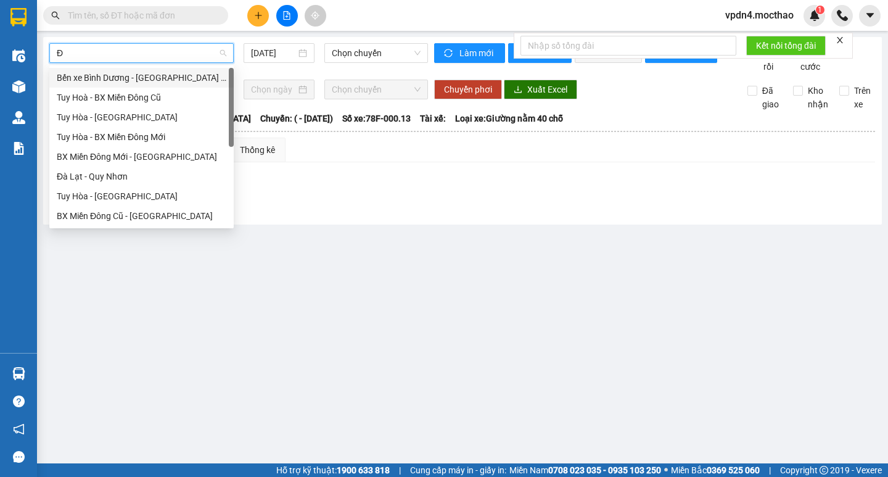
type input "ĐA"
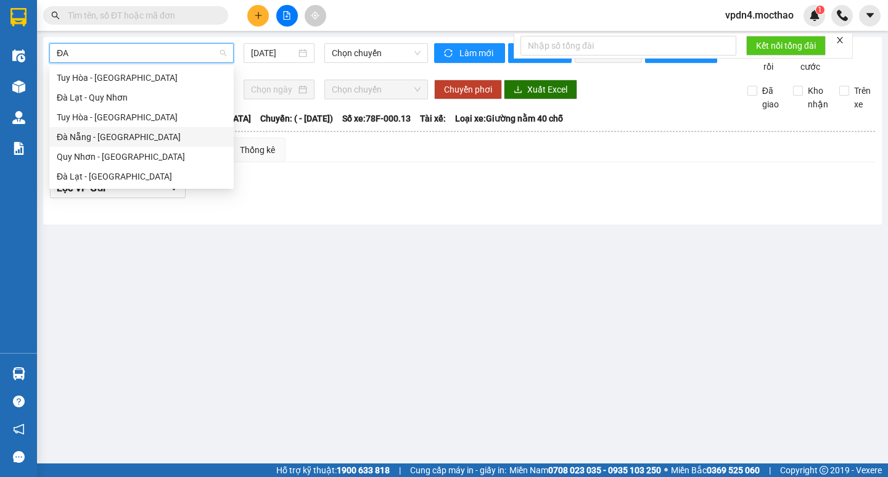
click at [104, 141] on div "Đà Nẵng - [GEOGRAPHIC_DATA]" at bounding box center [142, 137] width 170 height 14
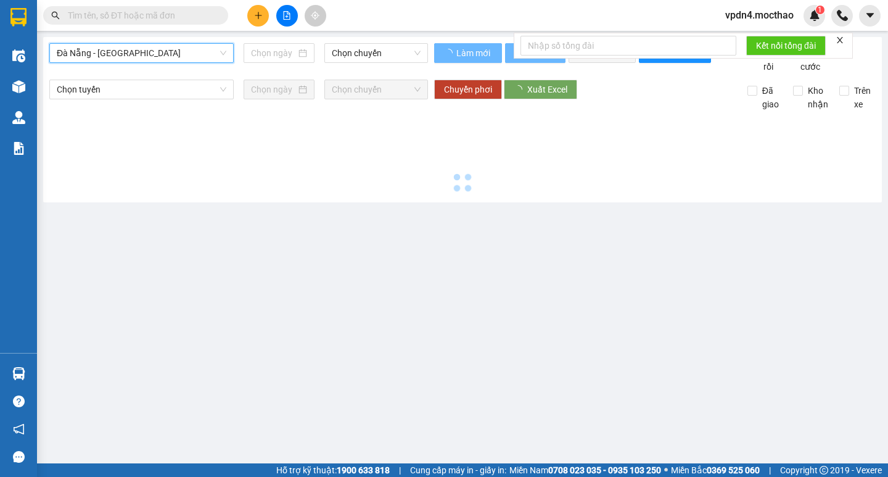
type input "[DATE]"
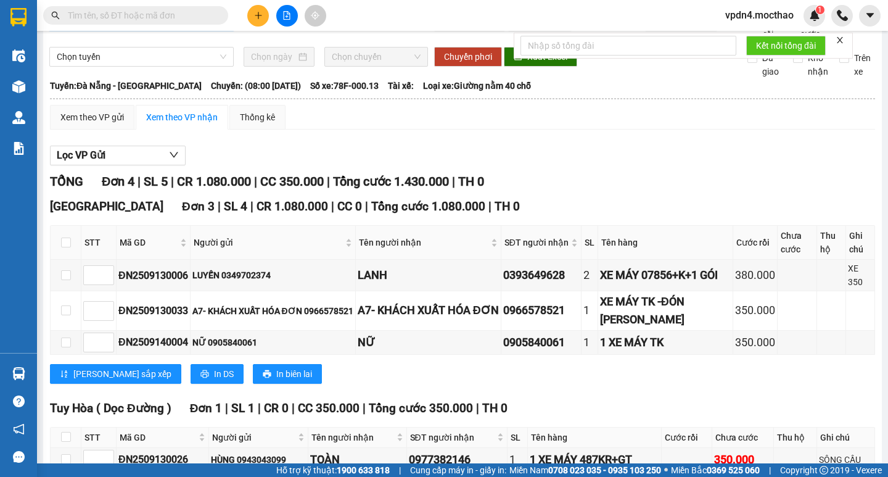
scroll to position [34, 0]
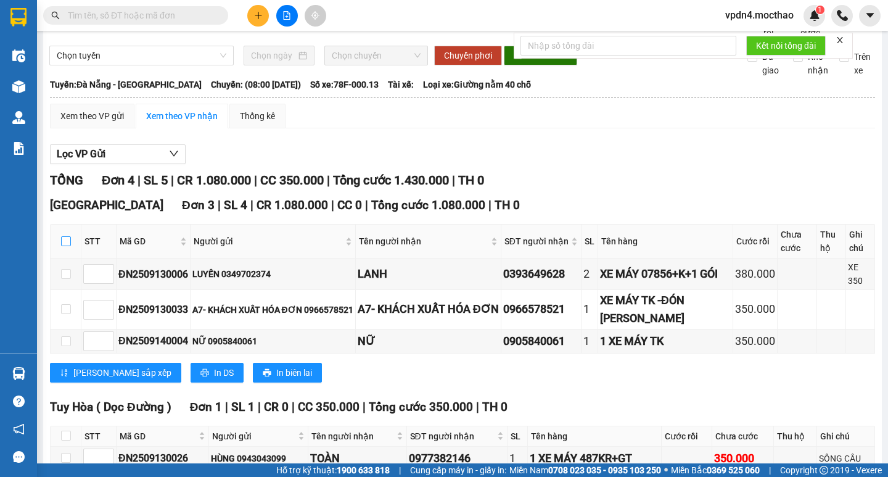
click at [65, 246] on input "checkbox" at bounding box center [66, 241] width 10 height 10
checkbox input "true"
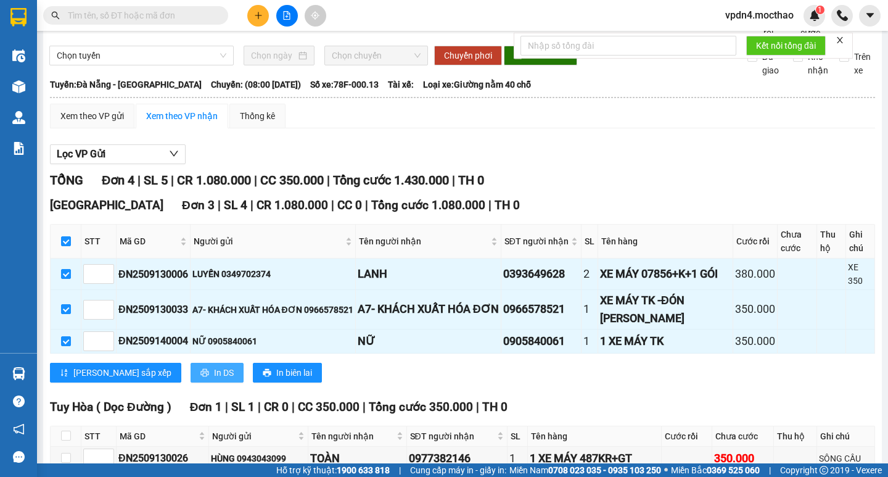
click at [214, 379] on span "In DS" at bounding box center [224, 373] width 20 height 14
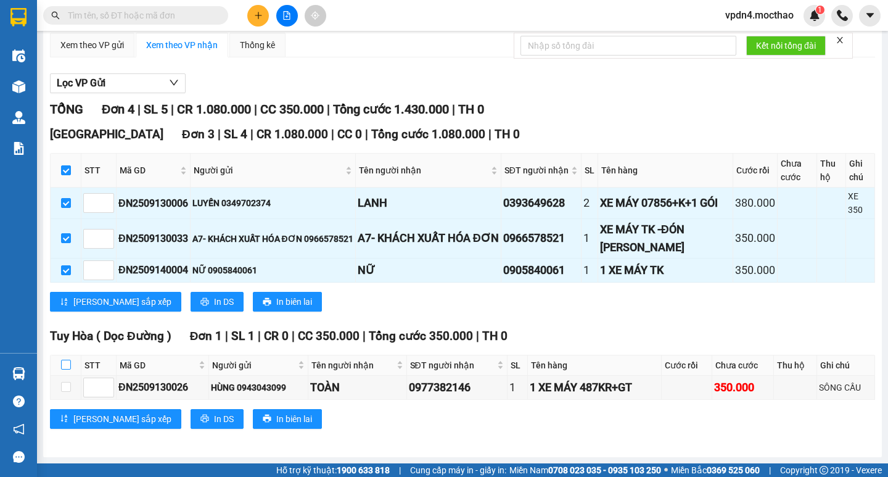
click at [67, 364] on input "checkbox" at bounding box center [66, 365] width 10 height 10
checkbox input "true"
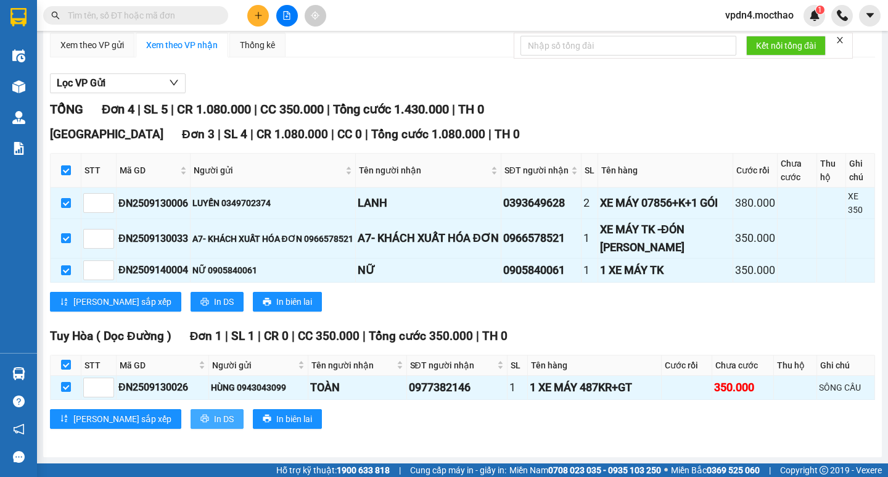
click at [214, 421] on span "In DS" at bounding box center [224, 419] width 20 height 14
click at [287, 10] on button at bounding box center [287, 16] width 22 height 22
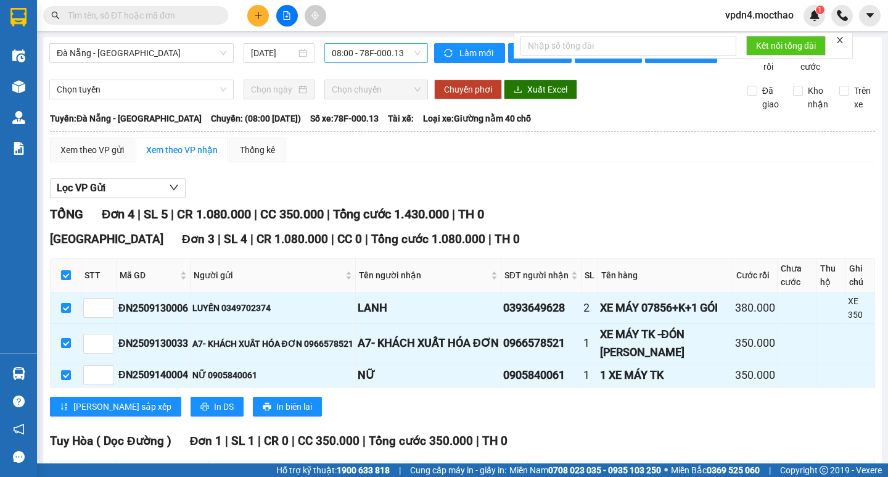
click at [373, 51] on span "08:00 - 78F-000.13" at bounding box center [376, 53] width 89 height 19
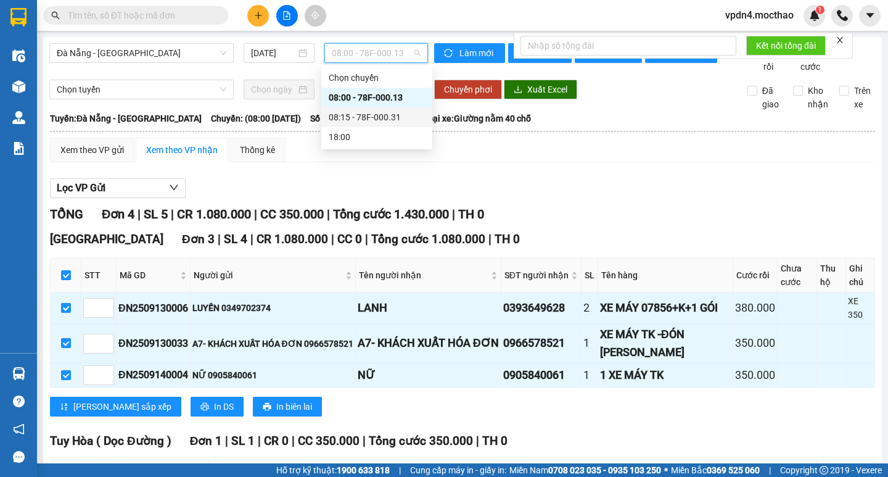
click at [369, 115] on div "08:15 - 78F-000.31" at bounding box center [377, 117] width 96 height 14
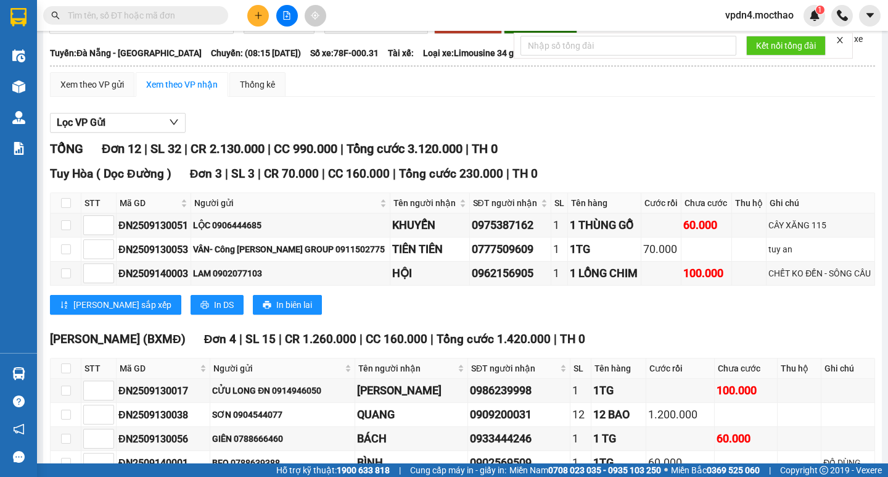
scroll to position [71, 0]
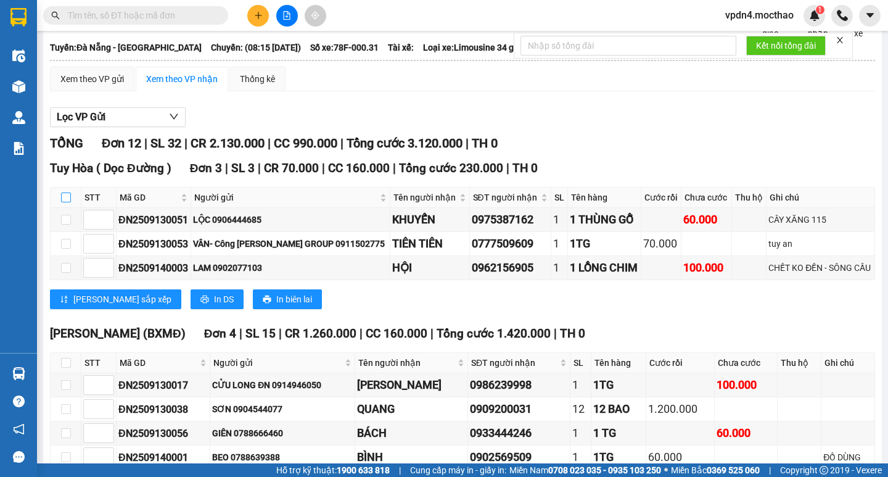
click at [64, 202] on input "checkbox" at bounding box center [66, 197] width 10 height 10
checkbox input "true"
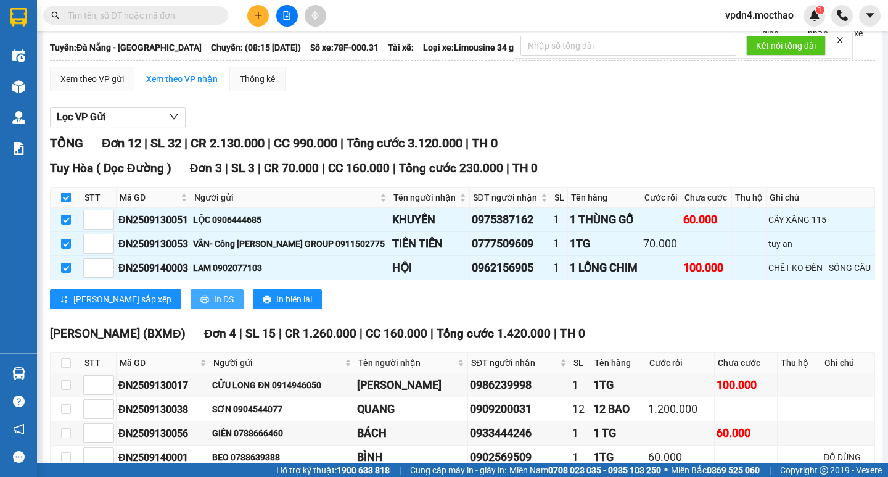
click at [191, 309] on button "In DS" at bounding box center [217, 299] width 53 height 20
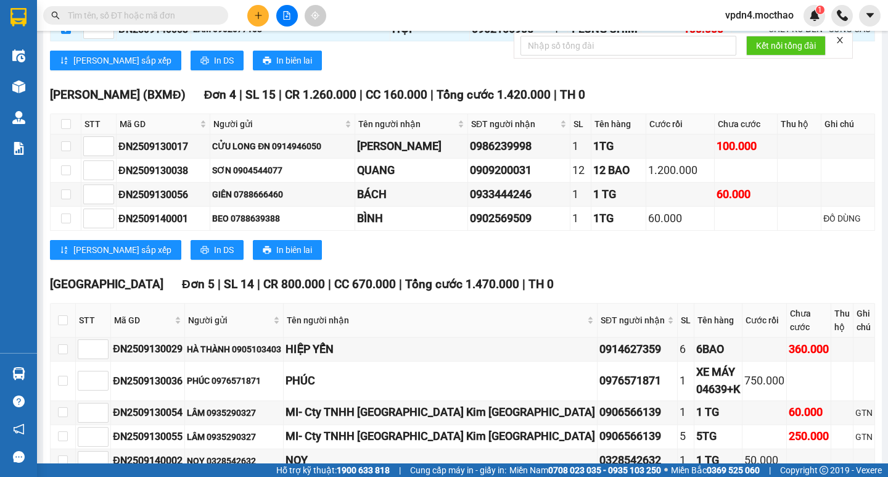
scroll to position [368, 0]
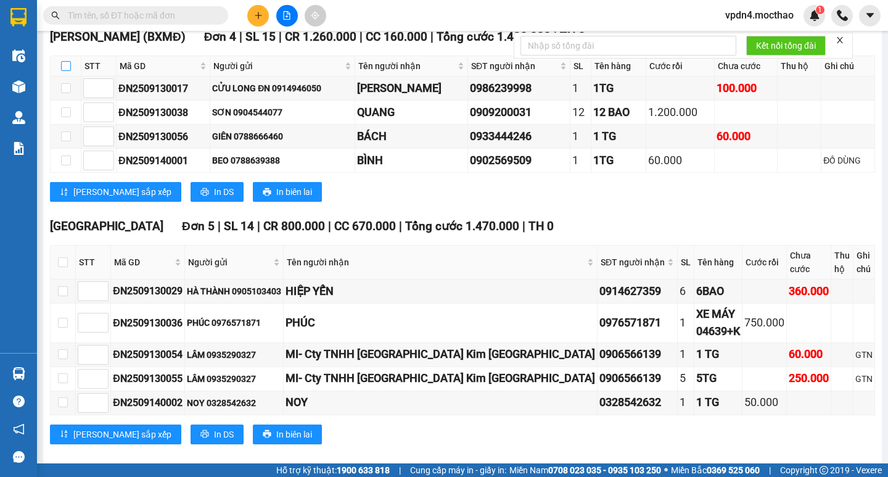
click at [66, 71] on input "checkbox" at bounding box center [66, 66] width 10 height 10
checkbox input "true"
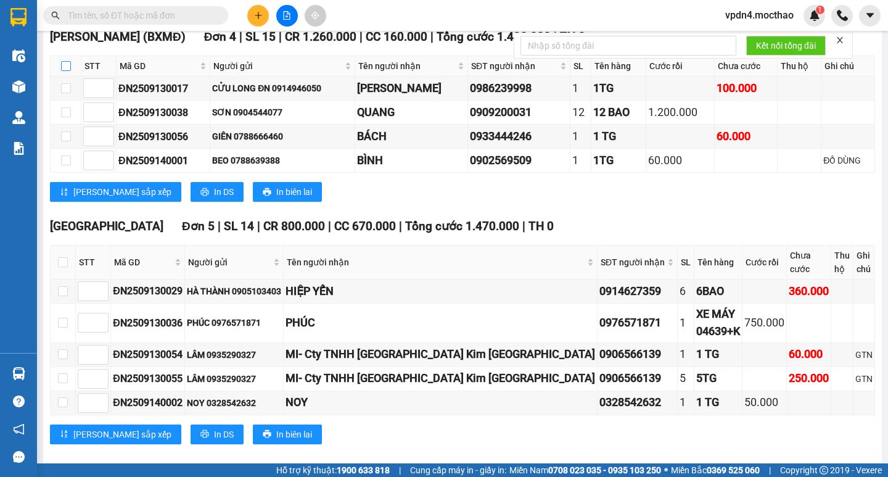
checkbox input "true"
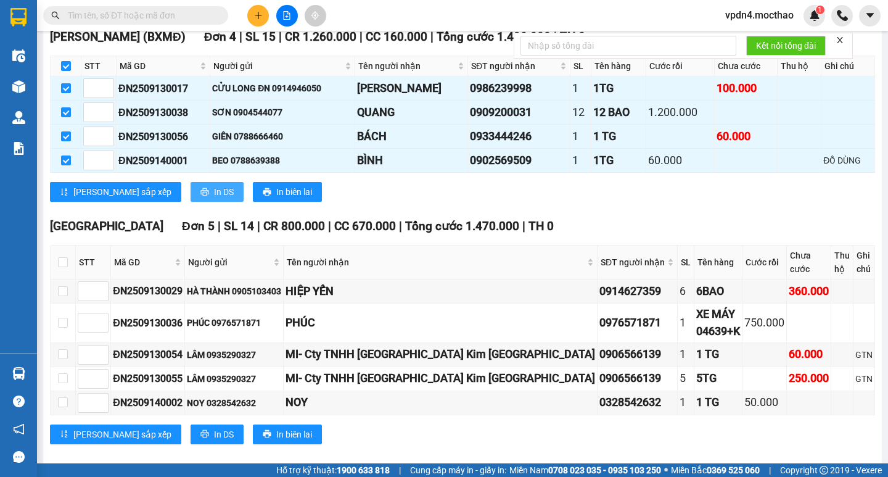
click at [214, 199] on span "In DS" at bounding box center [224, 192] width 20 height 14
click at [68, 269] on label at bounding box center [63, 262] width 10 height 14
click at [68, 267] on input "checkbox" at bounding box center [63, 262] width 10 height 10
checkbox input "true"
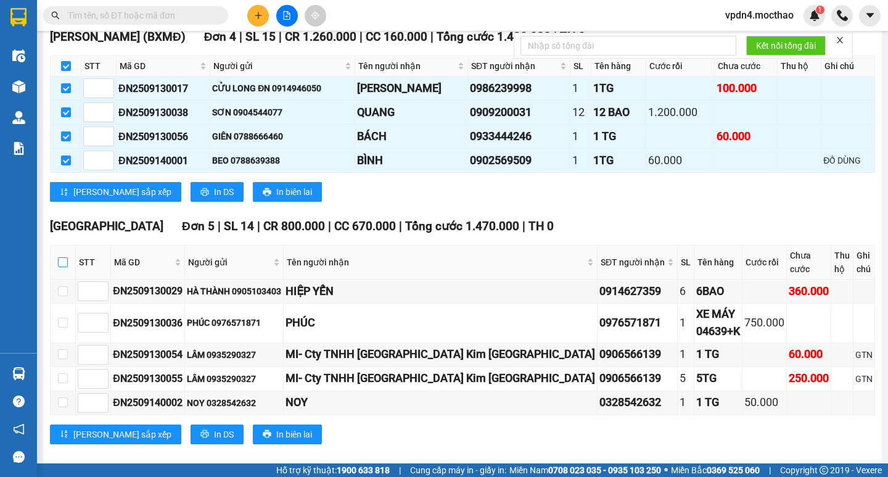
checkbox input "true"
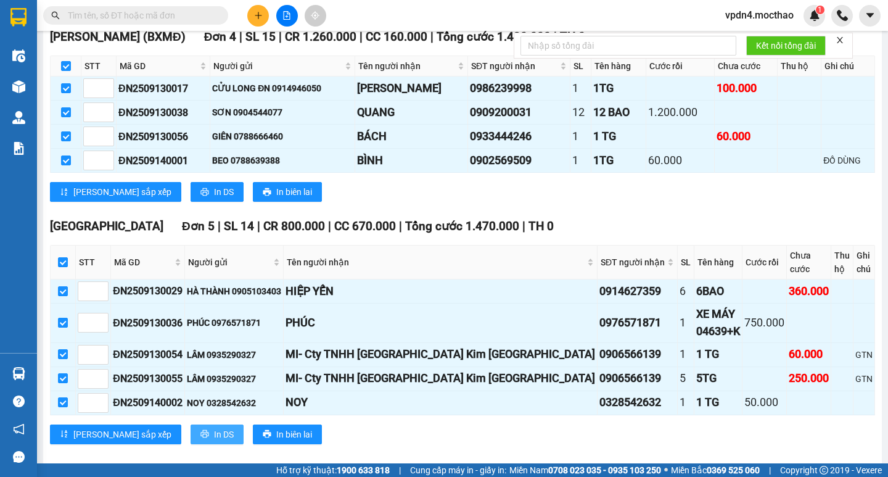
click at [214, 427] on span "In DS" at bounding box center [224, 434] width 20 height 14
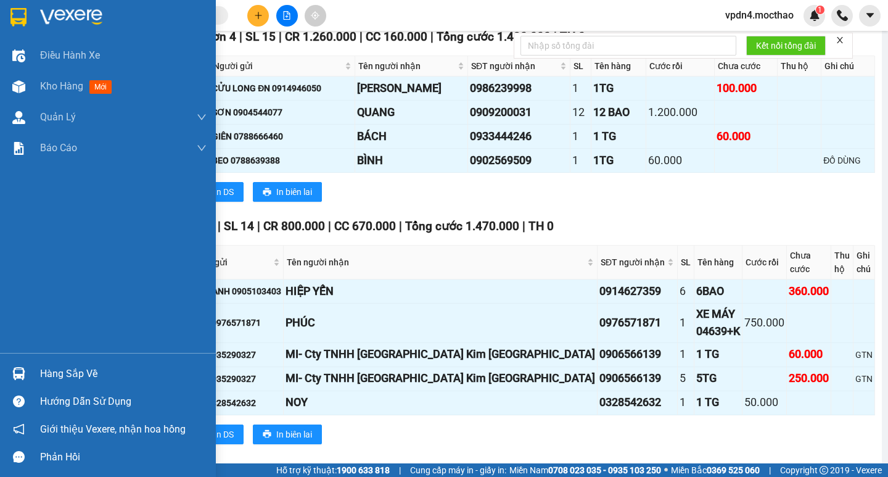
click at [63, 381] on div "Hàng sắp về" at bounding box center [123, 374] width 167 height 19
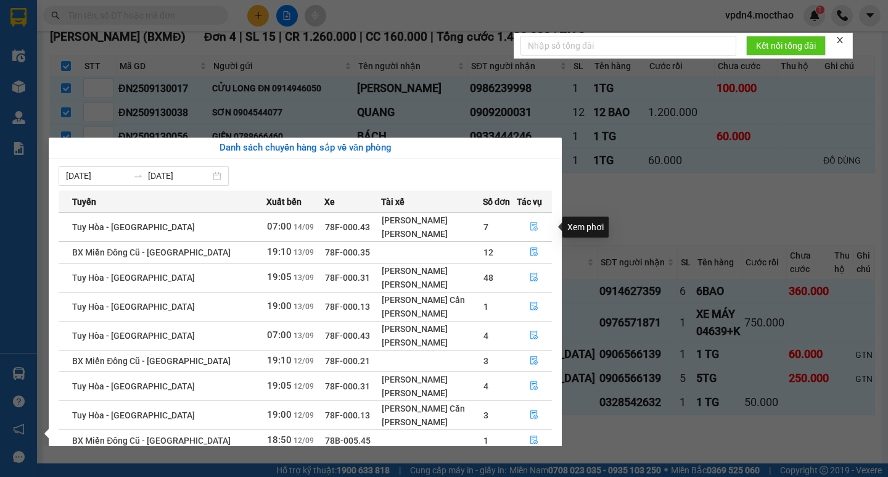
click at [532, 225] on icon "file-done" at bounding box center [534, 226] width 9 height 9
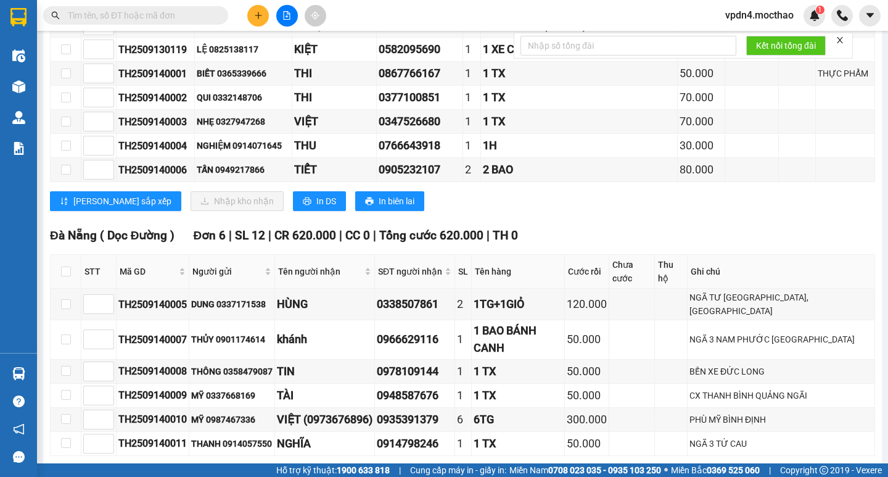
scroll to position [275, 0]
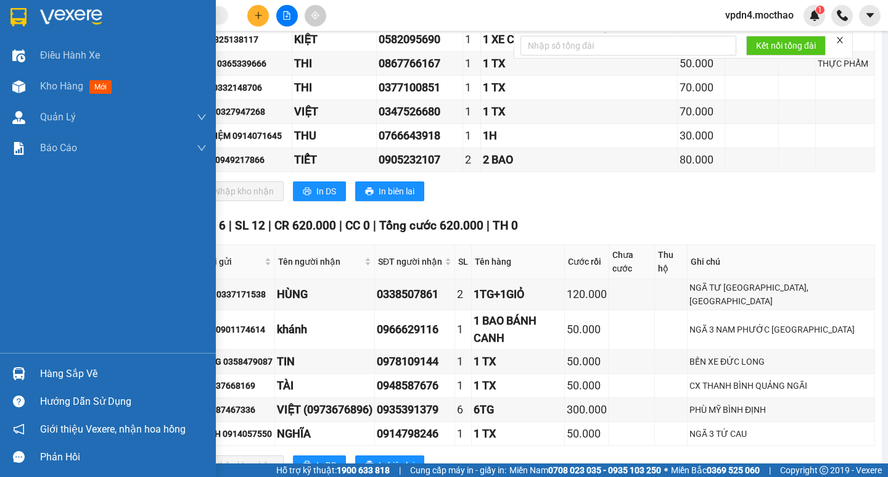
click at [71, 370] on div "Hàng sắp về" at bounding box center [123, 374] width 167 height 19
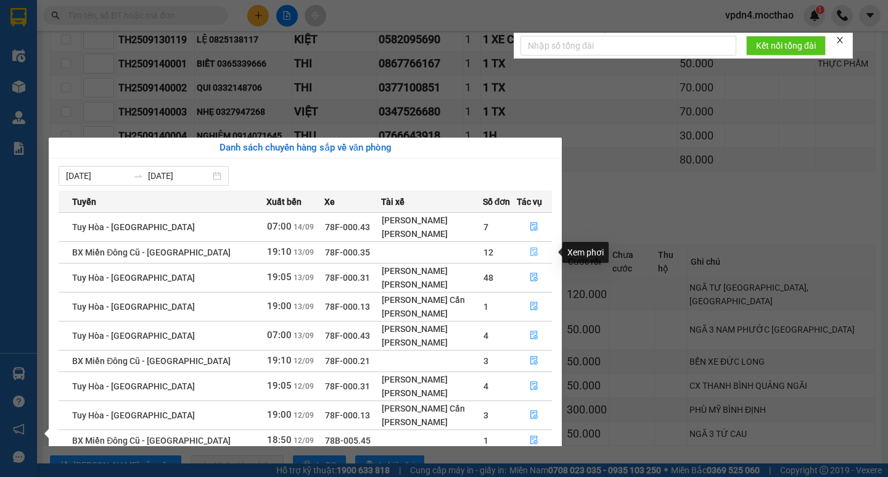
click at [530, 254] on icon "file-done" at bounding box center [534, 251] width 9 height 9
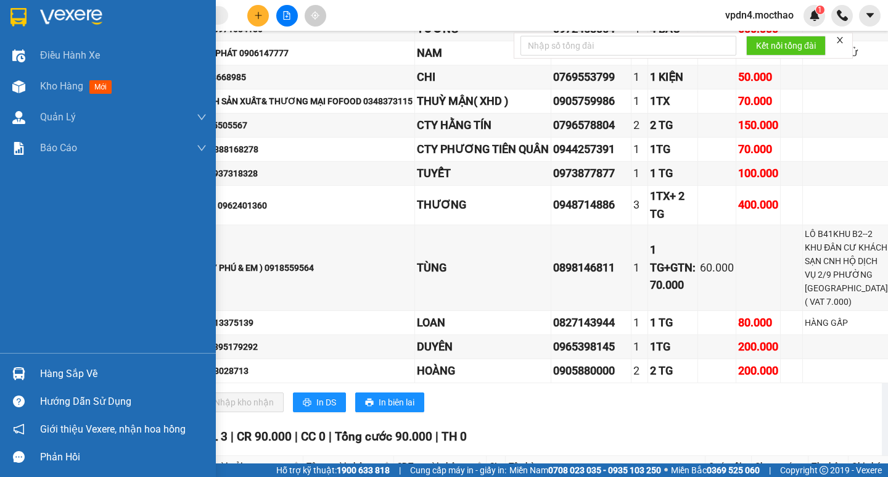
type input "[DATE]"
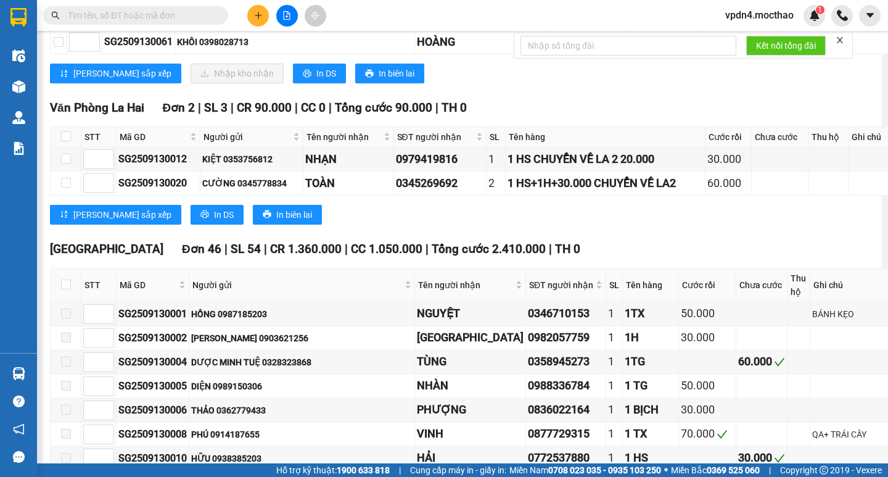
scroll to position [710, 0]
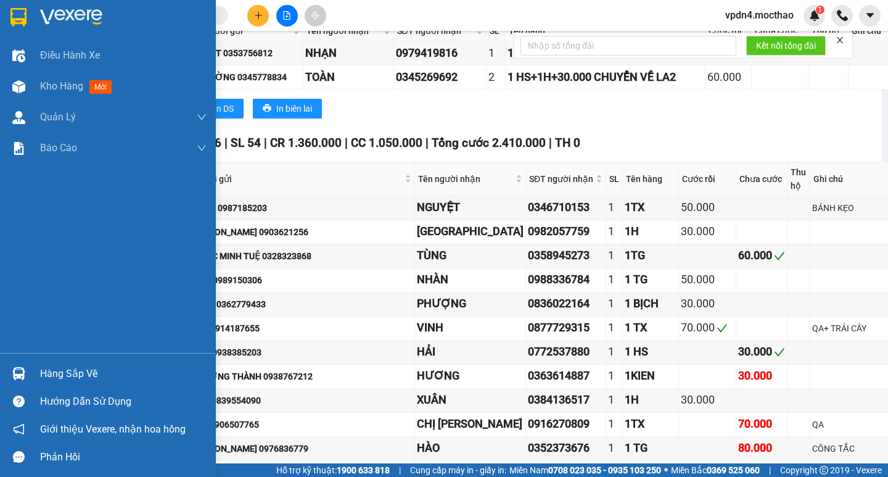
click at [72, 376] on div "Hàng sắp về" at bounding box center [123, 374] width 167 height 19
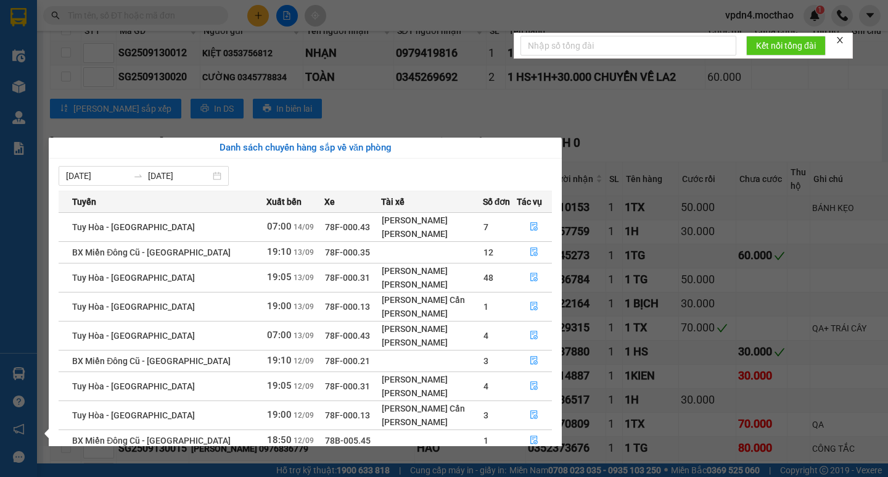
click at [93, 52] on section "Kết quả tìm kiếm ( 0 ) Bộ lọc Ngày lên hàng gần nhất No Data vpdn4.mocthao 1 Đi…" at bounding box center [444, 238] width 888 height 477
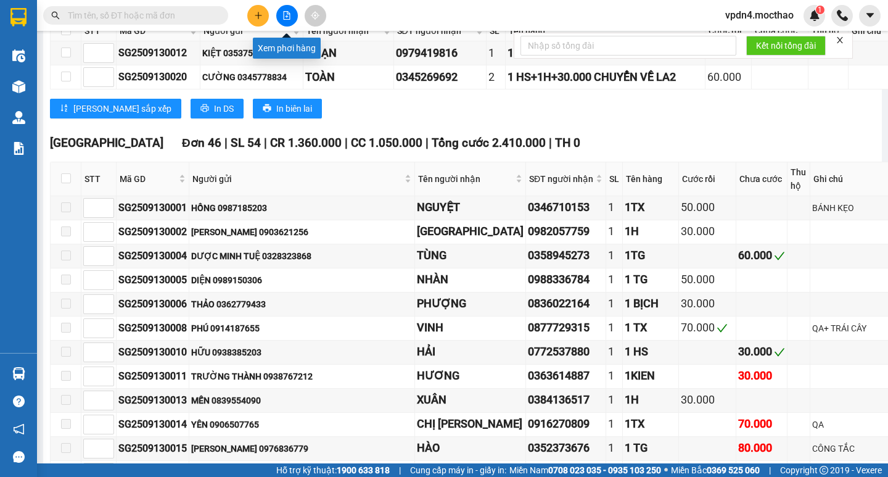
click at [284, 17] on icon "file-add" at bounding box center [287, 15] width 7 height 9
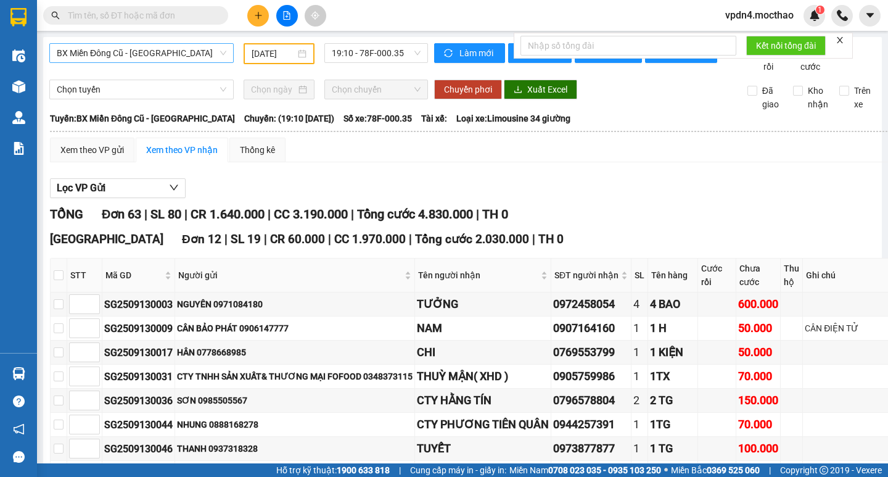
click at [196, 54] on span "BX Miền Đông Cũ - [GEOGRAPHIC_DATA]" at bounding box center [142, 53] width 170 height 19
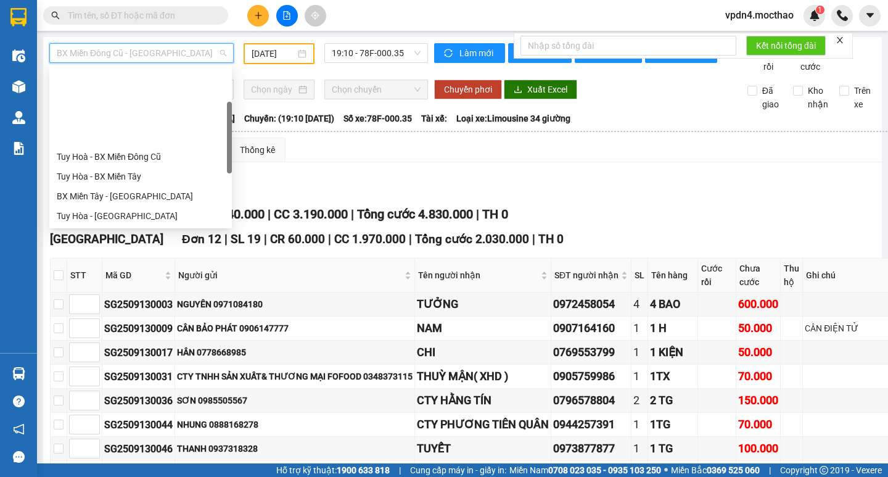
scroll to position [99, 0]
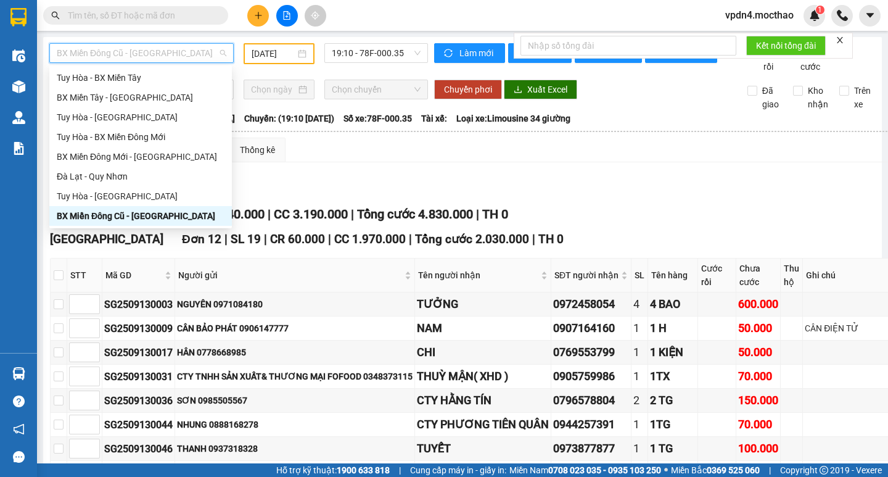
type input "D"
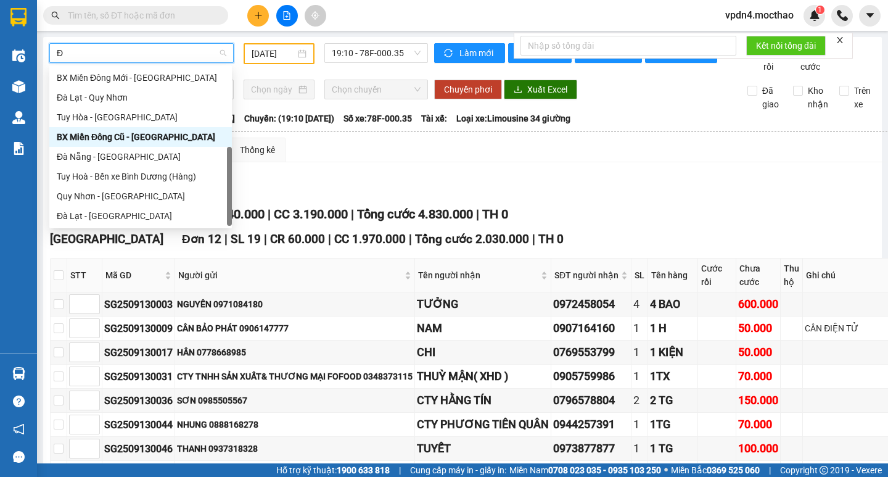
type input "ĐA"
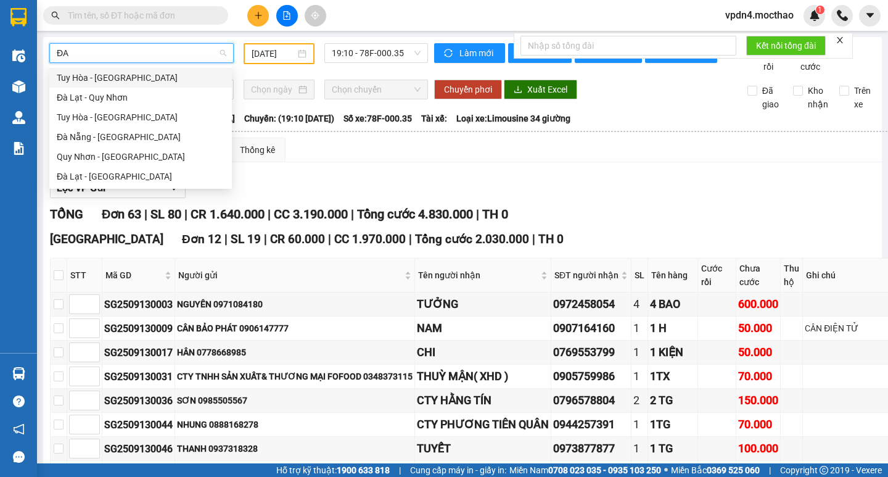
scroll to position [0, 0]
click at [99, 134] on div "Đà Nẵng - [GEOGRAPHIC_DATA]" at bounding box center [141, 137] width 168 height 14
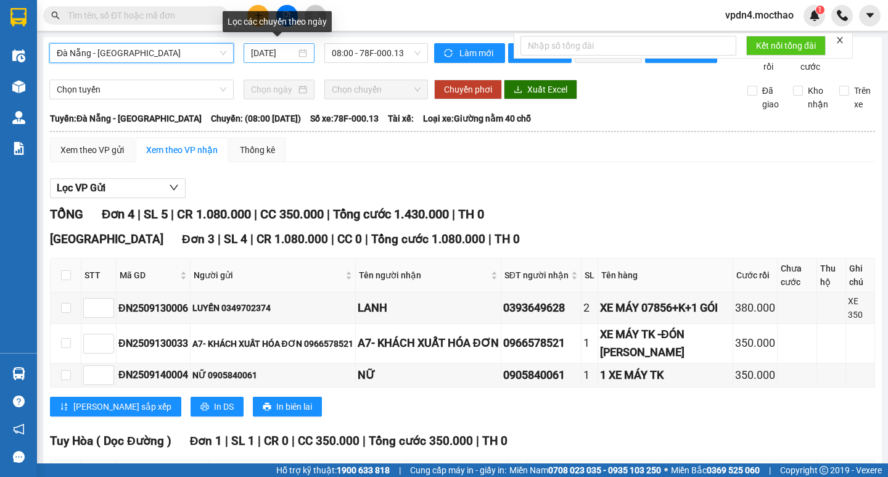
click at [299, 54] on div "[DATE]" at bounding box center [279, 53] width 56 height 14
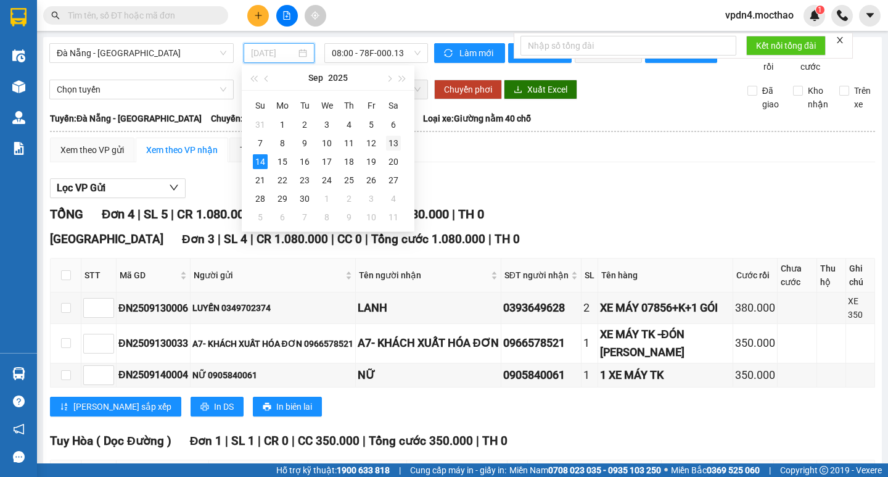
click at [389, 140] on div "13" at bounding box center [393, 143] width 15 height 15
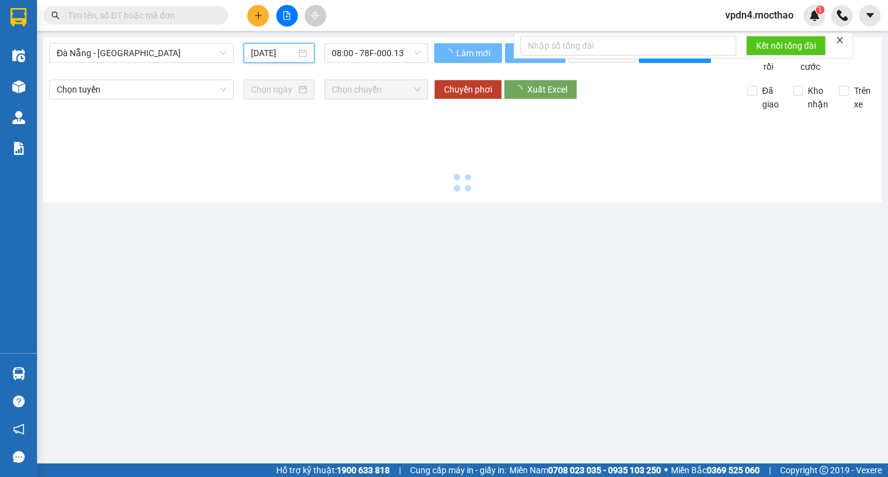
type input "[DATE]"
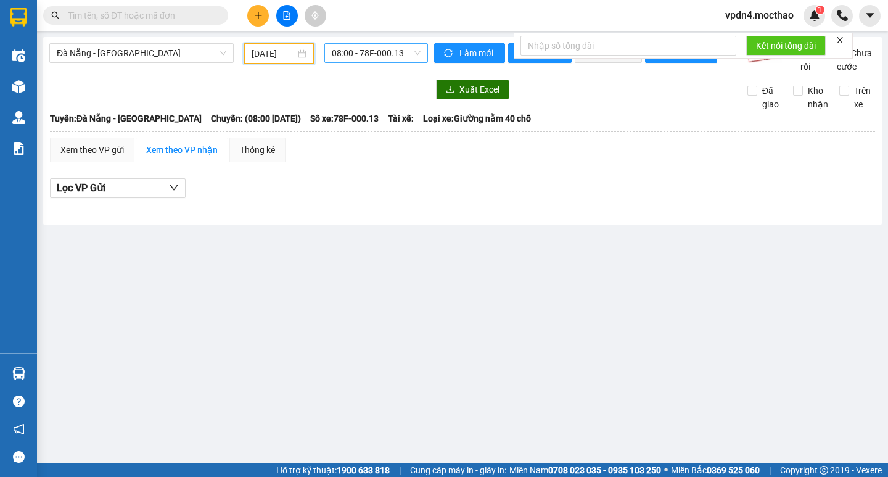
click at [402, 47] on span "08:00 - 78F-000.13" at bounding box center [376, 53] width 89 height 19
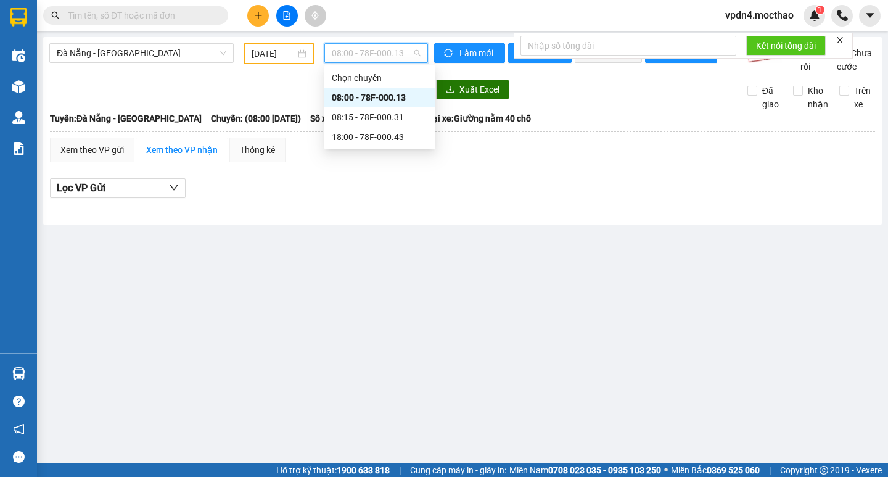
click at [393, 97] on div "08:00 - 78F-000.13" at bounding box center [380, 98] width 96 height 14
click at [402, 53] on span "08:00 - 78F-000.13" at bounding box center [376, 53] width 89 height 19
click at [392, 115] on div "08:15 - 78F-000.31" at bounding box center [380, 117] width 96 height 14
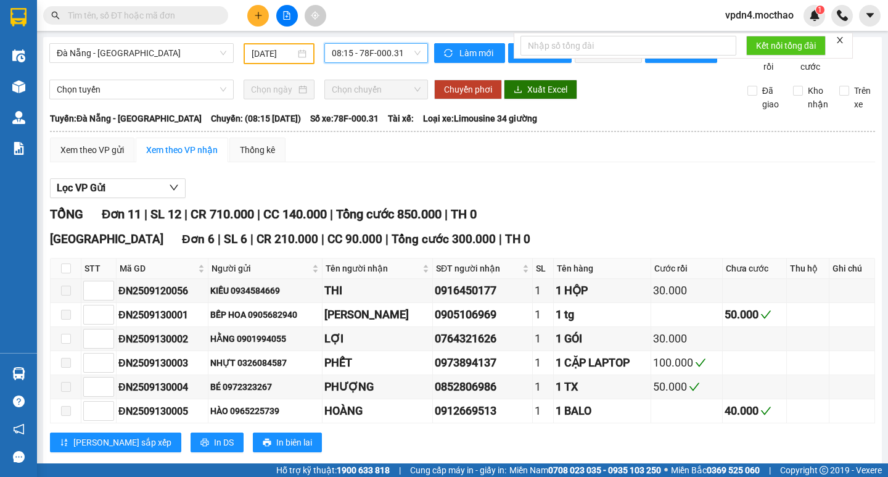
click at [397, 56] on span "08:15 - 78F-000.31" at bounding box center [376, 53] width 89 height 19
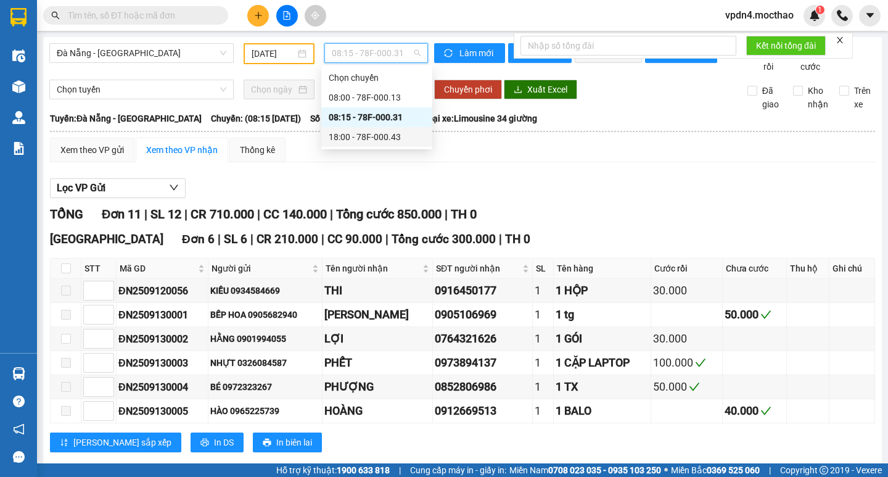
click at [379, 135] on div "18:00 - 78F-000.43" at bounding box center [377, 137] width 96 height 14
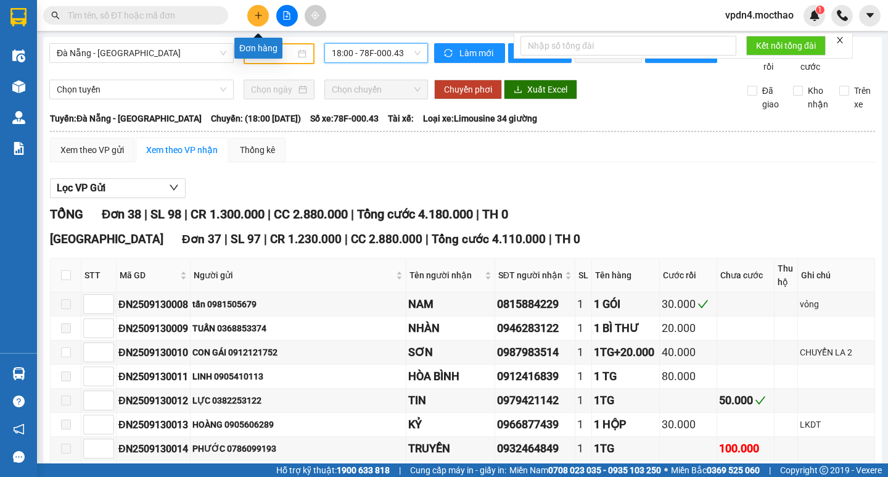
click at [259, 17] on icon "plus" at bounding box center [258, 15] width 9 height 9
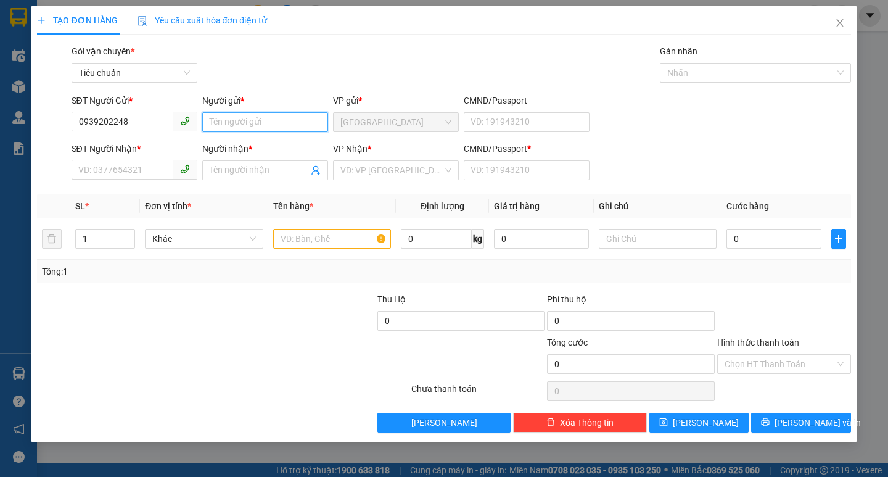
click at [246, 125] on input "Người gửi *" at bounding box center [265, 122] width 126 height 20
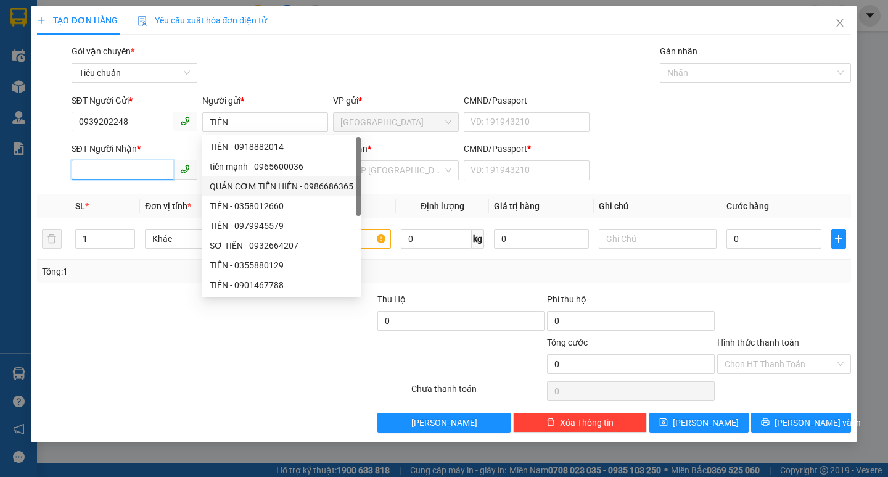
click at [117, 171] on input "SĐT Người Nhận *" at bounding box center [123, 170] width 102 height 20
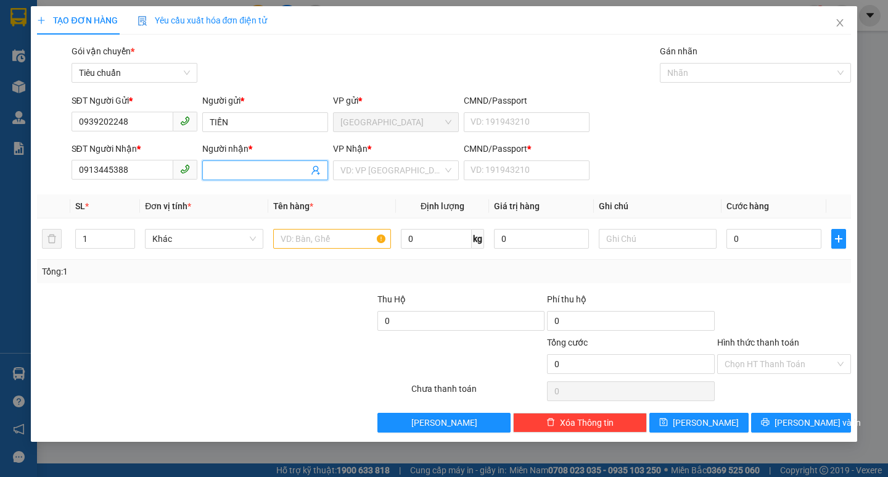
click at [226, 168] on input "Người nhận *" at bounding box center [259, 170] width 99 height 14
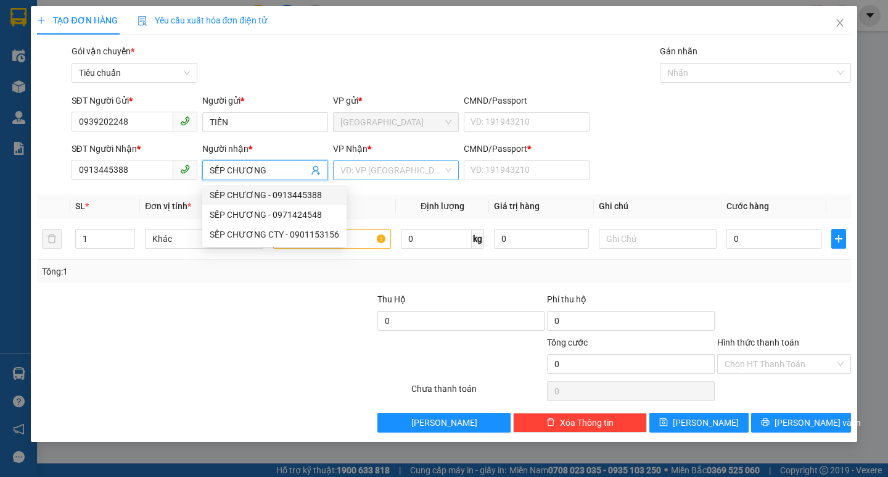
click at [385, 169] on input "search" at bounding box center [391, 170] width 102 height 19
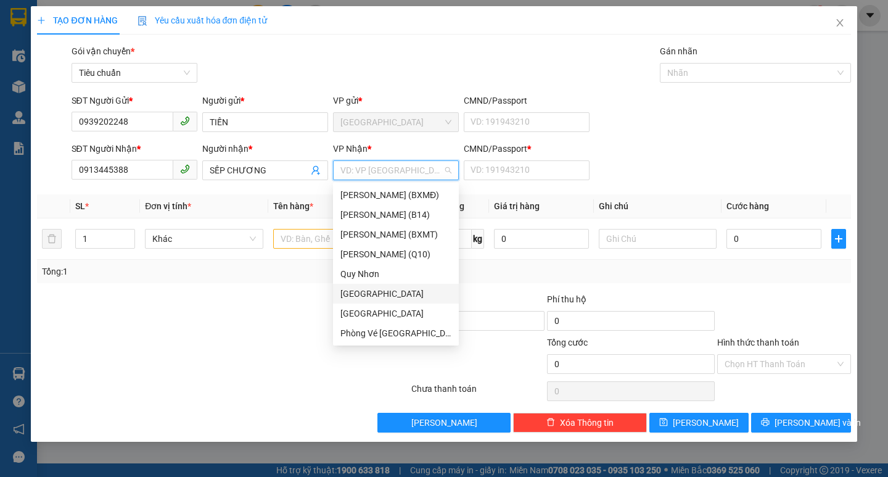
click at [361, 295] on div "[GEOGRAPHIC_DATA]" at bounding box center [395, 294] width 111 height 14
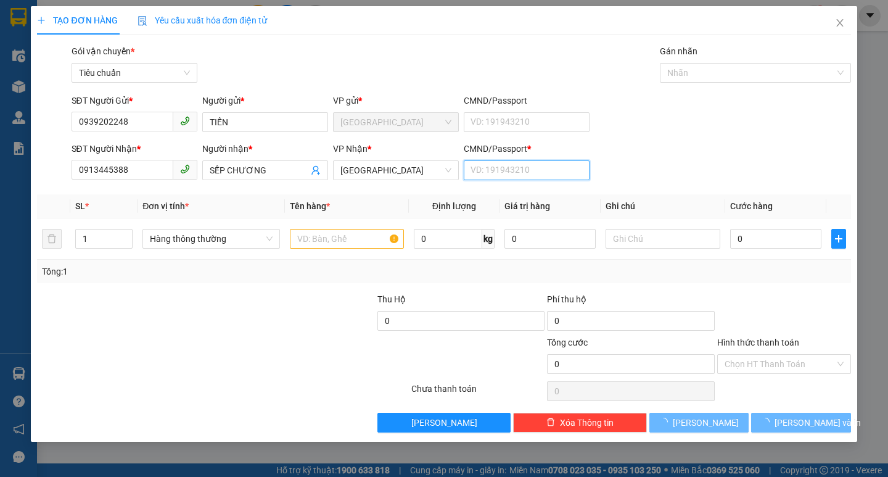
click at [496, 164] on input "CMND/Passport *" at bounding box center [527, 170] width 126 height 20
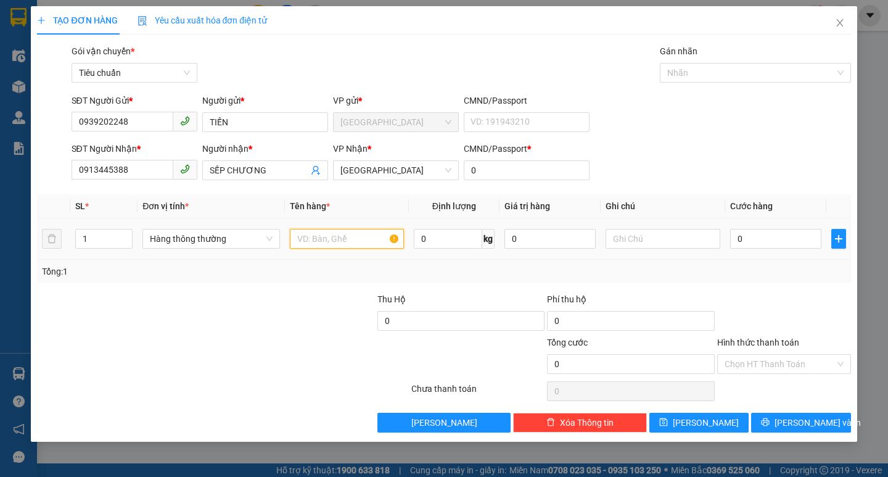
click at [310, 242] on input "text" at bounding box center [347, 239] width 114 height 20
click at [752, 363] on input "Hình thức thanh toán" at bounding box center [780, 364] width 110 height 19
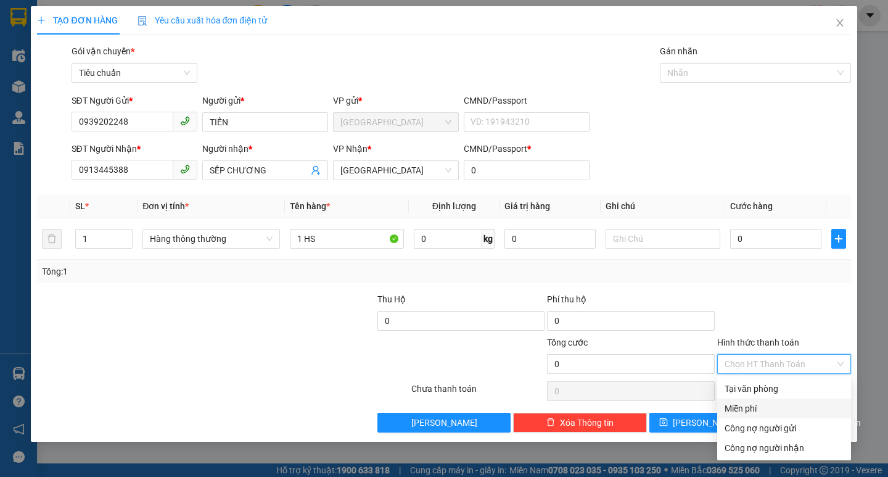
click at [754, 406] on div "Miễn phí" at bounding box center [784, 409] width 119 height 14
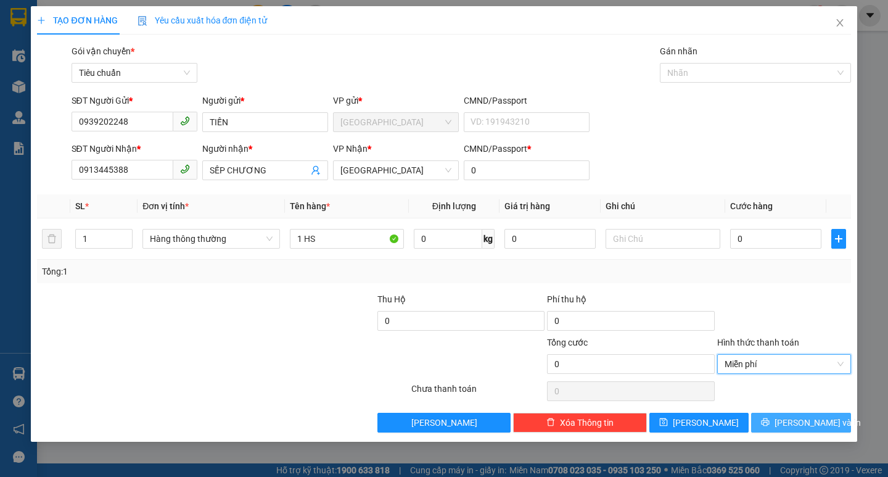
click at [811, 429] on button "[PERSON_NAME] và In" at bounding box center [800, 423] width 99 height 20
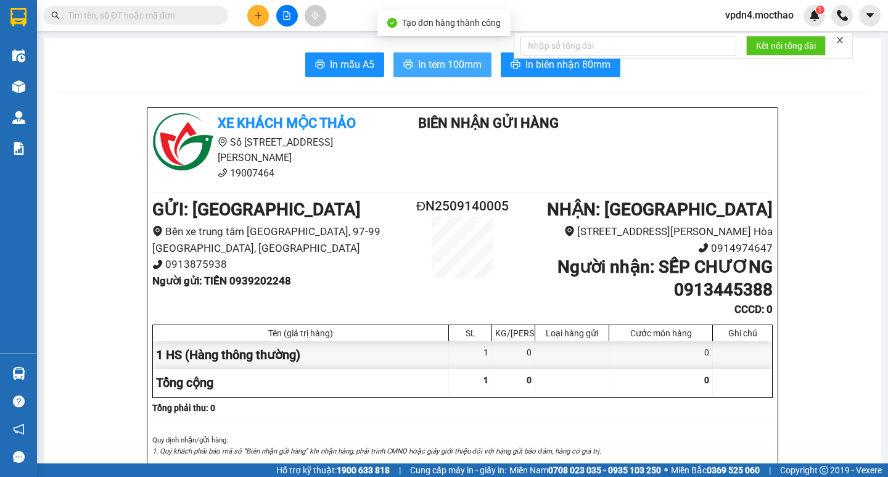
click at [456, 61] on span "In tem 100mm" at bounding box center [450, 64] width 64 height 15
